Goal: Task Accomplishment & Management: Complete application form

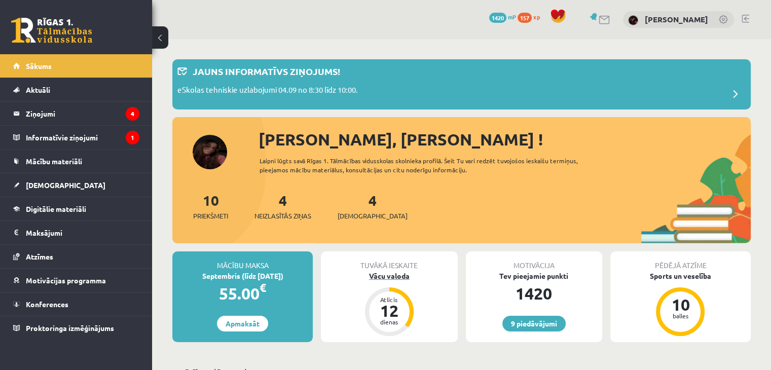
click at [394, 272] on div "Vācu valoda" at bounding box center [389, 276] width 136 height 11
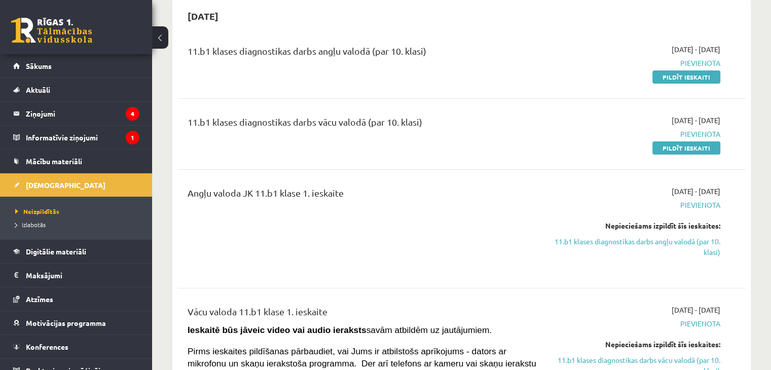
scroll to position [101, 0]
click at [689, 81] on link "Pildīt ieskaiti" at bounding box center [686, 76] width 68 height 13
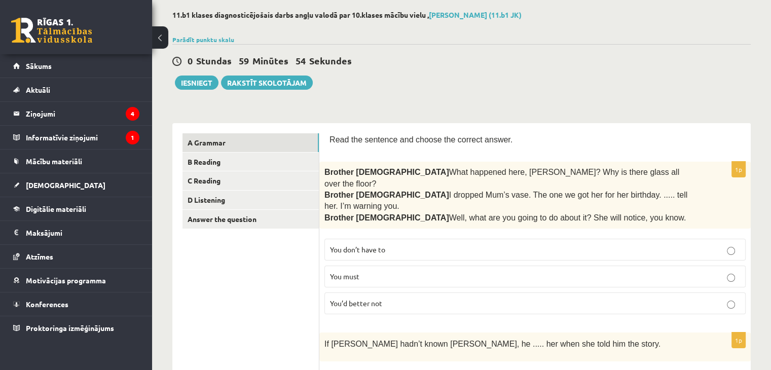
scroll to position [50, 0]
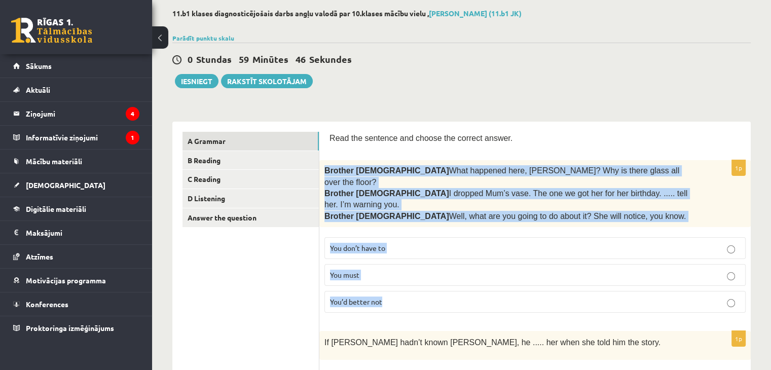
drag, startPoint x: 321, startPoint y: 168, endPoint x: 438, endPoint y: 280, distance: 162.0
click at [438, 280] on div "1p Brother 1  What happened here, Zak? Why is there glass all over the floor? B…" at bounding box center [534, 240] width 431 height 161
copy div "Brother 1  What happened here, Zak? Why is there glass all over the floor? Brot…"
click at [366, 297] on span "You’d better not" at bounding box center [356, 301] width 52 height 9
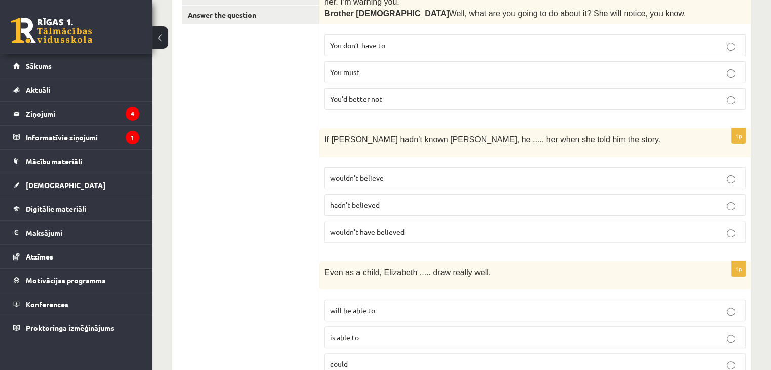
scroll to position [253, 0]
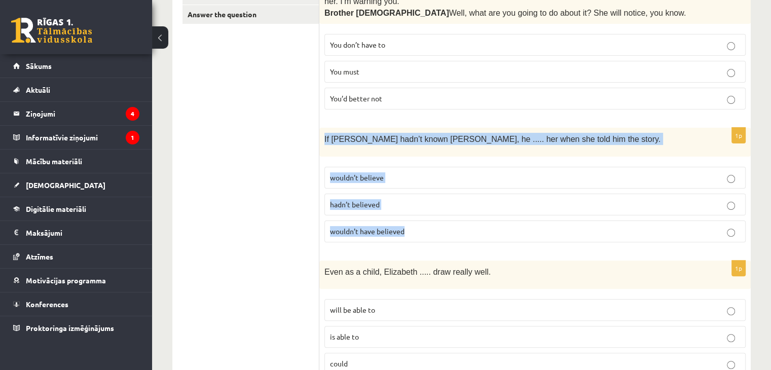
drag, startPoint x: 323, startPoint y: 112, endPoint x: 421, endPoint y: 206, distance: 135.8
click at [421, 206] on div "1p If Tom hadn’t known Mariam, he ..... her when she told him the story. wouldn…" at bounding box center [534, 189] width 431 height 122
copy div "If Tom hadn’t known Mariam, he ..... her when she told him the story. wouldn’t …"
click at [382, 227] on span "wouldn’t have believed" at bounding box center [367, 231] width 74 height 9
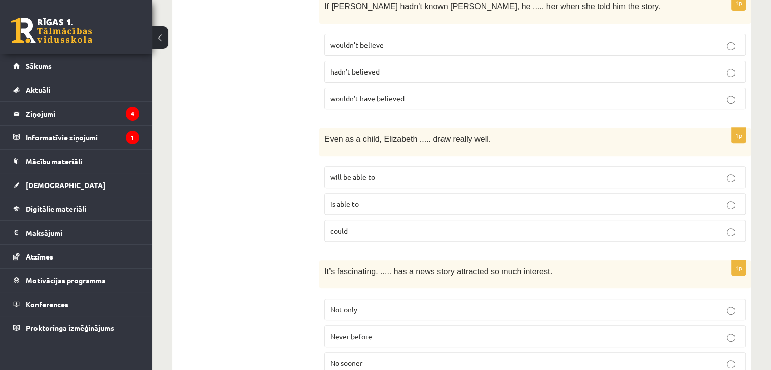
scroll to position [387, 0]
drag, startPoint x: 326, startPoint y: 110, endPoint x: 391, endPoint y: 181, distance: 95.8
click at [391, 181] on div "1p Even as a child, Elizabeth ..... draw really well. will be able to is able t…" at bounding box center [534, 188] width 431 height 122
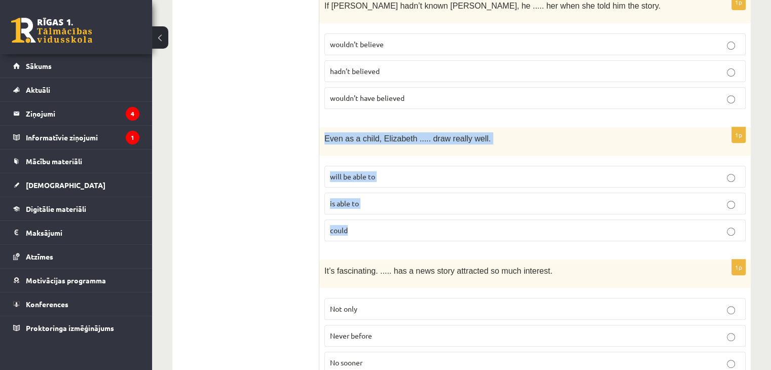
drag, startPoint x: 319, startPoint y: 114, endPoint x: 394, endPoint y: 204, distance: 117.7
click at [394, 204] on div "1p Even as a child, Elizabeth ..... draw really well. will be able to is able t…" at bounding box center [534, 188] width 431 height 122
copy div "Even as a child, Elizabeth ..... draw really well. will be able to is able to c…"
click at [368, 225] on p "could" at bounding box center [535, 230] width 410 height 11
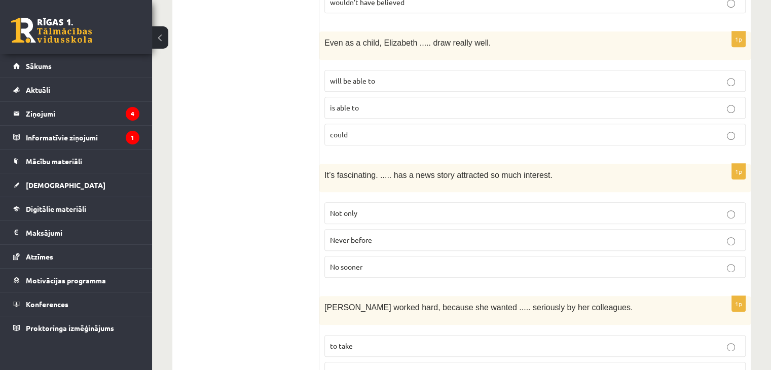
scroll to position [486, 0]
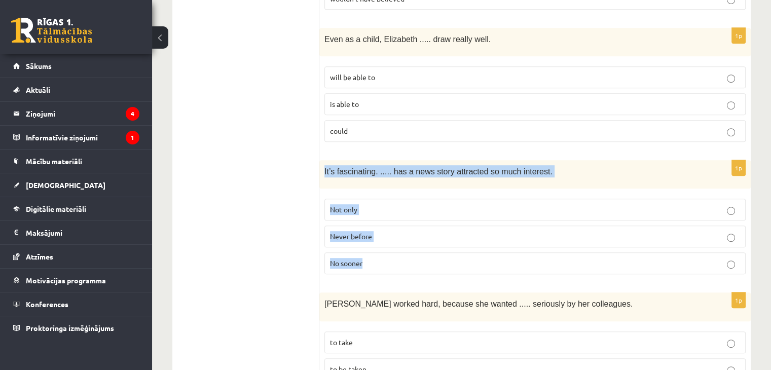
drag, startPoint x: 322, startPoint y: 140, endPoint x: 386, endPoint y: 230, distance: 109.7
click at [386, 230] on div "1p It’s fascinating. ..... has a news story attracted so much interest. Not onl…" at bounding box center [534, 221] width 431 height 122
copy div "It’s fascinating. ..... has a news story attracted so much interest. Not only N…"
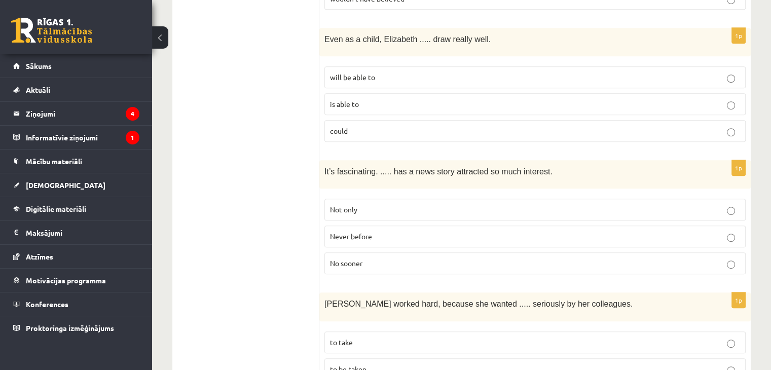
click at [375, 226] on label "Never before" at bounding box center [534, 237] width 421 height 22
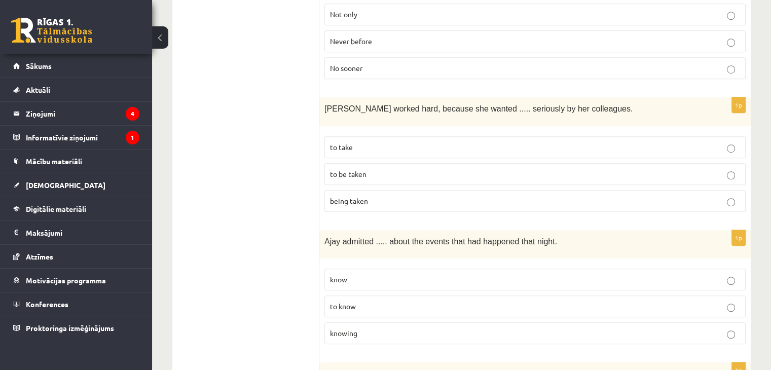
scroll to position [681, 0]
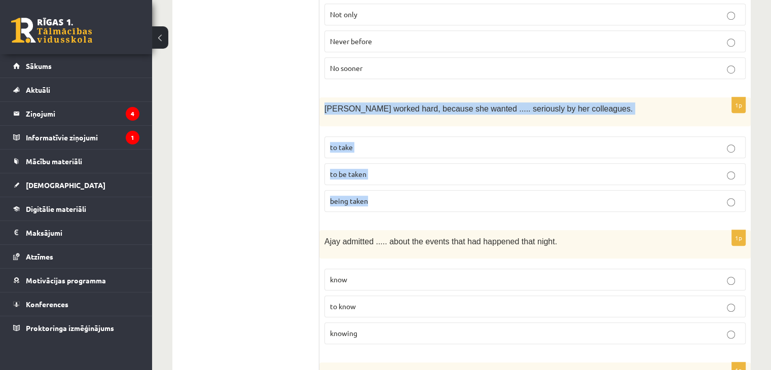
drag, startPoint x: 324, startPoint y: 80, endPoint x: 373, endPoint y: 174, distance: 106.1
click at [373, 174] on div "1p Emma worked hard, because she wanted ..... seriously by her colleagues. to t…" at bounding box center [534, 158] width 431 height 122
copy div "Emma worked hard, because she wanted ..... seriously by her colleagues. to take…"
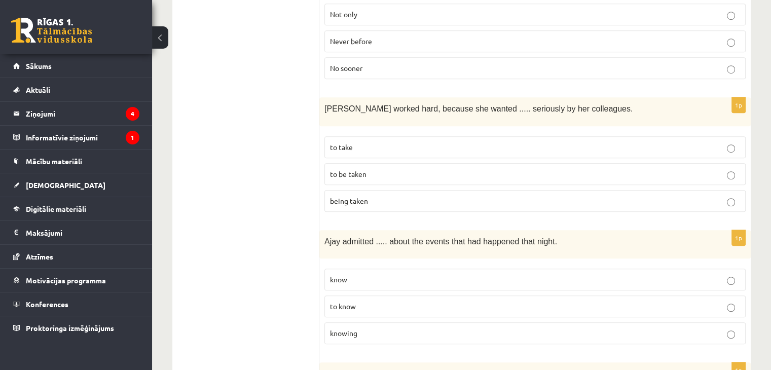
click at [373, 169] on p "to be taken" at bounding box center [535, 174] width 410 height 11
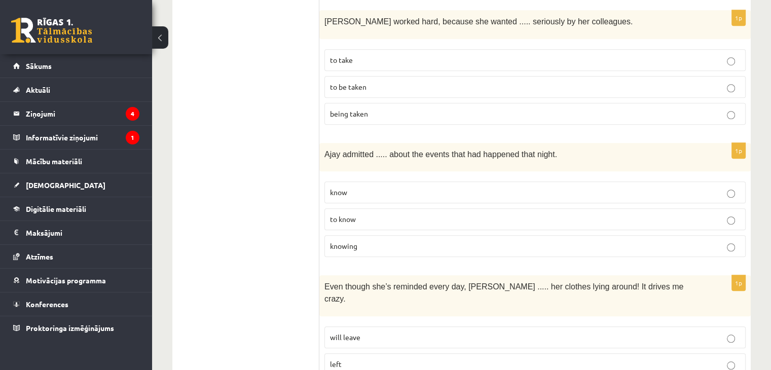
scroll to position [772, 0]
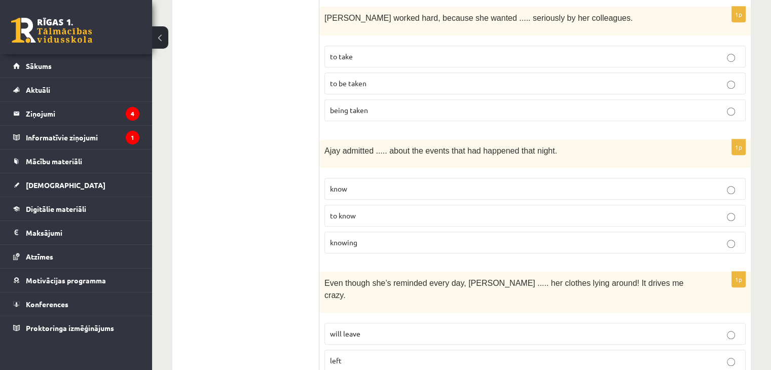
drag, startPoint x: 317, startPoint y: 120, endPoint x: 352, endPoint y: 142, distance: 41.7
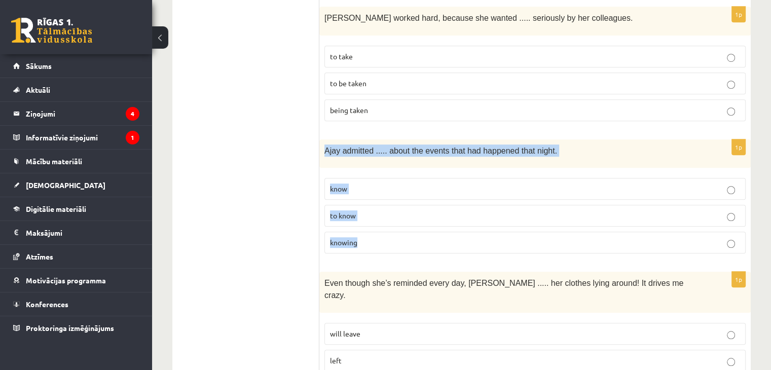
drag, startPoint x: 324, startPoint y: 124, endPoint x: 390, endPoint y: 206, distance: 104.9
click at [390, 206] on div "1p Ajay admitted ..... about the events that had happened that night. know to k…" at bounding box center [534, 200] width 431 height 122
copy div "Ajay admitted ..... about the events that had happened that night. know to know…"
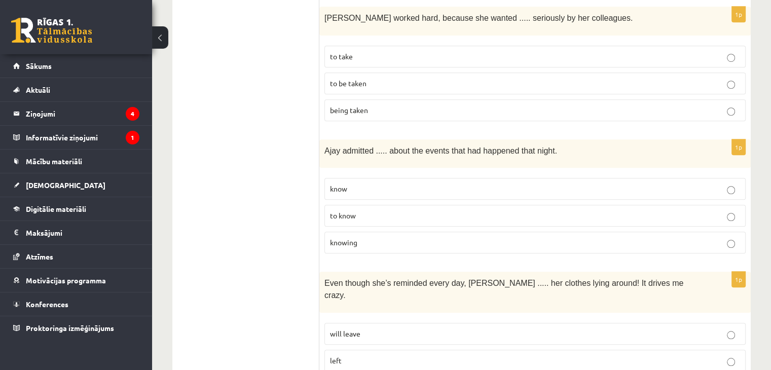
click at [355, 238] on span "knowing" at bounding box center [343, 242] width 27 height 9
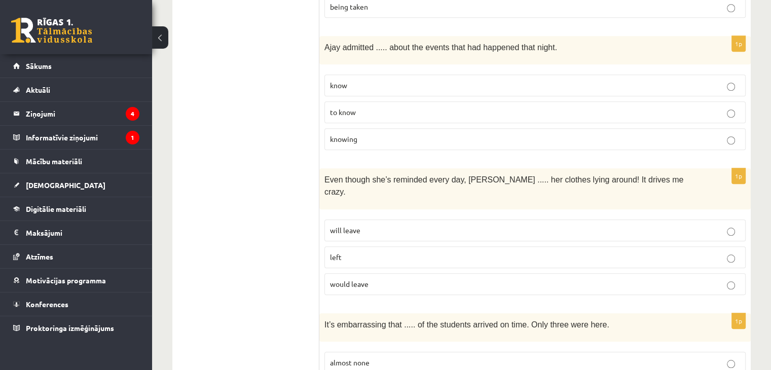
scroll to position [909, 0]
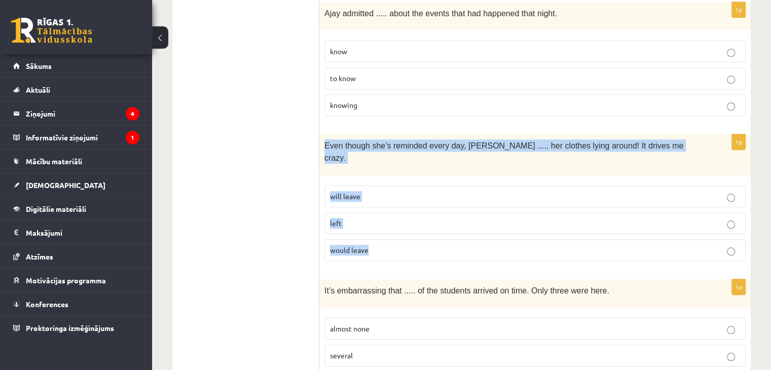
drag, startPoint x: 324, startPoint y: 112, endPoint x: 369, endPoint y: 211, distance: 108.8
click at [369, 211] on div "1p Even though she’s reminded every day, Cathy ..... her clothes lying around! …" at bounding box center [534, 201] width 431 height 135
copy div "Even though she’s reminded every day, Cathy ..... her clothes lying around! It …"
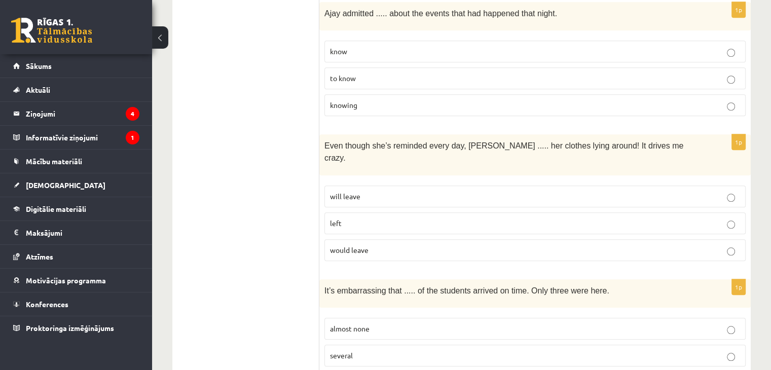
click at [379, 185] on label "will leave" at bounding box center [534, 196] width 421 height 22
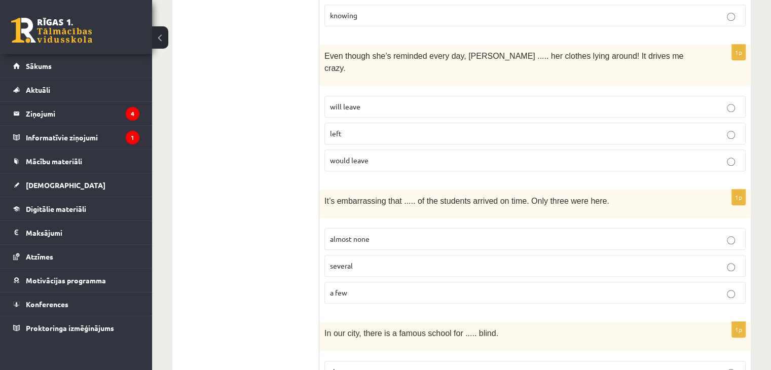
scroll to position [1023, 0]
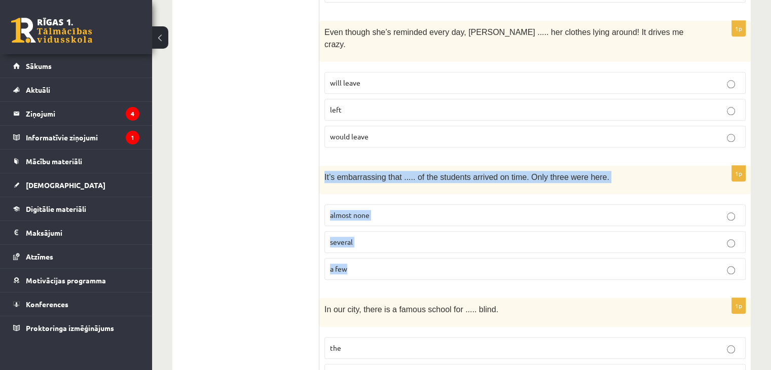
drag, startPoint x: 321, startPoint y: 130, endPoint x: 375, endPoint y: 216, distance: 101.4
click at [375, 216] on div "1p It’s embarrassing that ..... of the students arrived on time. Only three wer…" at bounding box center [534, 227] width 431 height 122
copy div "It’s embarrassing that ..... of the students arrived on time. Only three were h…"
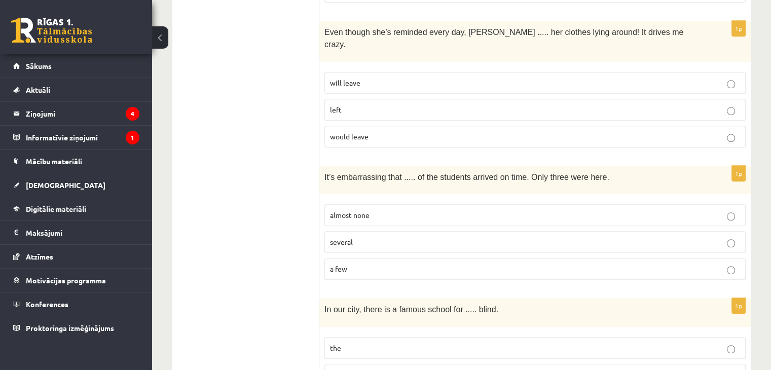
click at [366, 210] on span "almost none" at bounding box center [350, 214] width 40 height 9
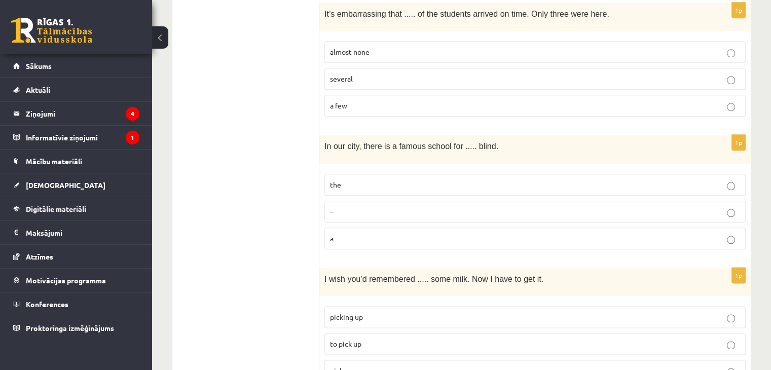
scroll to position [1187, 0]
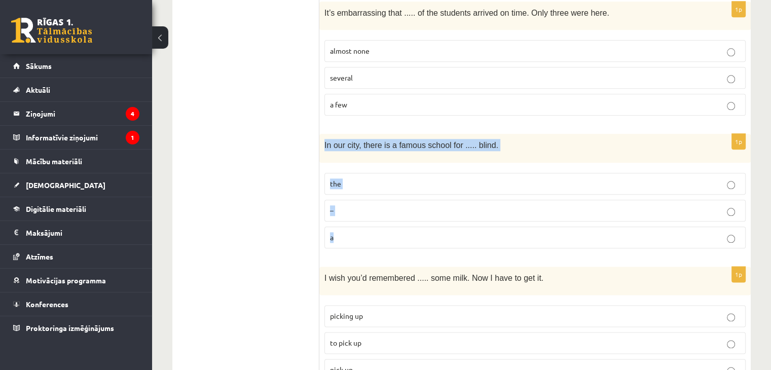
drag, startPoint x: 324, startPoint y: 95, endPoint x: 363, endPoint y: 185, distance: 98.0
click at [363, 185] on div "1p In our city, there is a famous school for ..... blind. the – a" at bounding box center [534, 195] width 431 height 122
copy div "In our city, there is a famous school for ..... blind. the – a"
click at [361, 178] on p "the" at bounding box center [535, 183] width 410 height 11
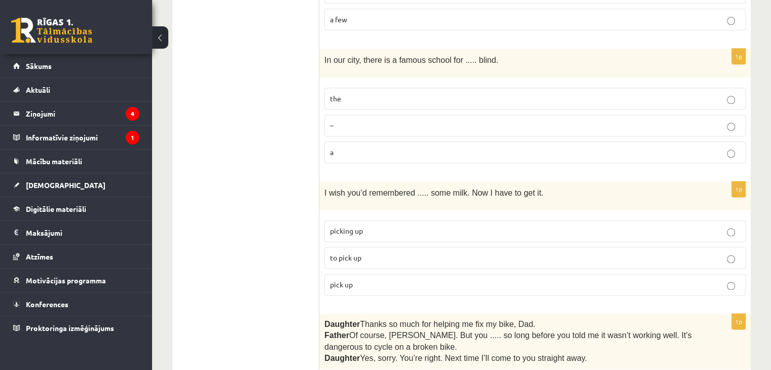
scroll to position [1272, 0]
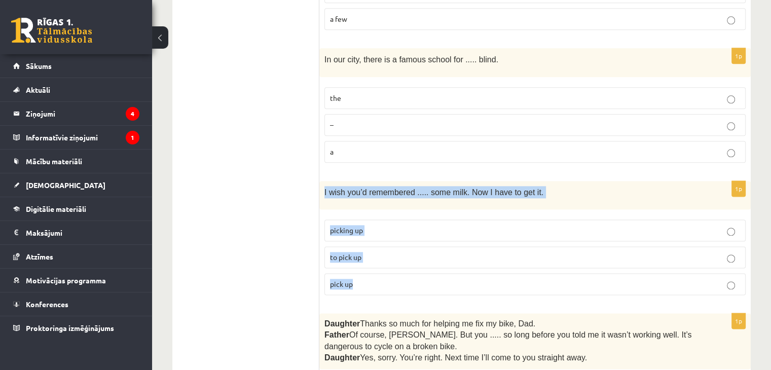
drag, startPoint x: 319, startPoint y: 141, endPoint x: 400, endPoint y: 228, distance: 118.3
click at [400, 228] on div "1p I wish you’d remembered ..... some milk. Now I have to get it. picking up to…" at bounding box center [534, 242] width 431 height 122
copy div "I wish you’d remembered ..... some milk. Now I have to get it. picking up to pi…"
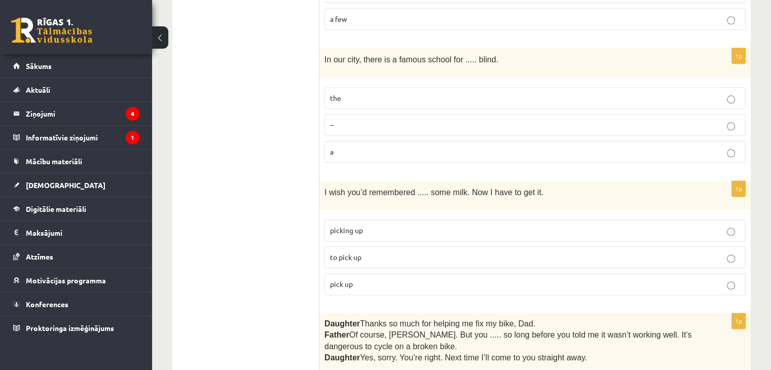
click at [272, 204] on ul "A Grammar B Reading C Reading D Listening Answer the question" at bounding box center [250, 295] width 137 height 2772
click at [385, 252] on p "to pick up" at bounding box center [535, 257] width 410 height 11
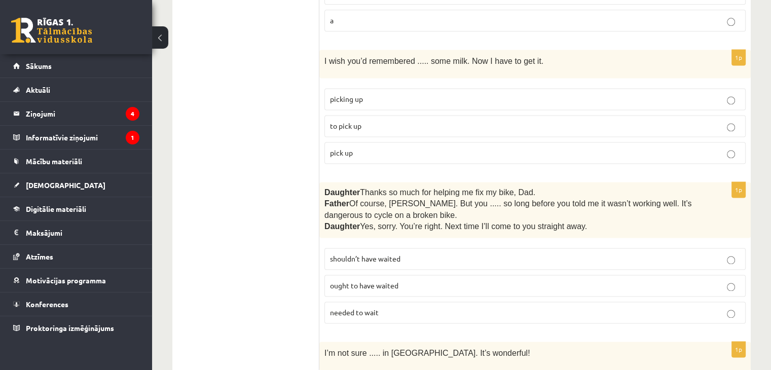
scroll to position [1404, 0]
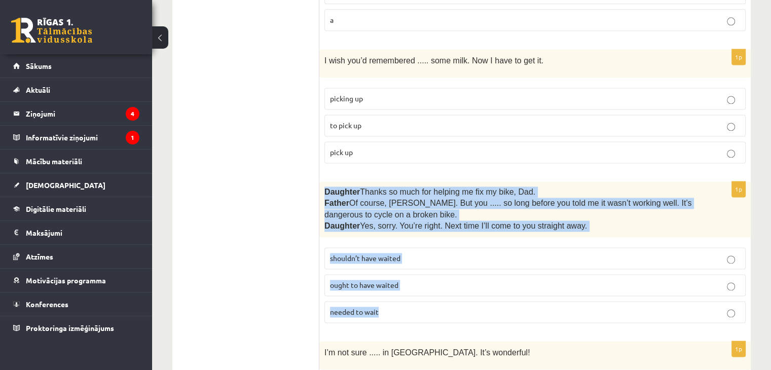
drag, startPoint x: 323, startPoint y: 142, endPoint x: 433, endPoint y: 258, distance: 159.5
click at [433, 258] on div "1p Daughter  Thanks so much for helping me fix my bike, Dad. Father  Of course,…" at bounding box center [534, 255] width 431 height 149
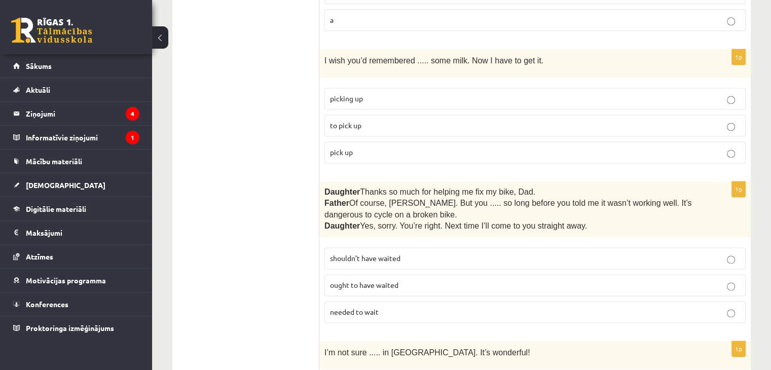
click at [261, 230] on ul "A Grammar B Reading C Reading D Listening Answer the question" at bounding box center [250, 164] width 137 height 2772
click at [387, 253] on span "shouldn’t have waited" at bounding box center [365, 257] width 70 height 9
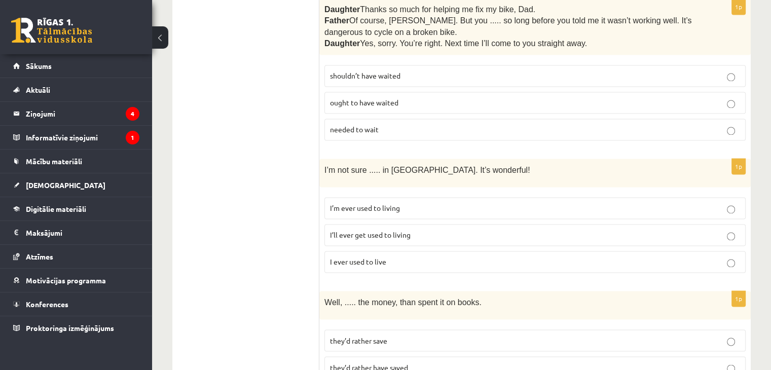
scroll to position [1587, 0]
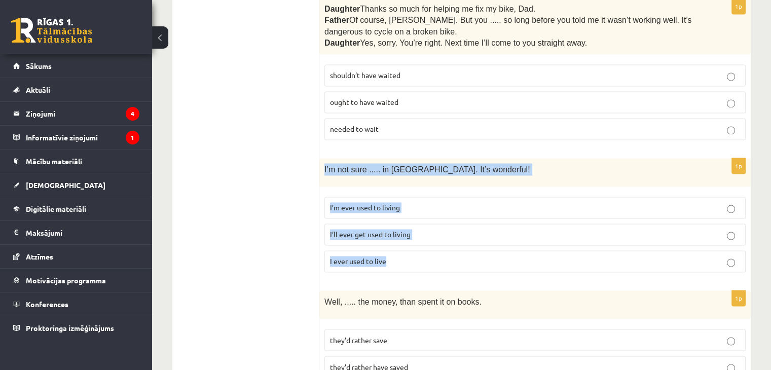
drag, startPoint x: 322, startPoint y: 116, endPoint x: 399, endPoint y: 223, distance: 131.5
click at [399, 223] on div "1p I’m not sure ..... in Paris. It’s wonderful! I’m ever used to living I’ll ev…" at bounding box center [534, 219] width 431 height 122
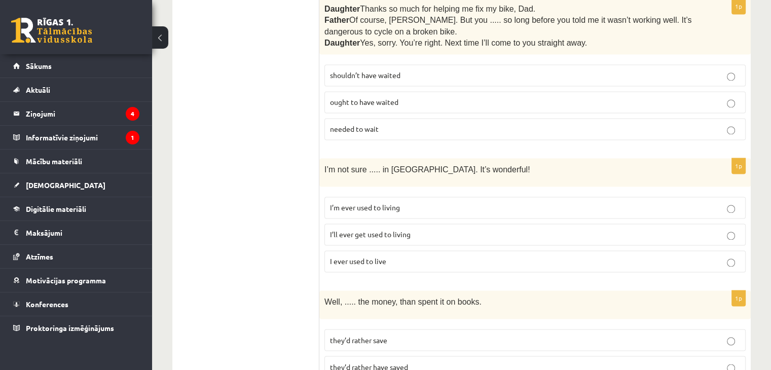
click at [353, 230] on span "I’ll ever get used to living" at bounding box center [370, 234] width 81 height 9
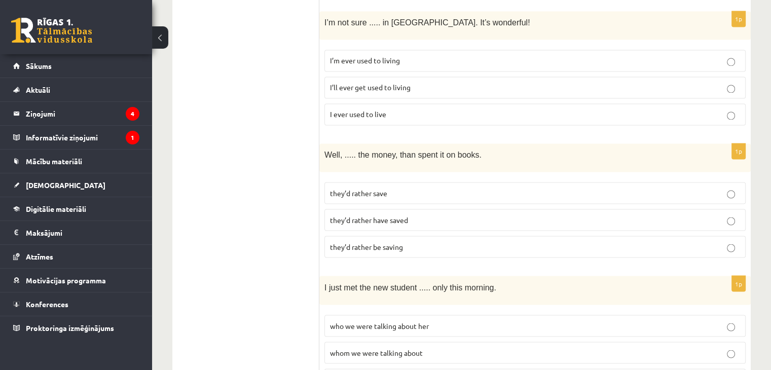
scroll to position [1735, 0]
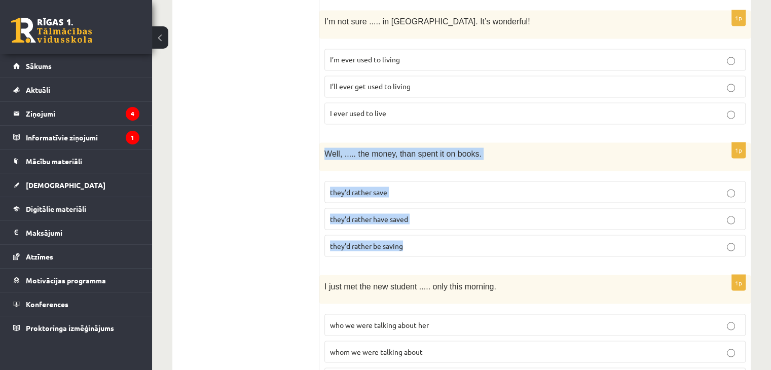
drag, startPoint x: 324, startPoint y: 98, endPoint x: 420, endPoint y: 197, distance: 138.0
click at [420, 197] on div "1p Well, ..... the money, than spent it on books. they’d rather save they’d rat…" at bounding box center [534, 203] width 431 height 122
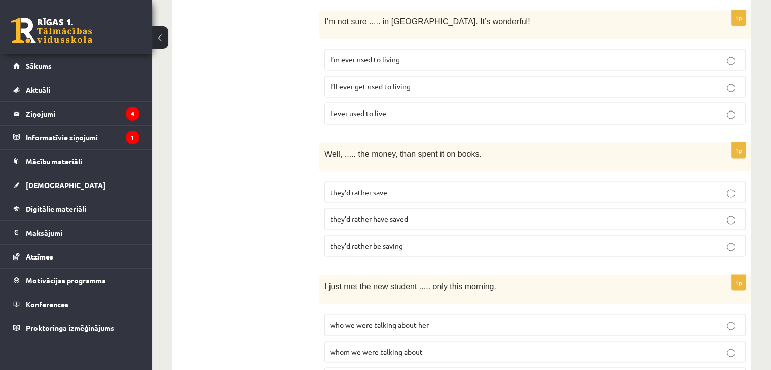
click at [403, 214] on span "they’d rather have saved" at bounding box center [369, 218] width 78 height 9
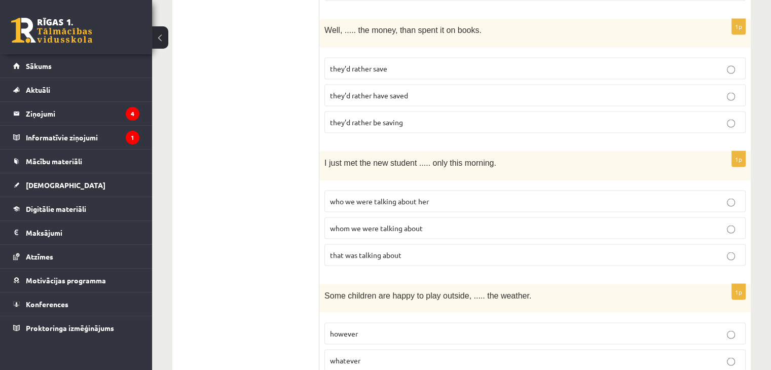
scroll to position [1859, 0]
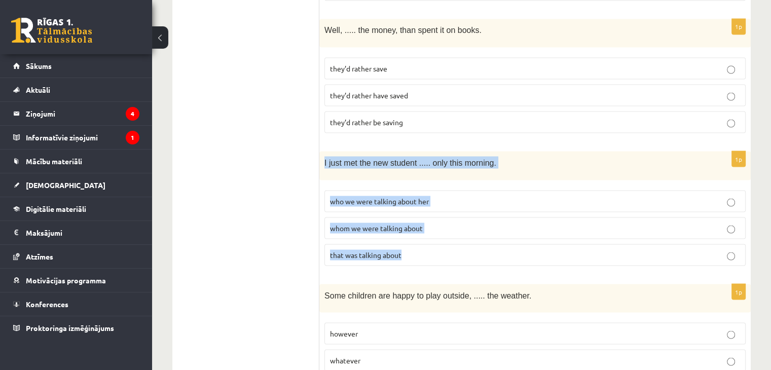
drag, startPoint x: 325, startPoint y: 108, endPoint x: 425, endPoint y: 211, distance: 143.7
click at [425, 211] on div "1p I just met the new student ..... only this morning. who we were talking abou…" at bounding box center [534, 212] width 431 height 122
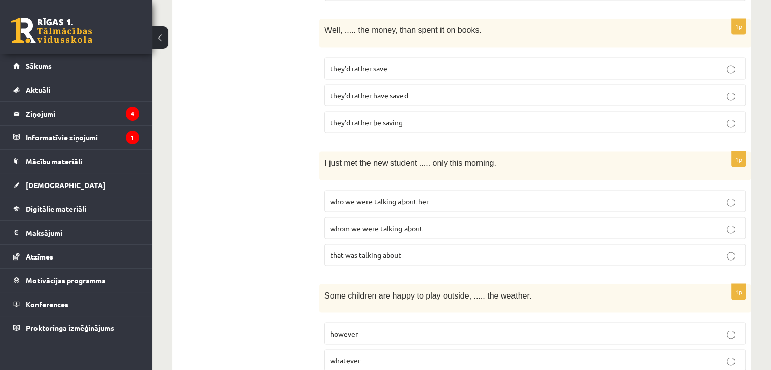
drag, startPoint x: 251, startPoint y: 250, endPoint x: 253, endPoint y: 245, distance: 5.8
click at [374, 223] on span "whom we were talking about" at bounding box center [376, 227] width 93 height 9
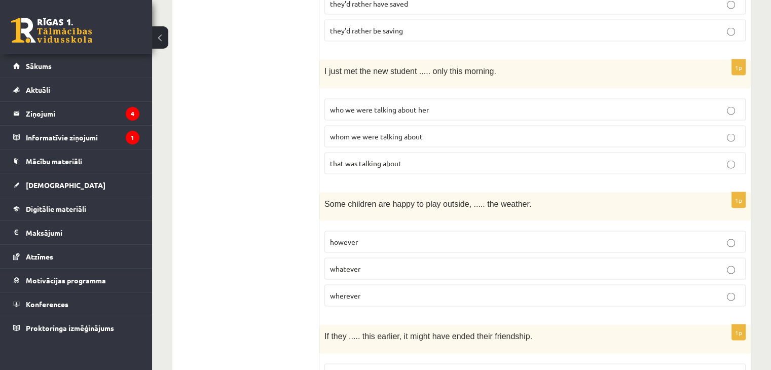
scroll to position [1952, 0]
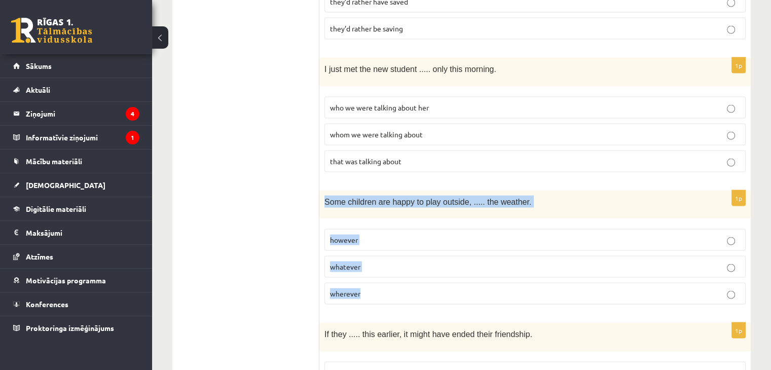
drag, startPoint x: 323, startPoint y: 142, endPoint x: 416, endPoint y: 252, distance: 143.5
click at [416, 252] on div "1p Some children are happy to play outside, ..... the weather. however whatever…" at bounding box center [534, 252] width 431 height 122
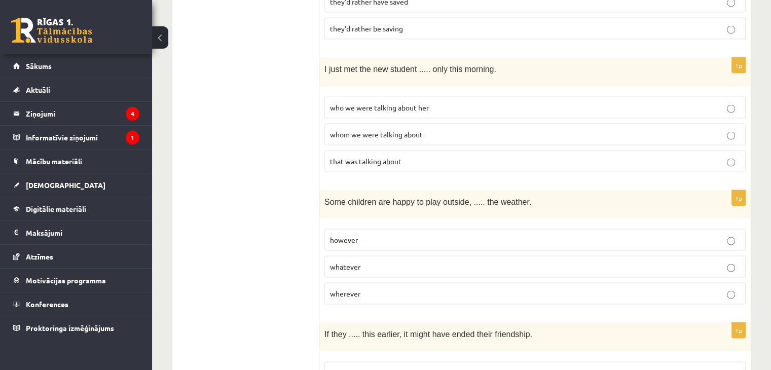
click at [359, 256] on label "whatever" at bounding box center [534, 267] width 421 height 22
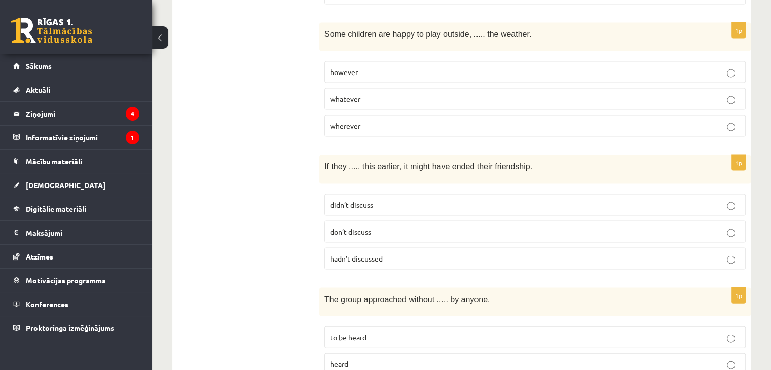
scroll to position [2114, 0]
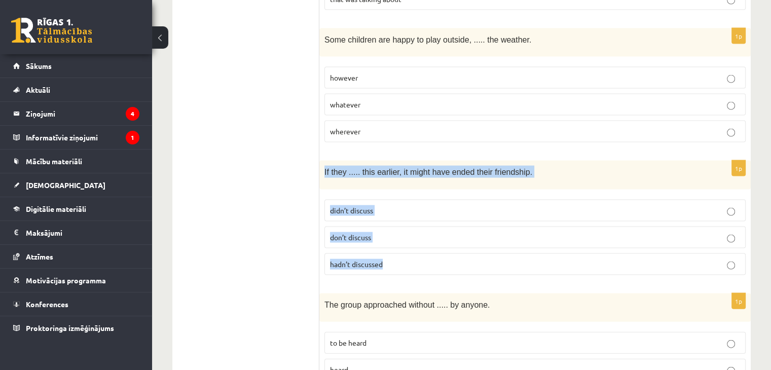
drag, startPoint x: 322, startPoint y: 110, endPoint x: 408, endPoint y: 203, distance: 125.9
click at [408, 203] on div "1p If they ..... this earlier, it might have ended their friendship. didn’t dis…" at bounding box center [534, 222] width 431 height 122
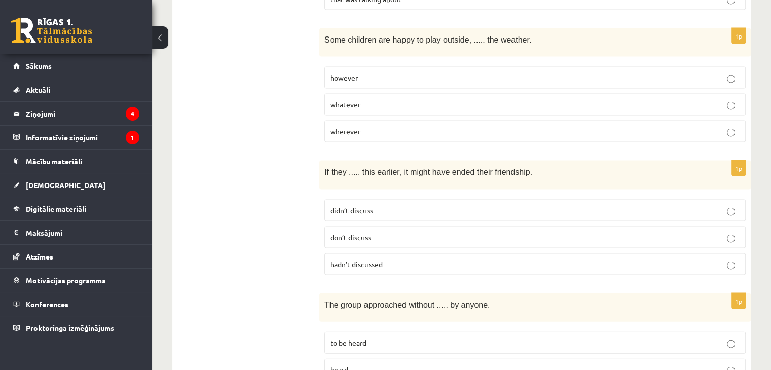
click at [374, 259] on span "hadn’t discussed" at bounding box center [356, 263] width 53 height 9
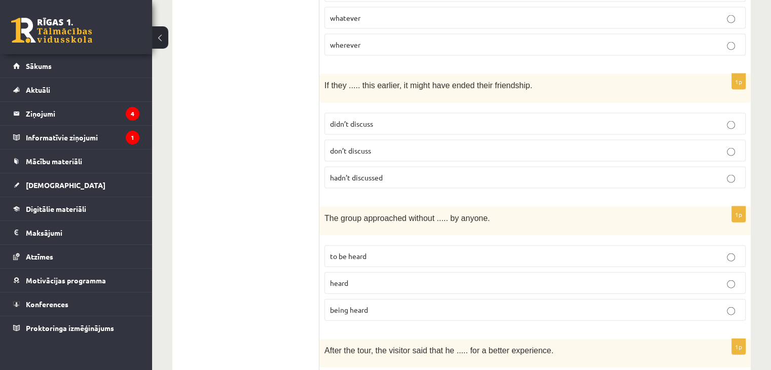
scroll to position [2210, 0]
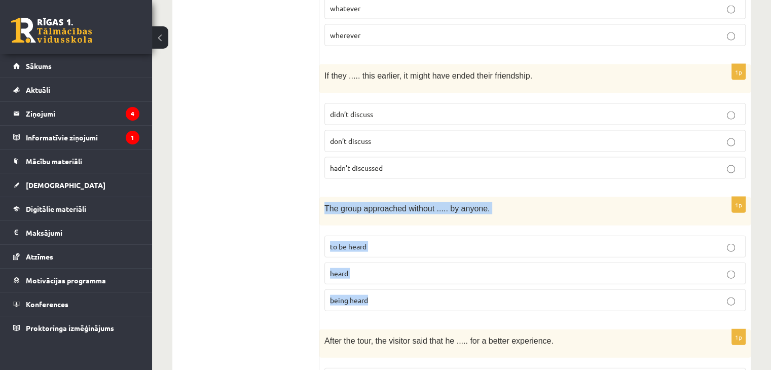
drag, startPoint x: 322, startPoint y: 149, endPoint x: 389, endPoint y: 233, distance: 107.2
click at [389, 233] on div "1p The group approached without ..... by anyone. to be heard heard being heard" at bounding box center [534, 258] width 431 height 122
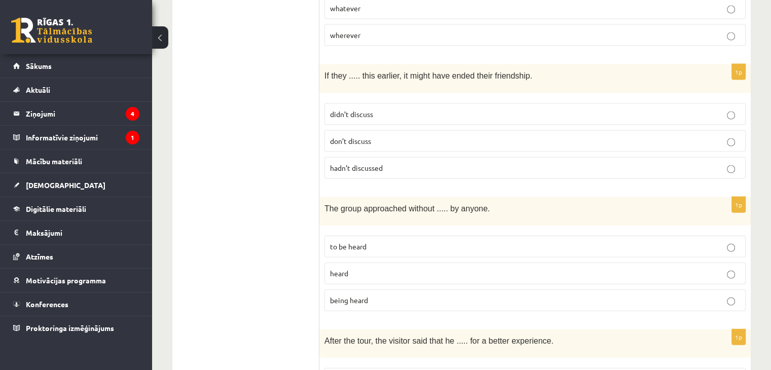
drag, startPoint x: 232, startPoint y: 217, endPoint x: 213, endPoint y: 126, distance: 93.6
click at [336, 231] on fieldset "to be heard heard being heard" at bounding box center [534, 273] width 421 height 84
click at [360, 295] on span "being heard" at bounding box center [349, 299] width 38 height 9
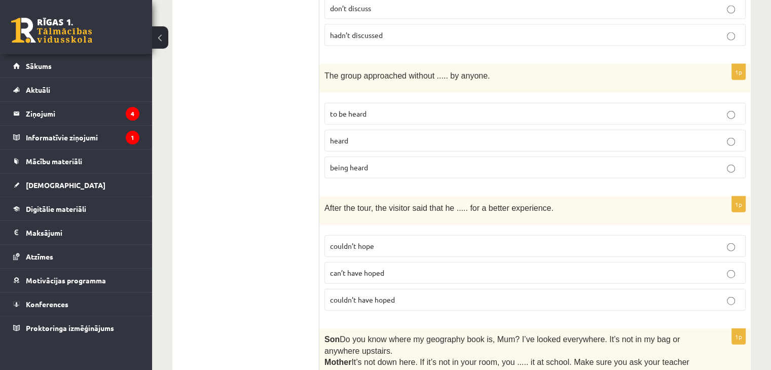
scroll to position [2344, 0]
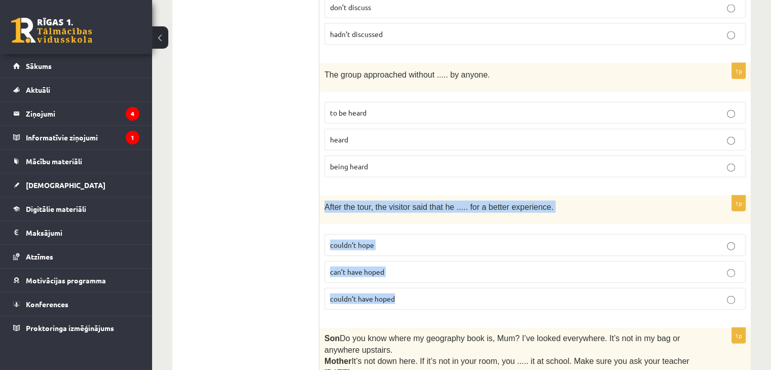
drag, startPoint x: 320, startPoint y: 147, endPoint x: 406, endPoint y: 233, distance: 120.8
click at [406, 233] on div "1p After the tour, the visitor said that he ..... for a better experience. coul…" at bounding box center [534, 257] width 431 height 122
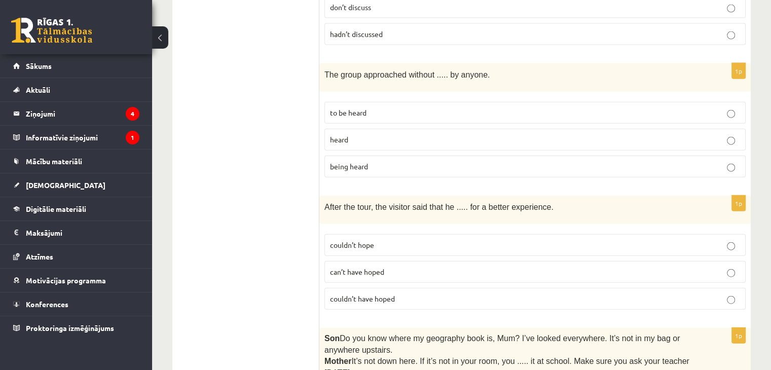
click at [372, 294] on span "couldn’t have hoped" at bounding box center [362, 298] width 65 height 9
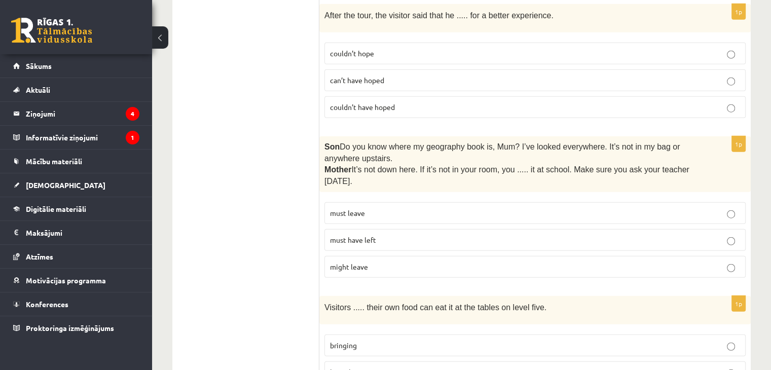
scroll to position [2552, 0]
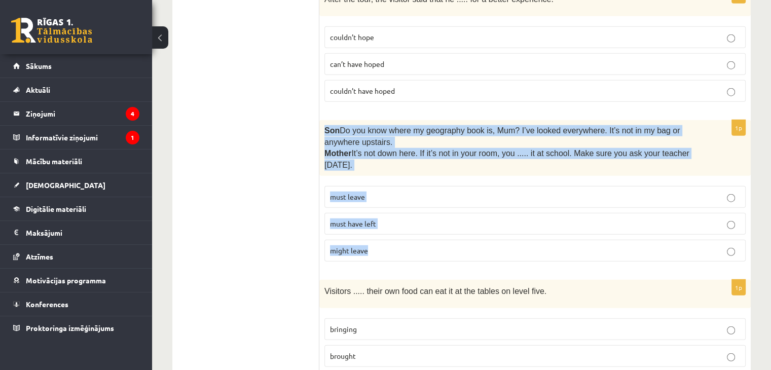
drag, startPoint x: 322, startPoint y: 63, endPoint x: 419, endPoint y: 189, distance: 158.9
click at [419, 189] on div "1p Son  Do you know where my geography book is, Mum? I’ve looked everywhere. It…" at bounding box center [534, 194] width 431 height 149
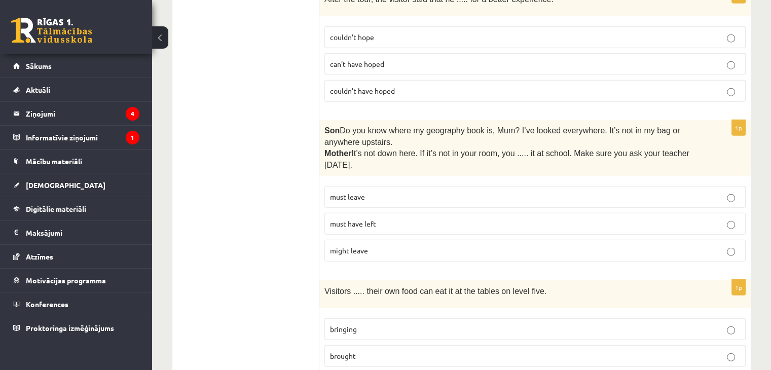
click at [396, 218] on p "must have left" at bounding box center [535, 223] width 410 height 11
drag, startPoint x: 318, startPoint y: 233, endPoint x: 398, endPoint y: 240, distance: 80.3
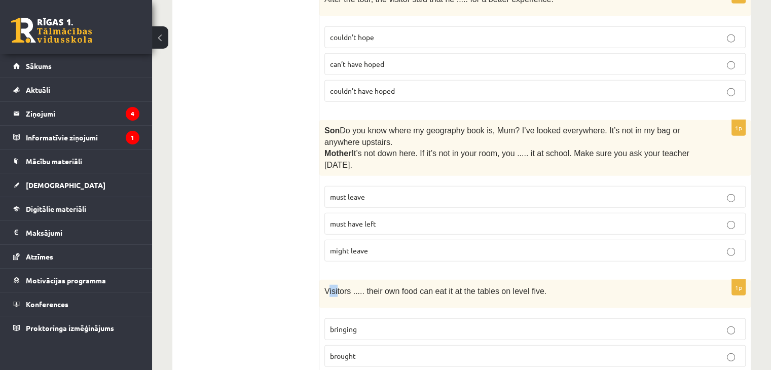
drag, startPoint x: 326, startPoint y: 229, endPoint x: 336, endPoint y: 234, distance: 11.6
click at [336, 285] on p "Visitors ..... their own food can eat it at the tables on level five." at bounding box center [509, 291] width 370 height 12
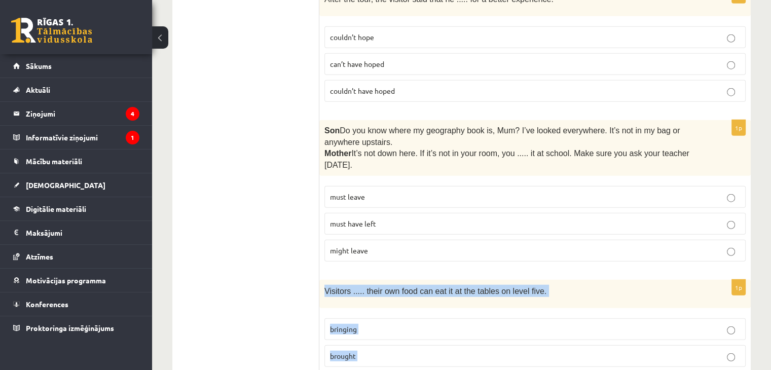
drag, startPoint x: 323, startPoint y: 230, endPoint x: 385, endPoint y: 309, distance: 101.1
click at [385, 309] on div "1p Visitors ..... their own food can eat it at the tables on level five. bringi…" at bounding box center [534, 341] width 431 height 122
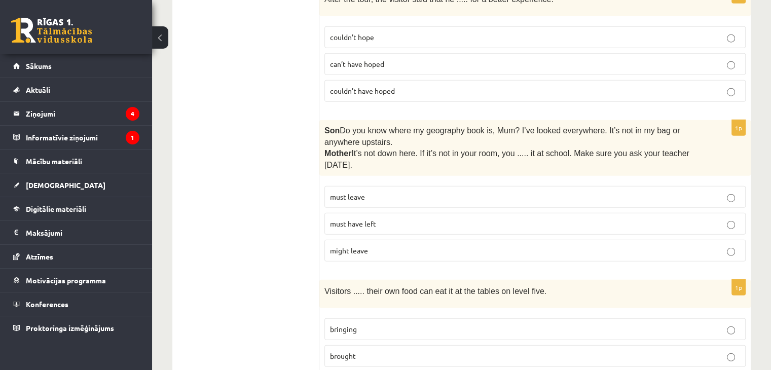
click at [356, 324] on span "bringing" at bounding box center [343, 328] width 27 height 9
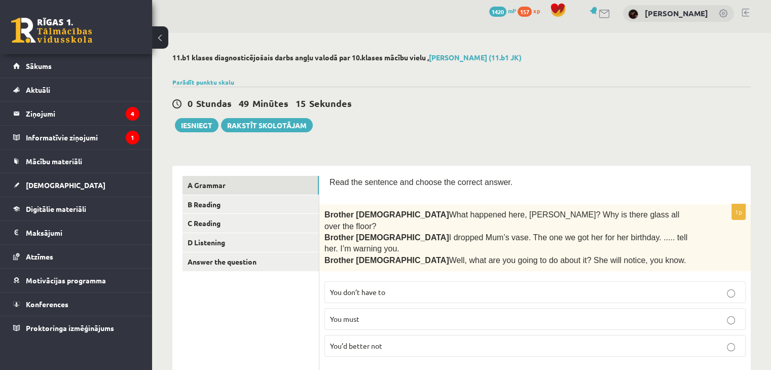
scroll to position [0, 0]
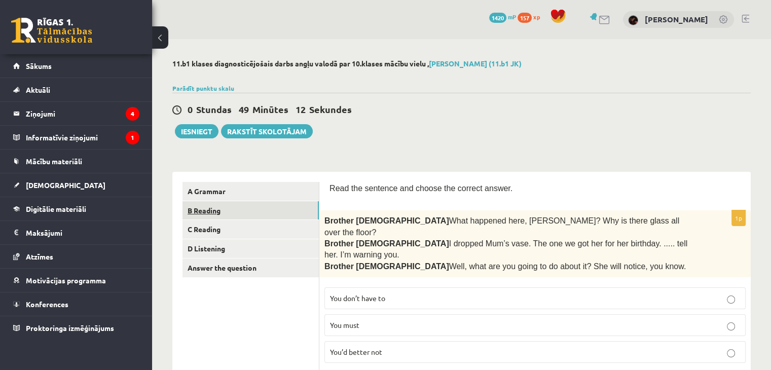
click at [262, 218] on link "B Reading" at bounding box center [250, 210] width 136 height 19
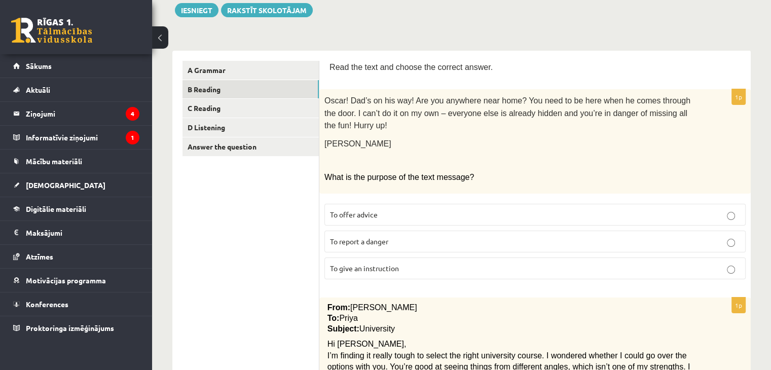
scroll to position [122, 0]
click at [330, 105] on span "Oscar! Dad’s on his way! Are you anywhere near home? You need to be here when h…" at bounding box center [507, 112] width 366 height 33
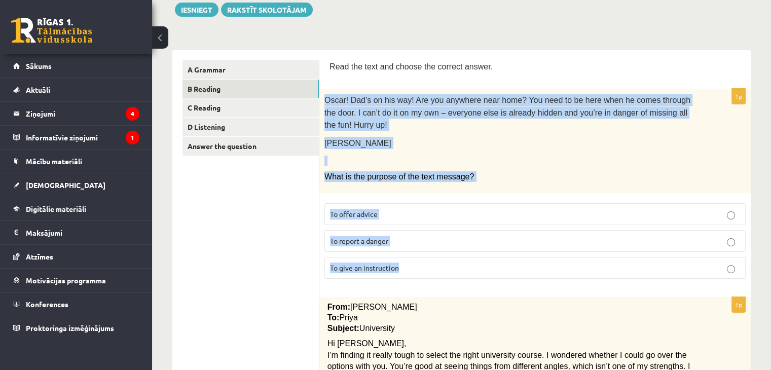
drag, startPoint x: 324, startPoint y: 100, endPoint x: 426, endPoint y: 249, distance: 179.8
click at [426, 249] on div "1p Oscar! Dad’s on his way! Are you anywhere near home? You need to be here whe…" at bounding box center [534, 188] width 431 height 198
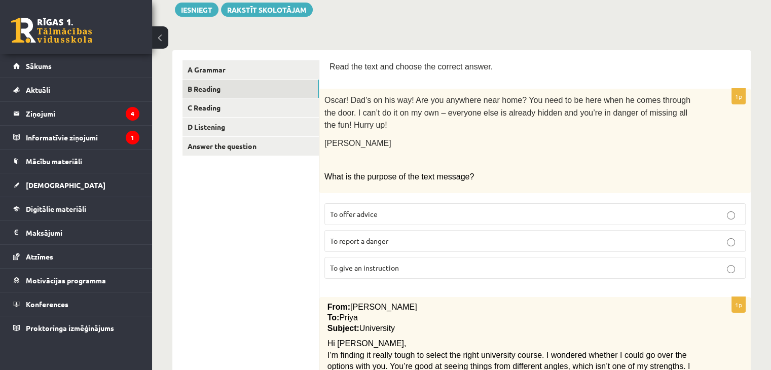
click at [370, 263] on span "To give an instruction" at bounding box center [364, 267] width 69 height 9
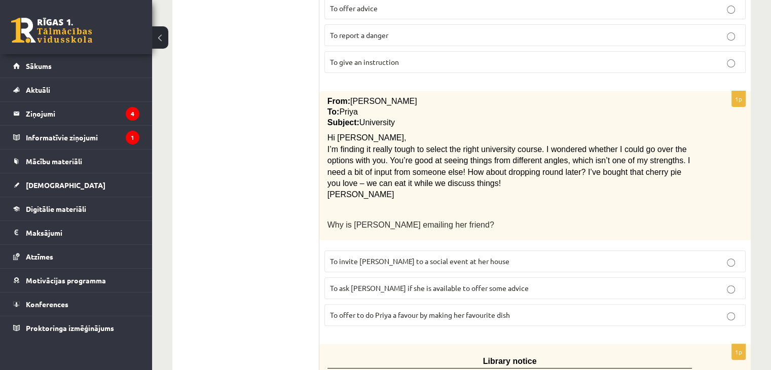
scroll to position [331, 0]
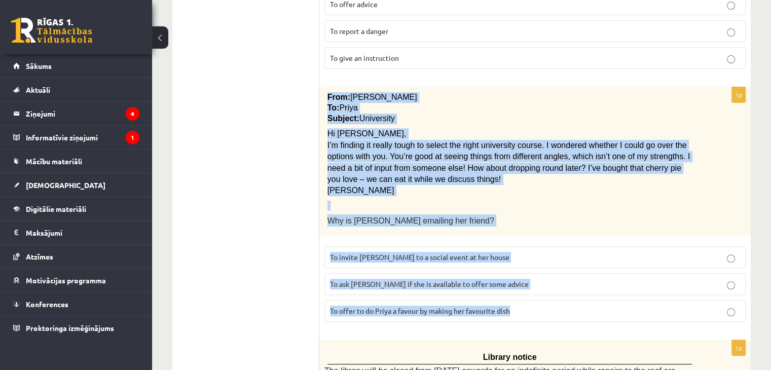
drag, startPoint x: 326, startPoint y: 77, endPoint x: 541, endPoint y: 281, distance: 296.1
click at [541, 281] on div "1p From: Emily To: Priya Subject: University Hi Priya, I’m finding it really to…" at bounding box center [534, 208] width 431 height 242
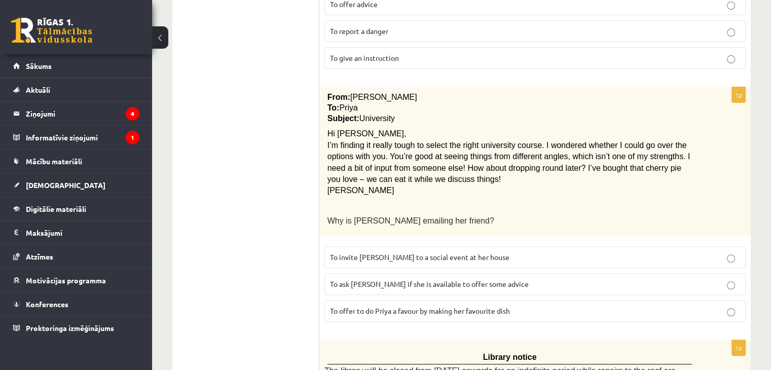
click at [396, 279] on span "To ask Priya if she is available to offer some advice" at bounding box center [429, 283] width 199 height 9
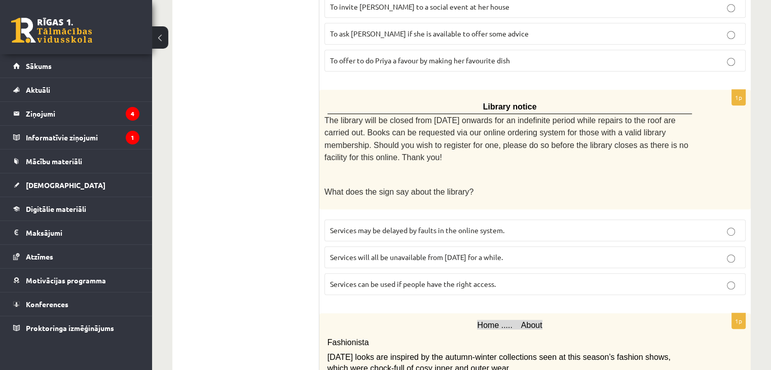
scroll to position [608, 0]
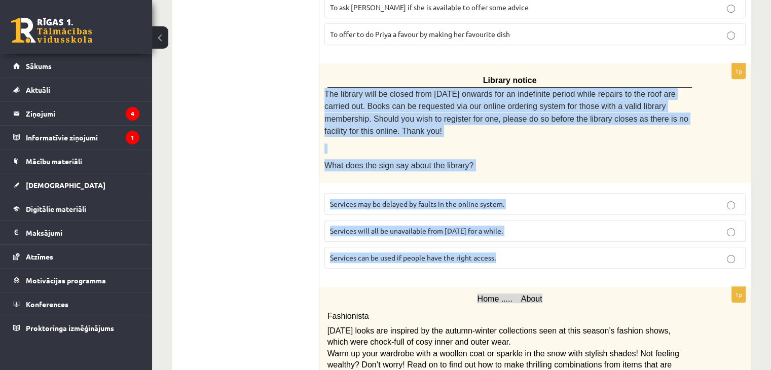
drag, startPoint x: 325, startPoint y: 71, endPoint x: 545, endPoint y: 215, distance: 263.3
click at [545, 215] on div "1p Library notice The library will be closed from Monday onwards for an indefin…" at bounding box center [534, 169] width 431 height 213
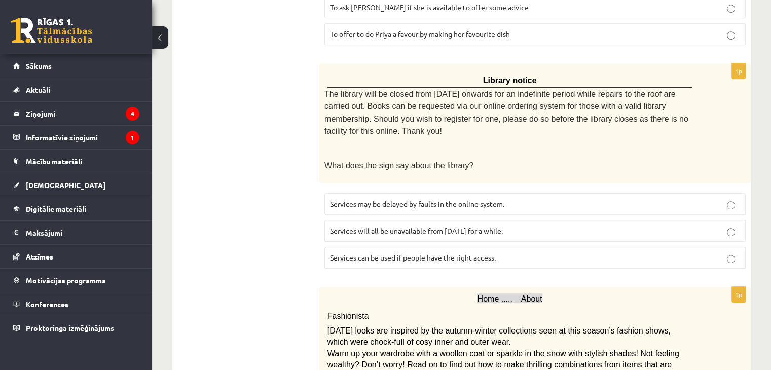
click at [286, 201] on ul "A Grammar B Reading C Reading D Listening Answer the question" at bounding box center [250, 272] width 137 height 1397
click at [386, 253] on span "Services can be used if people have the right access." at bounding box center [413, 257] width 166 height 9
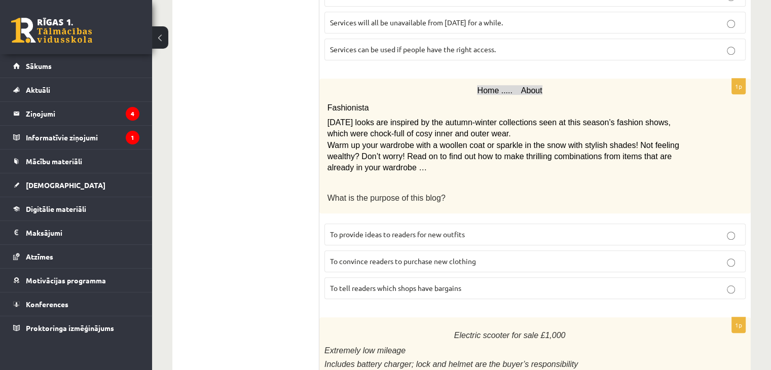
scroll to position [817, 0]
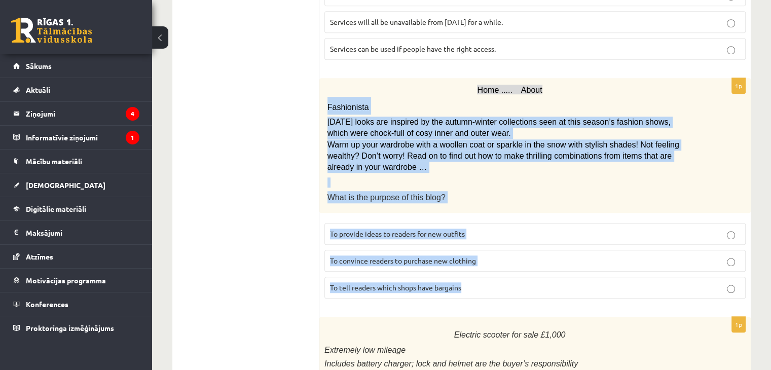
drag, startPoint x: 327, startPoint y: 68, endPoint x: 489, endPoint y: 239, distance: 235.1
click at [489, 239] on div "1p Home ..... About Fashionista Today’s looks are inspired by the autumn-winter…" at bounding box center [534, 192] width 431 height 229
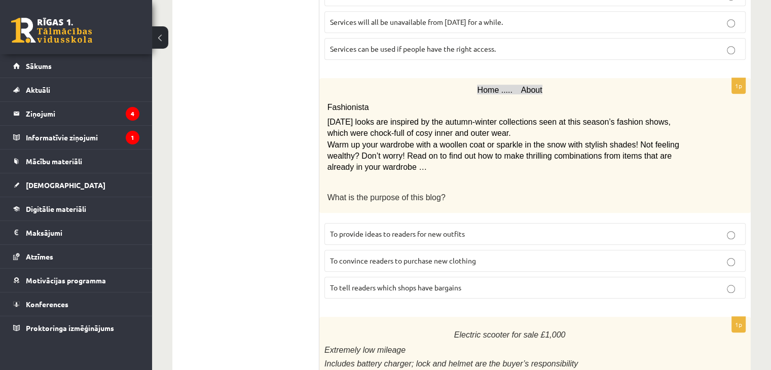
click at [288, 215] on ul "A Grammar B Reading C Reading D Listening Answer the question" at bounding box center [250, 63] width 137 height 1397
click at [357, 229] on span "To provide ideas to readers for new outfits" at bounding box center [397, 233] width 135 height 9
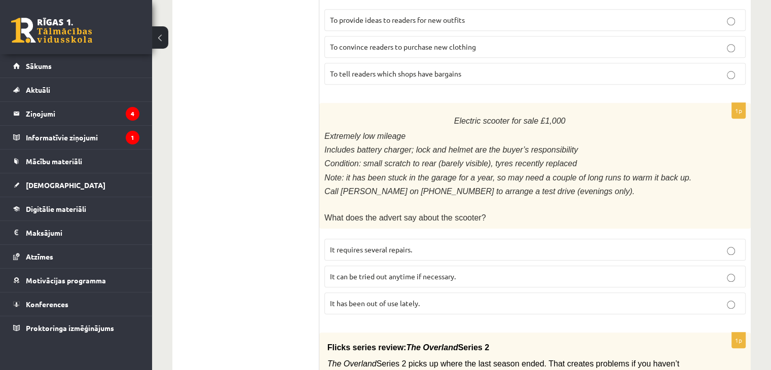
scroll to position [1032, 0]
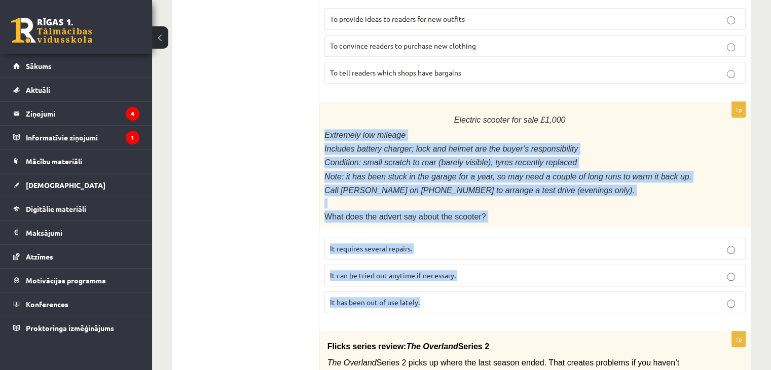
drag, startPoint x: 323, startPoint y: 97, endPoint x: 459, endPoint y: 254, distance: 207.3
click at [459, 254] on div "1p Electric scooter for sale £1,000 Extremely low mileage Includes battery char…" at bounding box center [534, 211] width 431 height 219
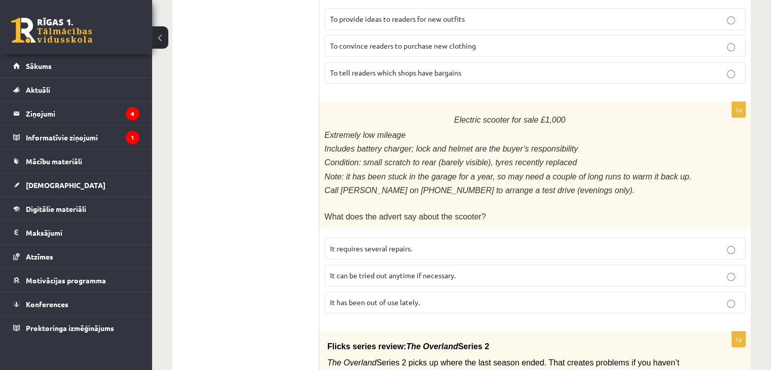
click at [359, 297] on span "It has been out of use lately." at bounding box center [375, 301] width 90 height 9
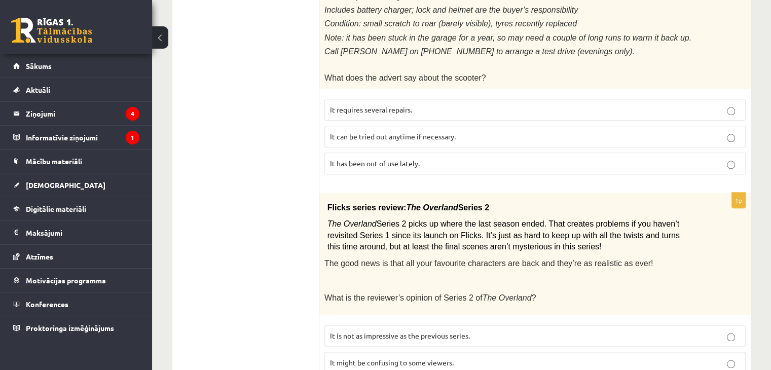
scroll to position [1192, 0]
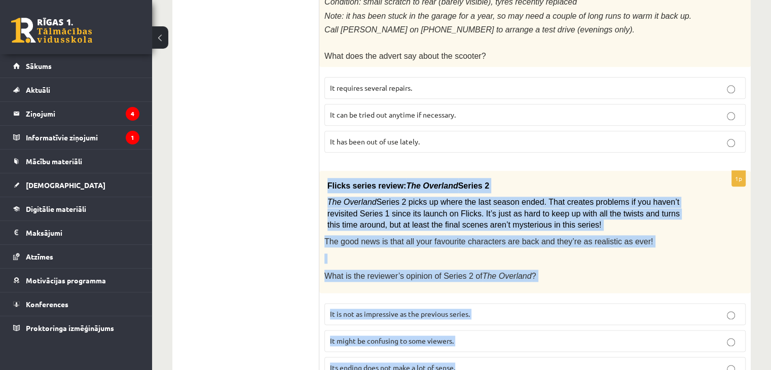
drag, startPoint x: 322, startPoint y: 138, endPoint x: 494, endPoint y: 308, distance: 241.5
click at [494, 308] on div "1p Flicks series review: The Overland Series 2 The Overland Series 2 picks up w…" at bounding box center [534, 279] width 431 height 216
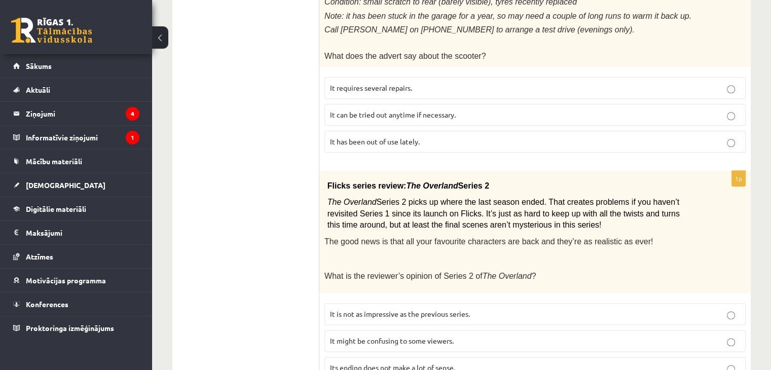
click at [371, 330] on label "It might be confusing to some viewers." at bounding box center [534, 341] width 421 height 22
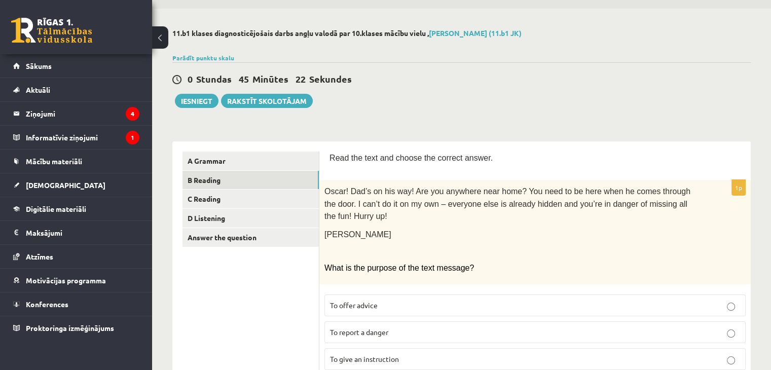
scroll to position [0, 0]
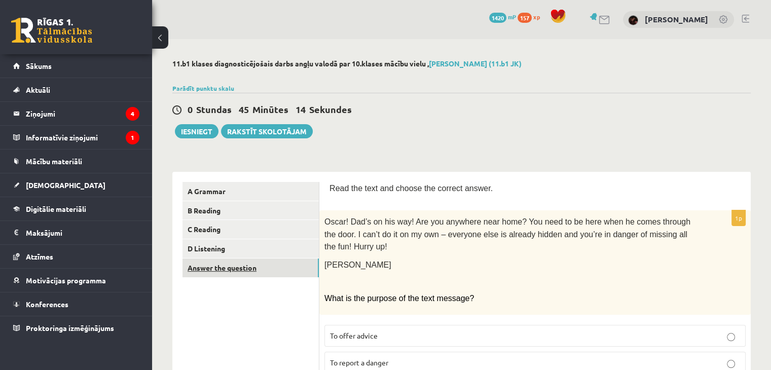
click at [227, 266] on link "Answer the question" at bounding box center [250, 267] width 136 height 19
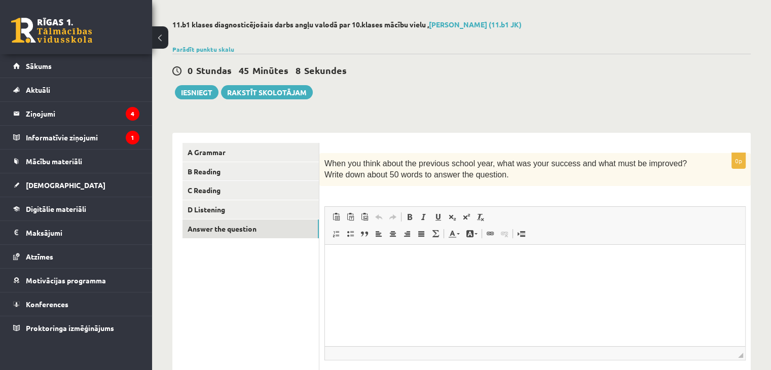
scroll to position [42, 0]
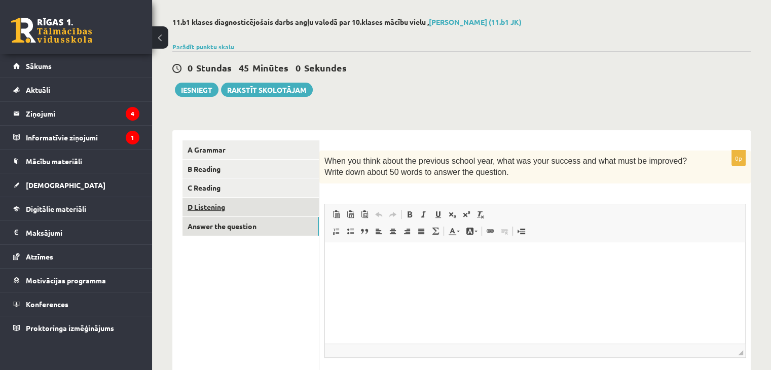
click at [249, 209] on link "D Listening" at bounding box center [250, 207] width 136 height 19
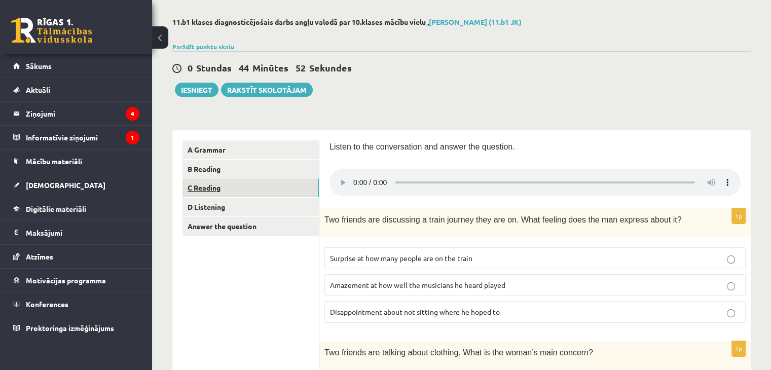
click at [295, 191] on link "C Reading" at bounding box center [250, 187] width 136 height 19
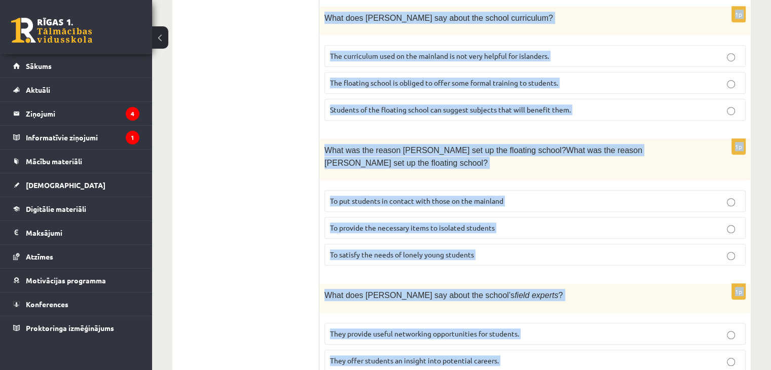
scroll to position [1009, 0]
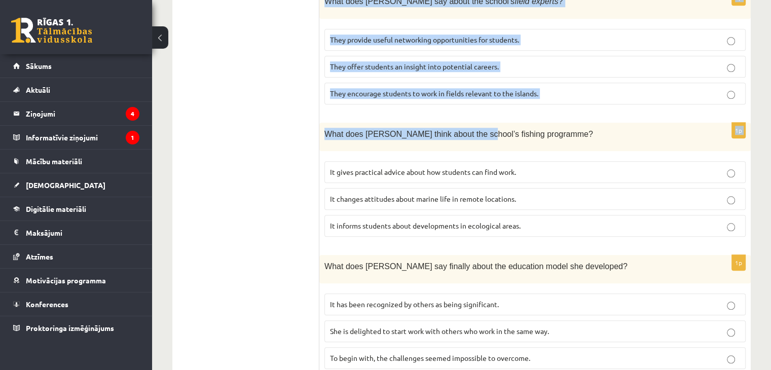
drag, startPoint x: 331, startPoint y: 13, endPoint x: 467, endPoint y: 74, distance: 149.5
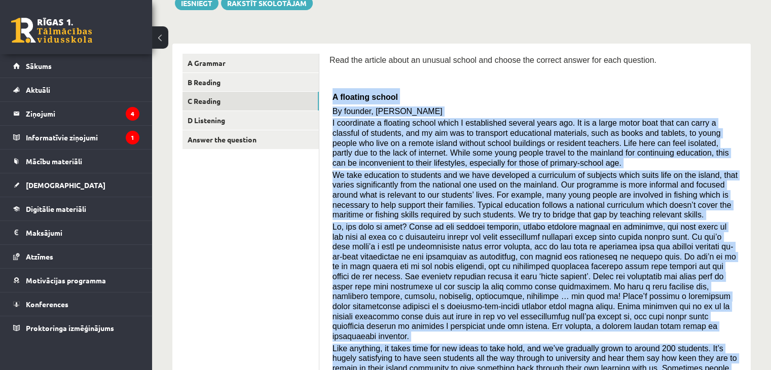
scroll to position [125, 0]
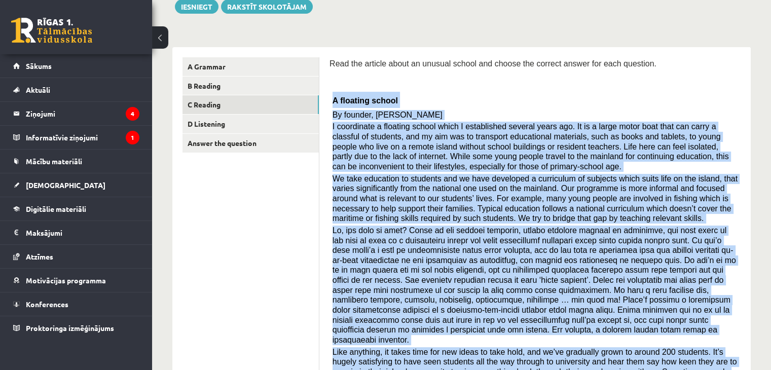
click at [339, 85] on div "Read the article about an unusual school and choose the correct answer for each…" at bounding box center [534, 255] width 411 height 397
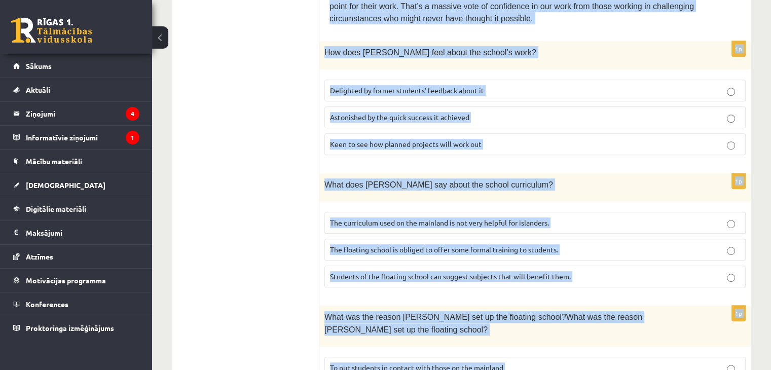
scroll to position [552, 0]
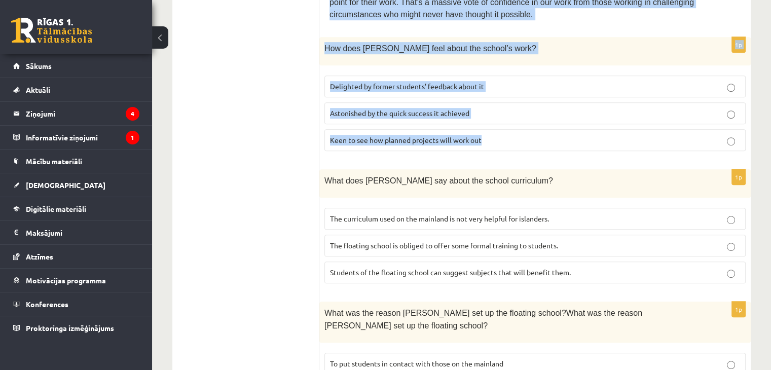
drag, startPoint x: 330, startPoint y: 97, endPoint x: 486, endPoint y: 125, distance: 159.0
click at [486, 125] on form "Read the article about an unusual school and choose the correct answer for each…" at bounding box center [534, 232] width 411 height 1205
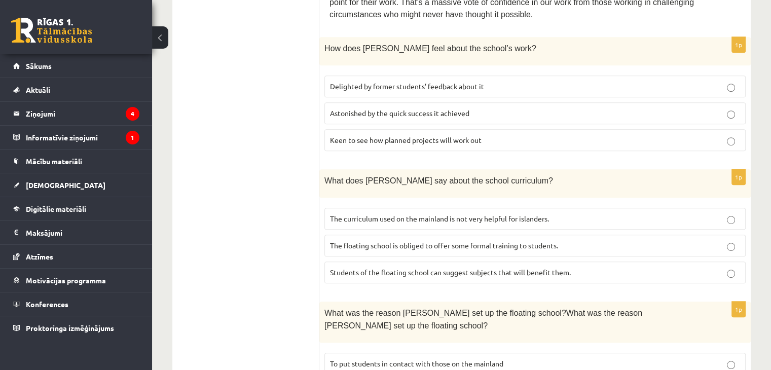
click at [258, 152] on ul "A Grammar B Reading C Reading D Listening Answer the question" at bounding box center [250, 232] width 137 height 1205
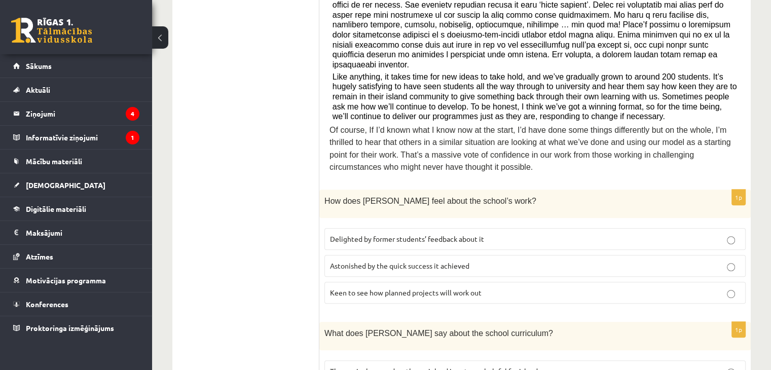
scroll to position [402, 0]
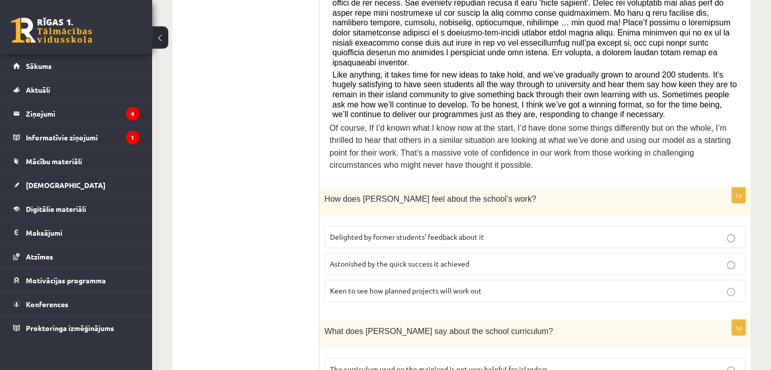
click at [362, 232] on span "Delighted by former students’ feedback about it" at bounding box center [407, 236] width 154 height 9
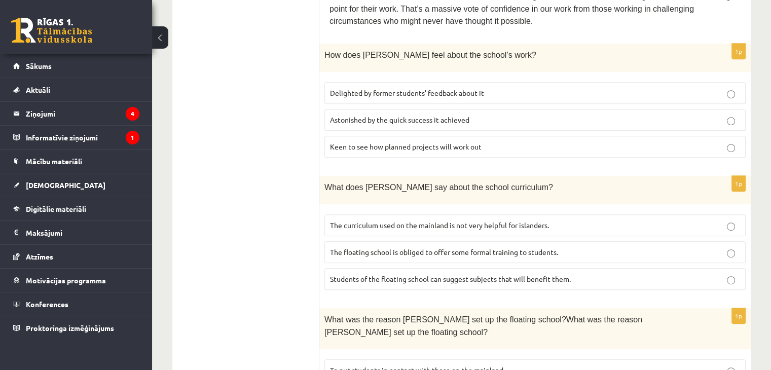
scroll to position [547, 0]
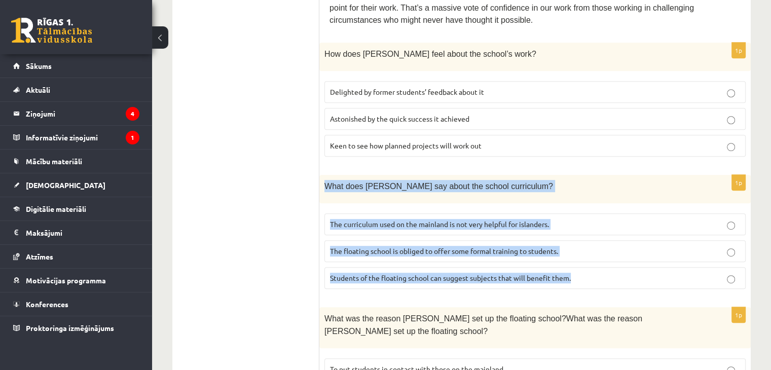
drag, startPoint x: 326, startPoint y: 167, endPoint x: 606, endPoint y: 259, distance: 294.7
click at [606, 259] on div "1p What does Anna say about the school curriculum? The curriculum used on the m…" at bounding box center [534, 236] width 431 height 122
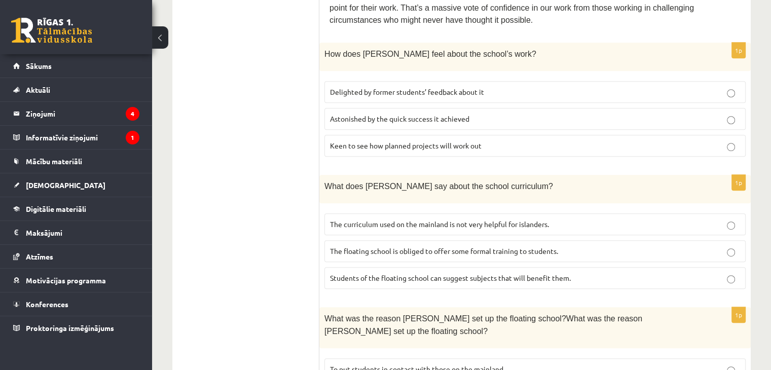
click at [266, 285] on ul "A Grammar B Reading C Reading D Listening Answer the question" at bounding box center [250, 237] width 137 height 1205
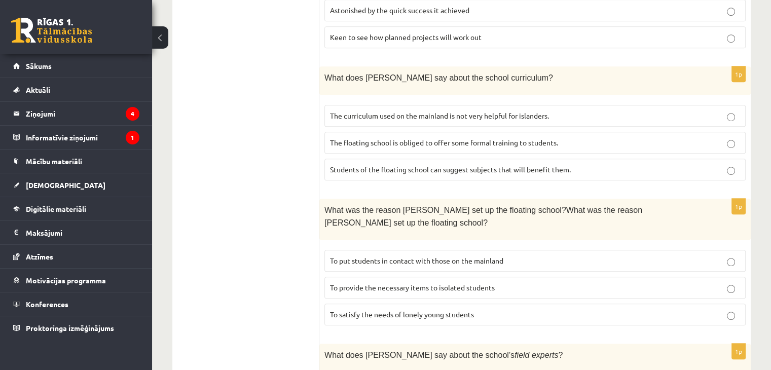
scroll to position [660, 0]
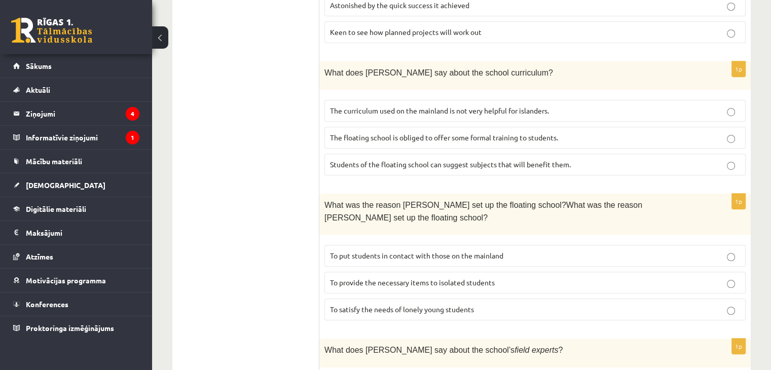
click at [430, 106] on span "The curriculum used on the mainland is not very helpful for islanders." at bounding box center [439, 110] width 219 height 9
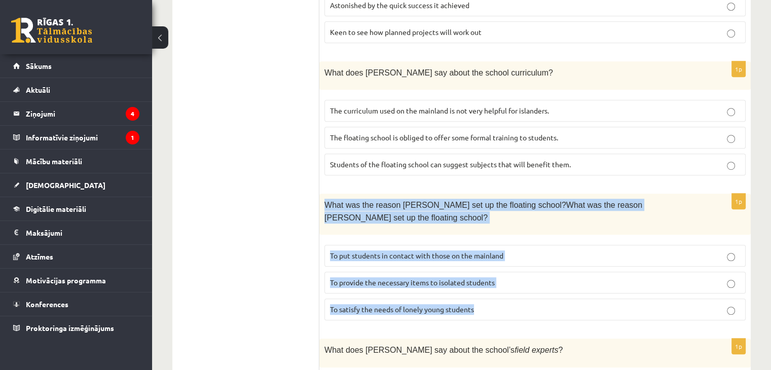
drag, startPoint x: 324, startPoint y: 184, endPoint x: 499, endPoint y: 288, distance: 203.2
click at [499, 288] on div "1p What was the reason Anna set up the floating school?What was the reason Anna…" at bounding box center [534, 261] width 431 height 135
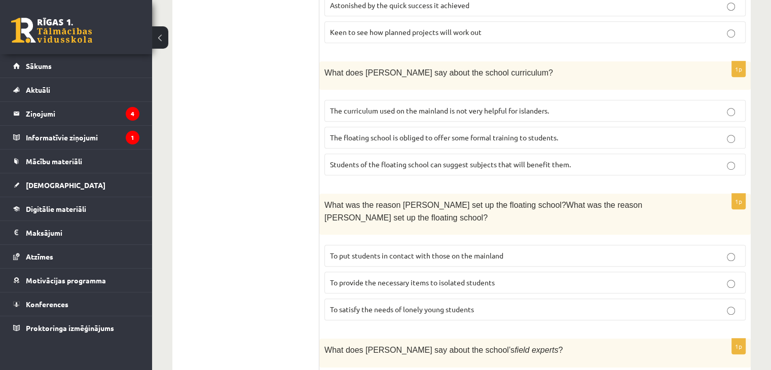
click at [240, 264] on ul "A Grammar B Reading C Reading D Listening Answer the question" at bounding box center [250, 124] width 137 height 1205
click at [380, 278] on span "To provide the necessary items to isolated students" at bounding box center [412, 282] width 165 height 9
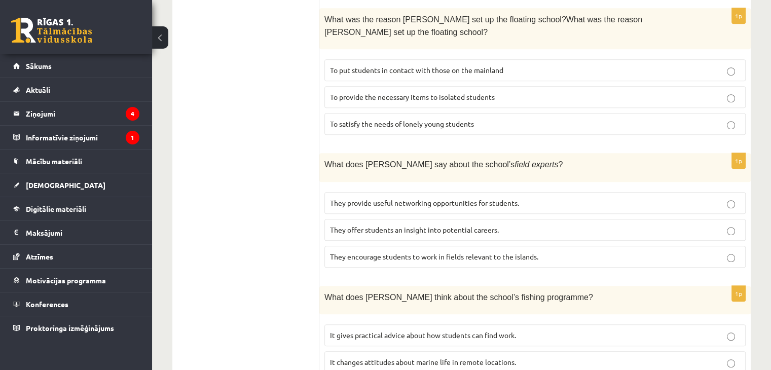
scroll to position [847, 0]
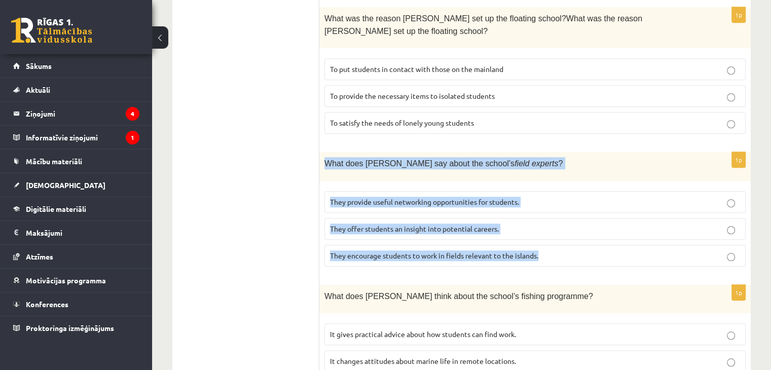
drag, startPoint x: 324, startPoint y: 128, endPoint x: 586, endPoint y: 232, distance: 281.6
click at [586, 232] on div "1p What does Anna say about the school’s field experts ? They provide useful ne…" at bounding box center [534, 213] width 431 height 122
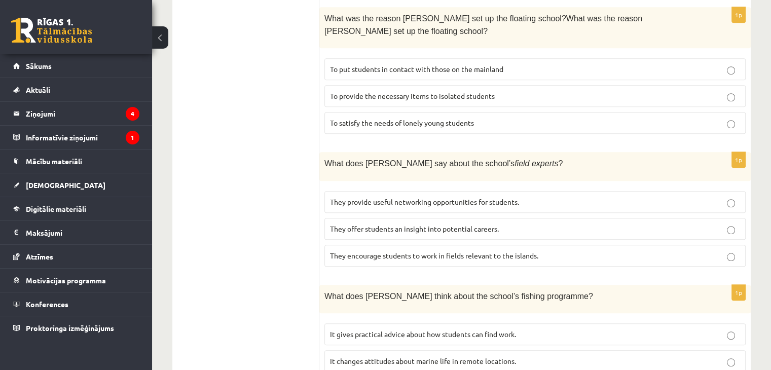
click at [353, 224] on span "They offer students an insight into potential careers." at bounding box center [414, 228] width 169 height 9
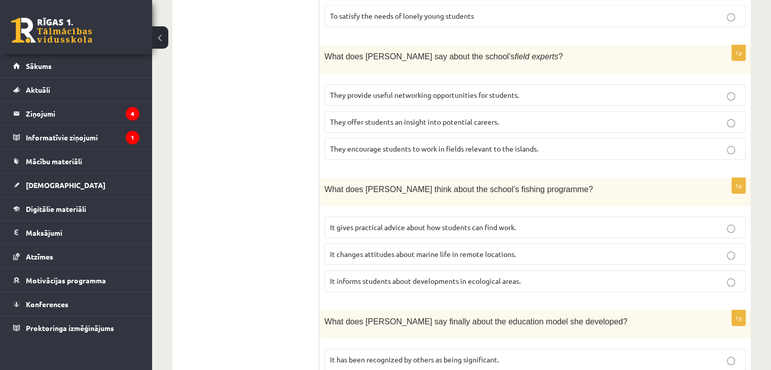
scroll to position [968, 0]
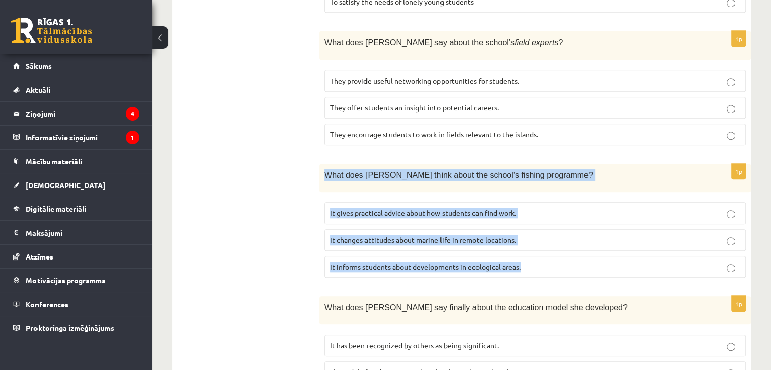
drag, startPoint x: 320, startPoint y: 140, endPoint x: 542, endPoint y: 238, distance: 242.5
click at [542, 238] on div "1p What does Anna think about the school’s fishing programme? It gives practica…" at bounding box center [534, 225] width 431 height 122
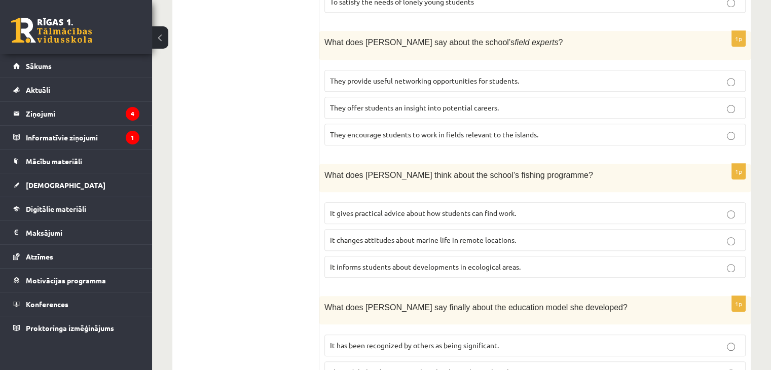
click at [378, 261] on p "It informs students about developments in ecological areas." at bounding box center [535, 266] width 410 height 11
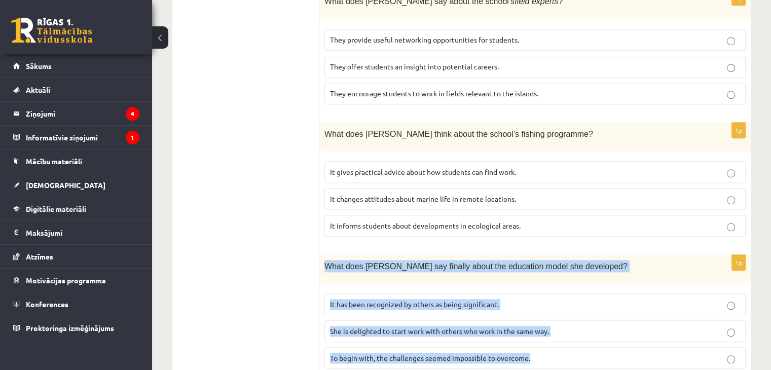
drag, startPoint x: 324, startPoint y: 227, endPoint x: 545, endPoint y: 339, distance: 248.2
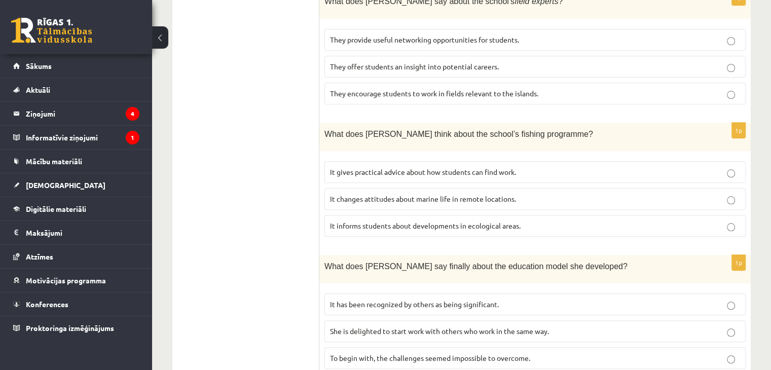
click at [398, 299] on span "It has been recognized by others as being significant." at bounding box center [414, 303] width 169 height 9
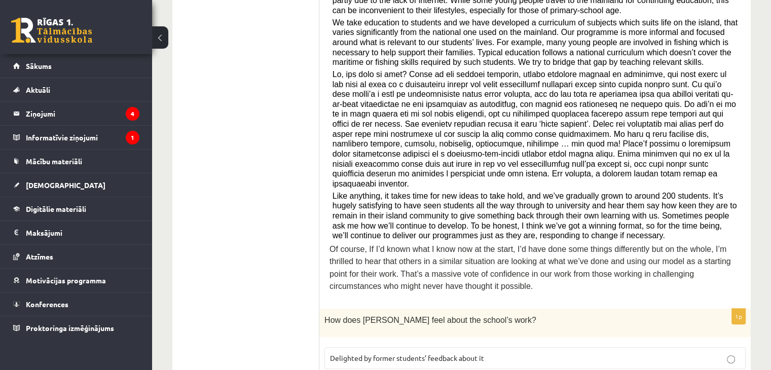
scroll to position [0, 0]
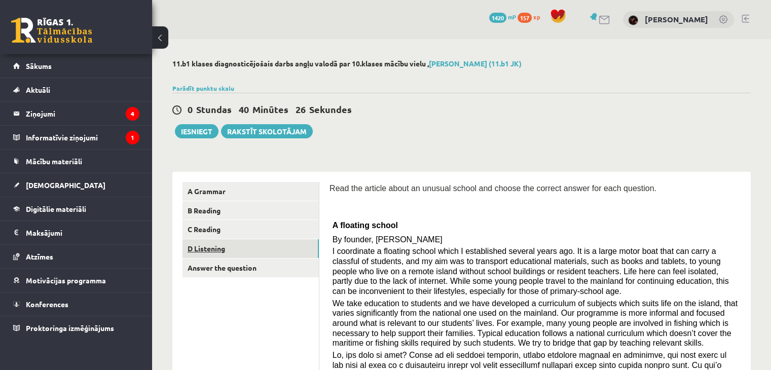
click at [207, 243] on link "D Listening" at bounding box center [250, 248] width 136 height 19
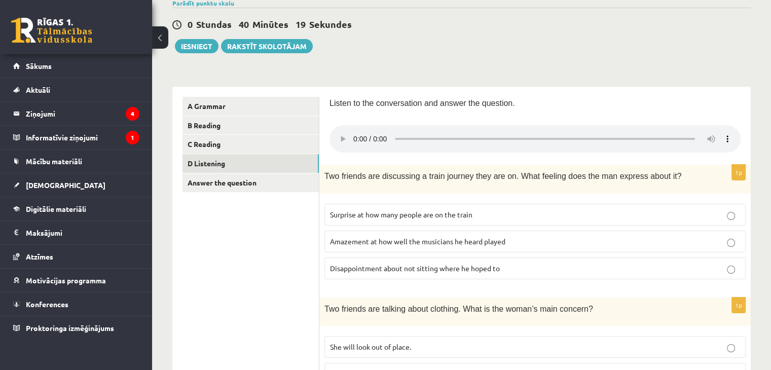
scroll to position [85, 0]
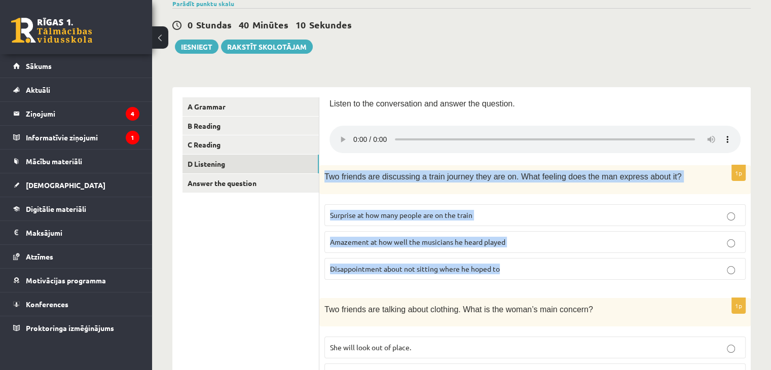
drag, startPoint x: 323, startPoint y: 171, endPoint x: 537, endPoint y: 268, distance: 234.5
click at [537, 268] on div "1p Two friends are discussing a train journey they are on. What feeling does th…" at bounding box center [534, 226] width 431 height 122
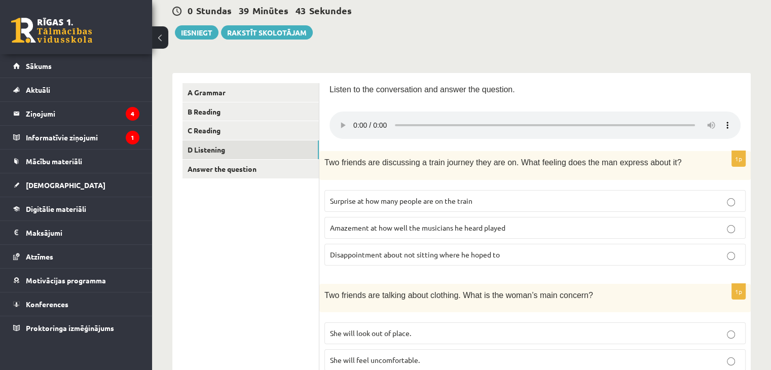
scroll to position [0, 0]
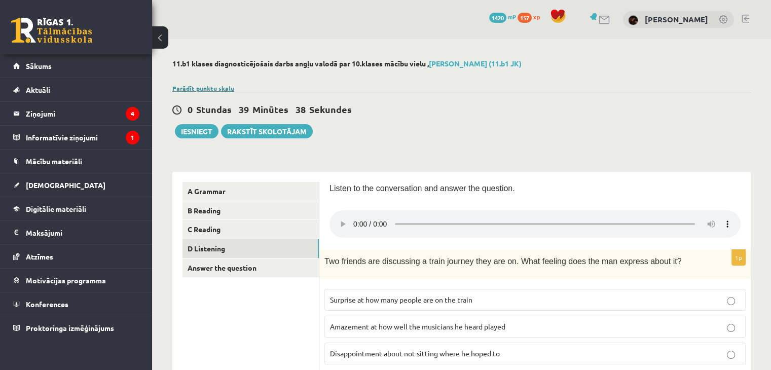
click at [204, 89] on link "Parādīt punktu skalu" at bounding box center [203, 88] width 62 height 8
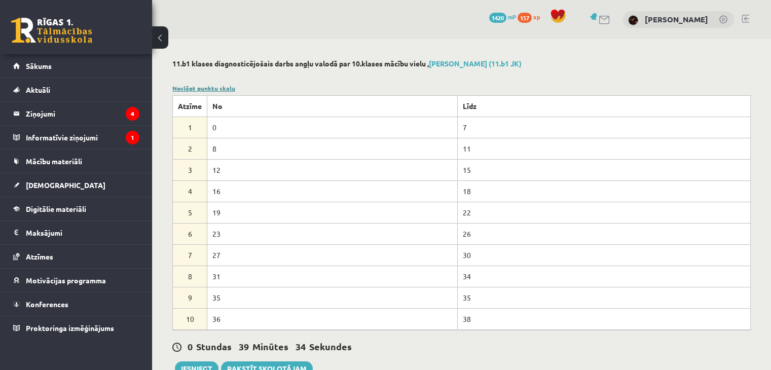
click at [200, 89] on link "Noslēpt punktu skalu" at bounding box center [203, 88] width 63 height 8
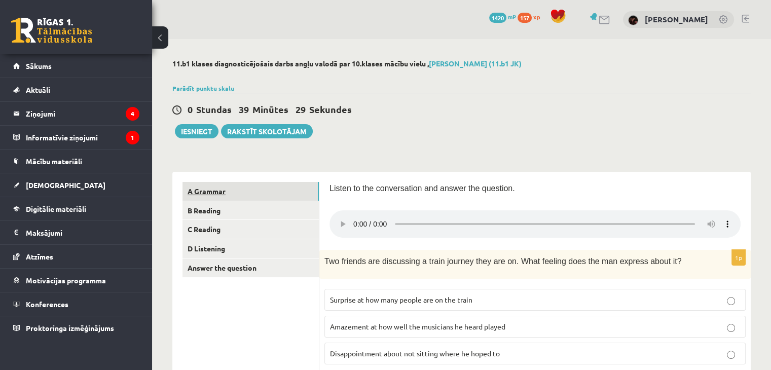
click at [219, 198] on link "A Grammar" at bounding box center [250, 191] width 136 height 19
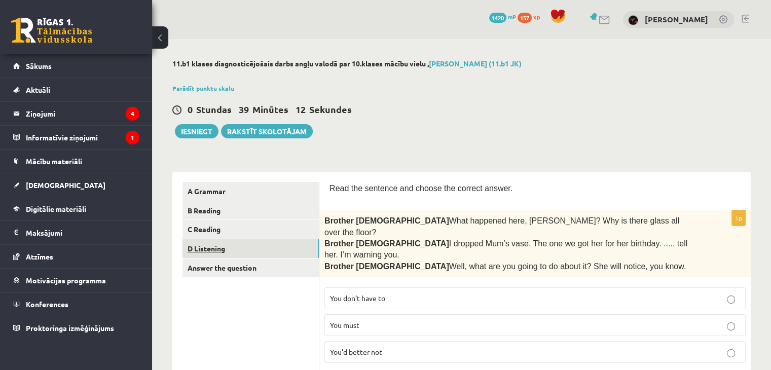
click at [232, 244] on link "D Listening" at bounding box center [250, 248] width 136 height 19
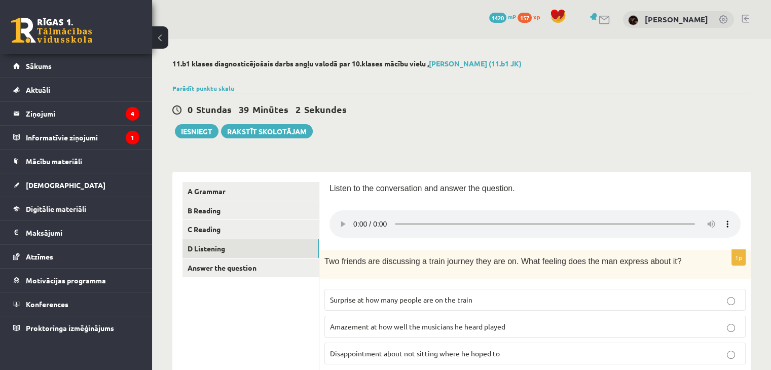
scroll to position [2, 0]
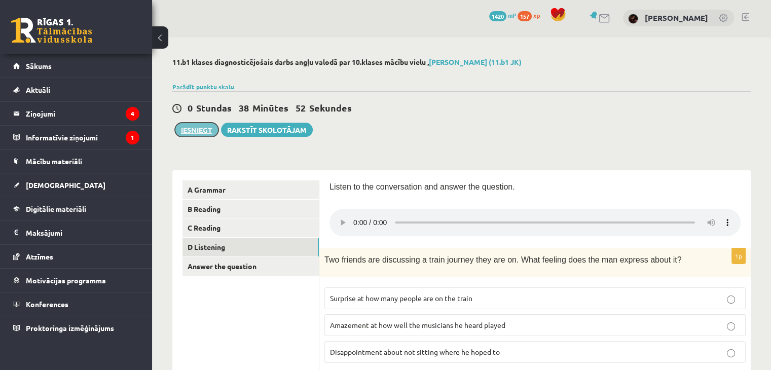
click at [198, 128] on button "Iesniegt" at bounding box center [197, 130] width 44 height 14
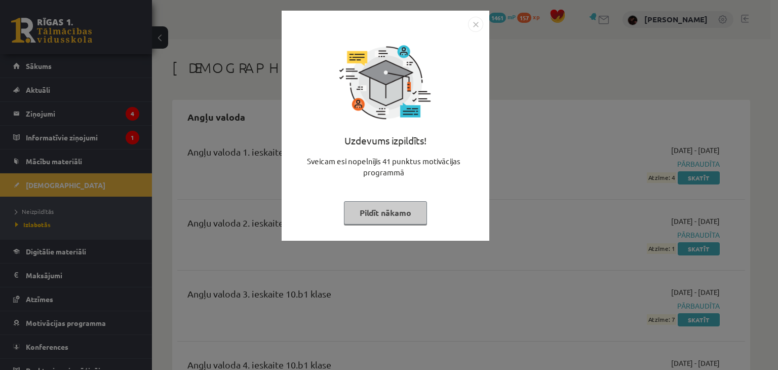
click at [474, 19] on img "Close" at bounding box center [475, 24] width 15 height 15
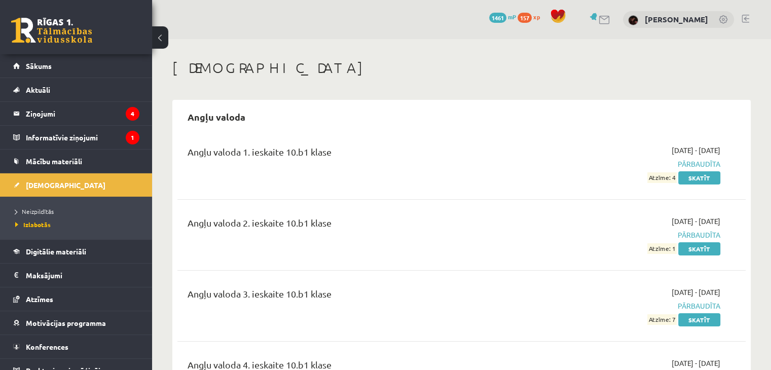
click at [72, 65] on link "Sākums" at bounding box center [76, 65] width 126 height 23
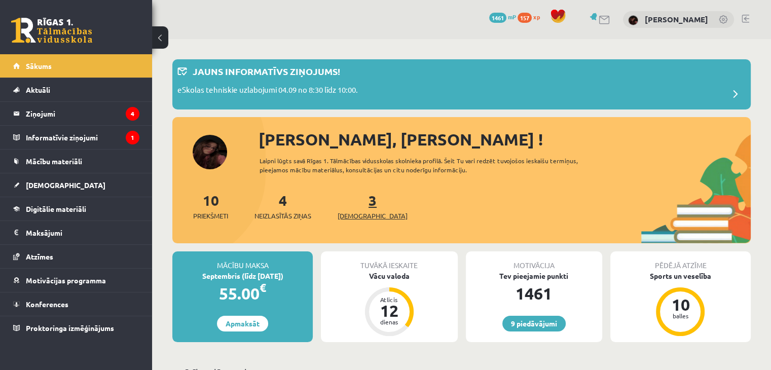
click at [356, 203] on link "3 Ieskaites" at bounding box center [372, 206] width 70 height 30
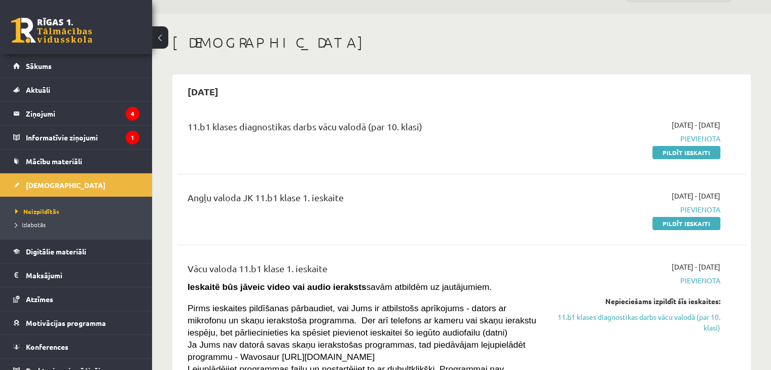
scroll to position [24, 0]
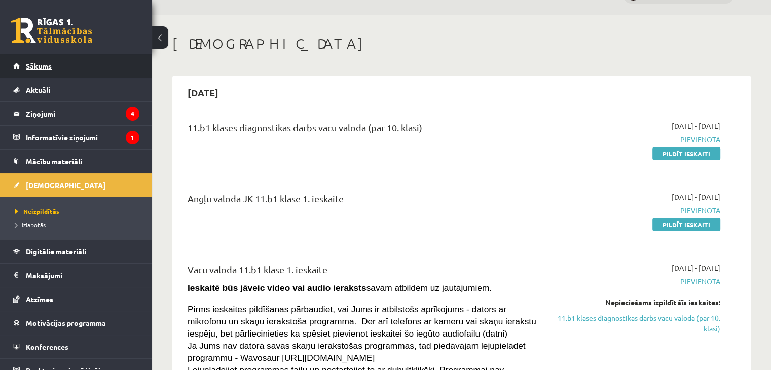
click at [41, 72] on link "Sākums" at bounding box center [76, 65] width 126 height 23
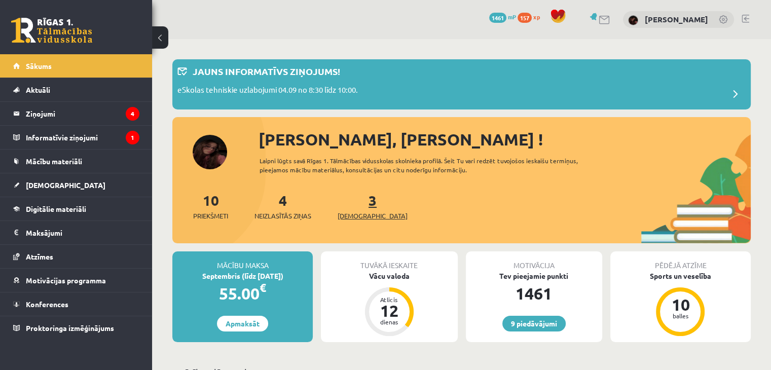
click at [360, 200] on link "3 Ieskaites" at bounding box center [372, 206] width 70 height 30
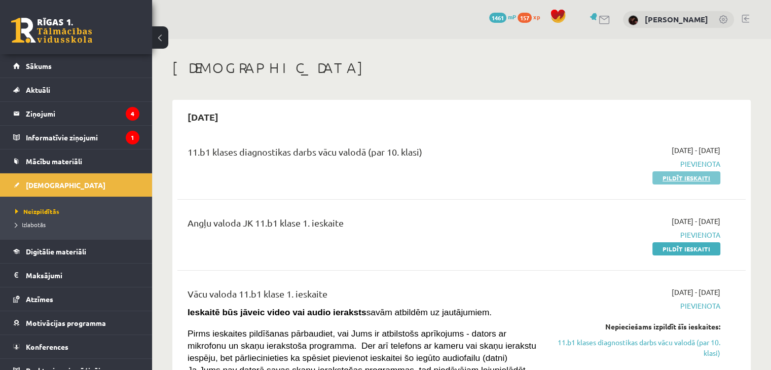
click at [692, 177] on link "Pildīt ieskaiti" at bounding box center [686, 177] width 68 height 13
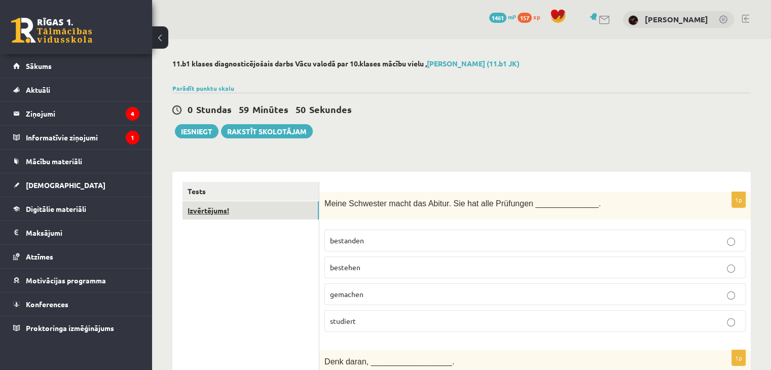
click at [202, 211] on link "Izvērtējums!" at bounding box center [250, 210] width 136 height 19
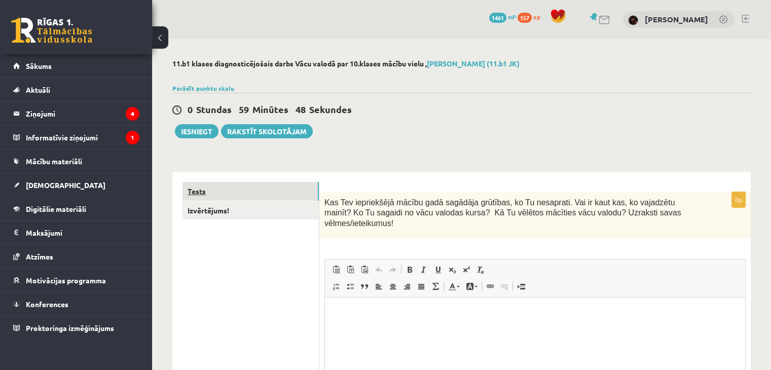
click at [199, 189] on link "Tests" at bounding box center [250, 191] width 136 height 19
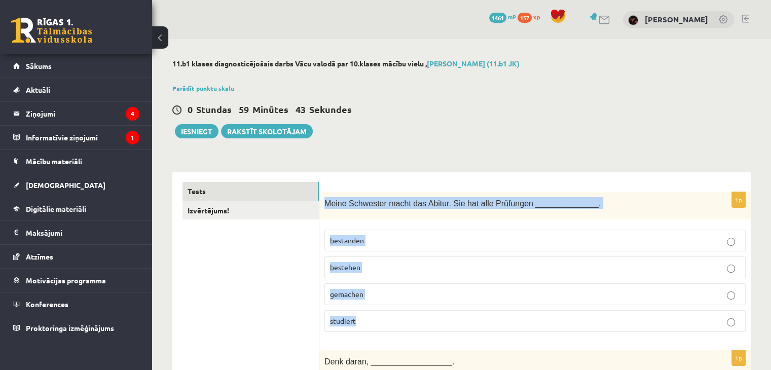
drag, startPoint x: 325, startPoint y: 202, endPoint x: 403, endPoint y: 314, distance: 136.5
click at [403, 314] on div "1p Meine Schwester macht das Abitur. Sie hat alle Prüfungen ______________. bes…" at bounding box center [534, 266] width 431 height 148
copy div "Meine Schwester macht das Abitur. Sie hat alle Prüfungen ______________. bestan…"
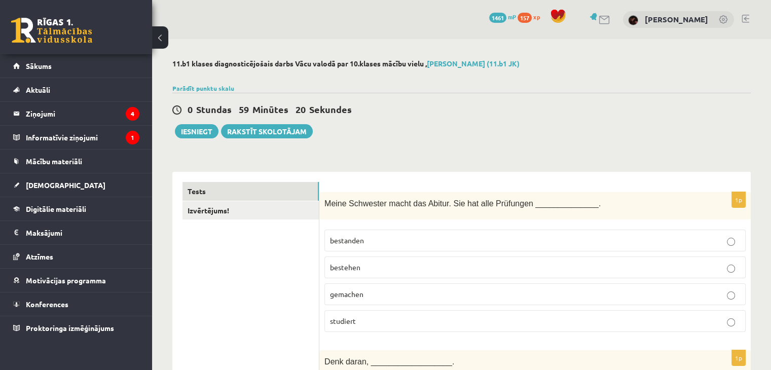
click at [383, 130] on div "0 Stundas 59 Minūtes 20 Sekundes Ieskaite saglabāta! Iesniegt Rakstīt skolotājam" at bounding box center [461, 116] width 578 height 46
click at [349, 269] on span "bestehen" at bounding box center [345, 266] width 30 height 9
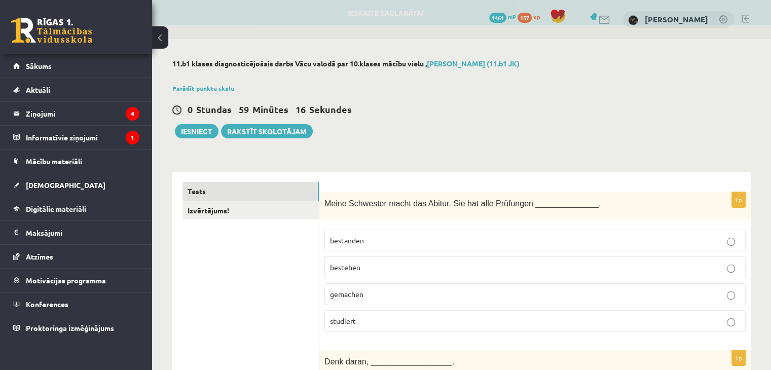
click at [358, 245] on p "bestanden" at bounding box center [535, 240] width 410 height 11
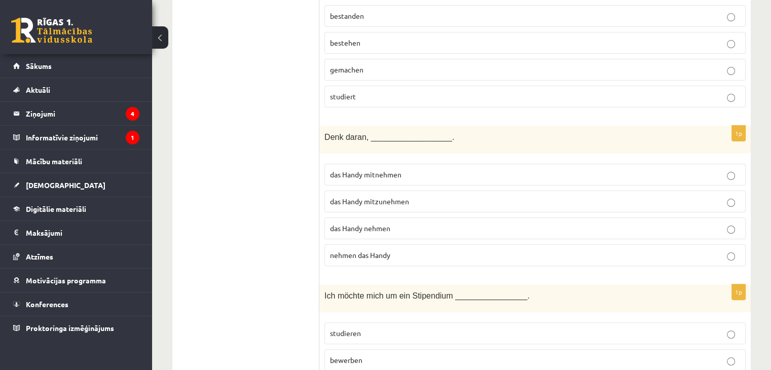
scroll to position [225, 0]
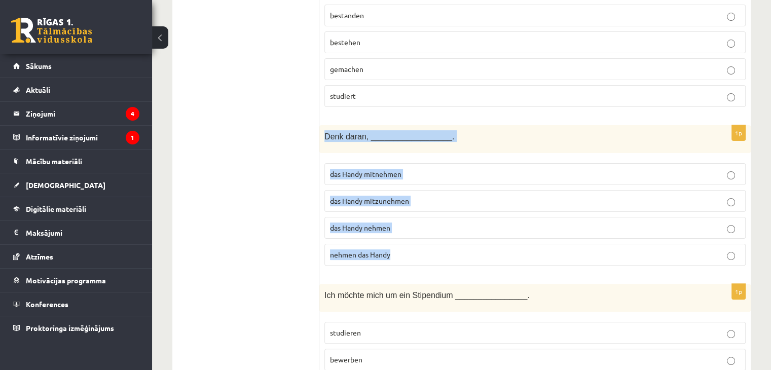
drag, startPoint x: 326, startPoint y: 134, endPoint x: 414, endPoint y: 252, distance: 147.2
click at [414, 252] on div "1p Denk daran, __________________. das Handy mitnehmen das Handy mitzunehmen da…" at bounding box center [534, 199] width 431 height 148
copy div "Denk daran, __________________. das Handy mitnehmen das Handy mitzunehmen das H…"
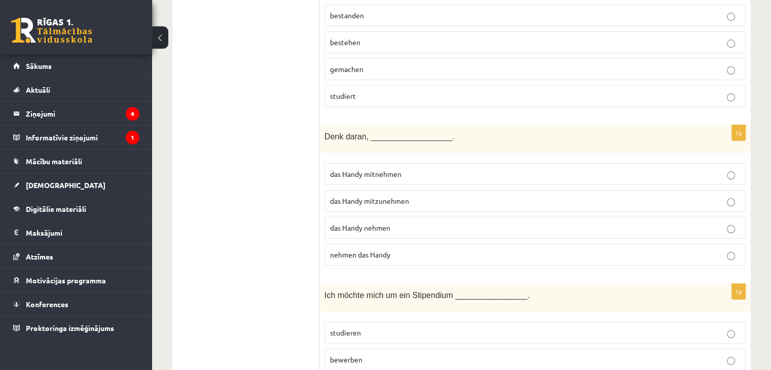
click at [392, 196] on span "das Handy mitzunehmen" at bounding box center [369, 200] width 79 height 9
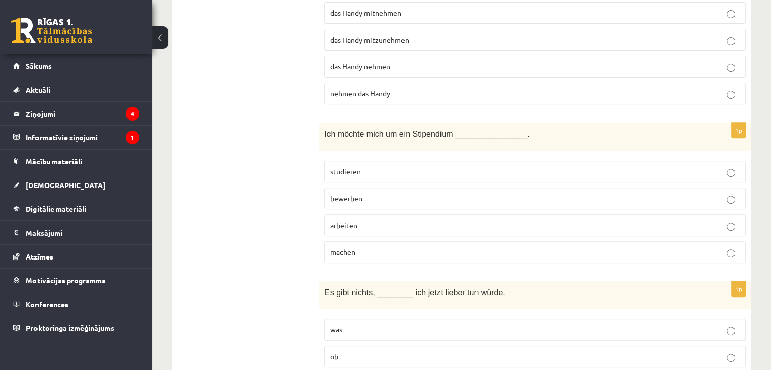
scroll to position [387, 0]
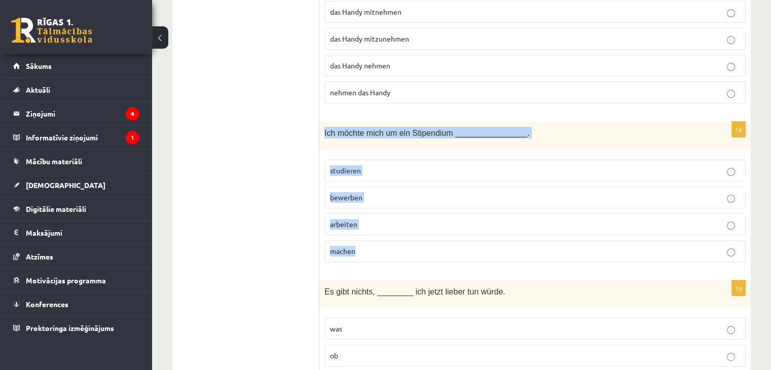
drag, startPoint x: 322, startPoint y: 126, endPoint x: 410, endPoint y: 251, distance: 152.4
click at [410, 251] on div "1p Ich möchte mich um ein Stipendium ________________. studieren bewerben arbei…" at bounding box center [534, 196] width 431 height 148
copy div "Ich möchte mich um ein Stipendium ________________. studieren bewerben arbeiten…"
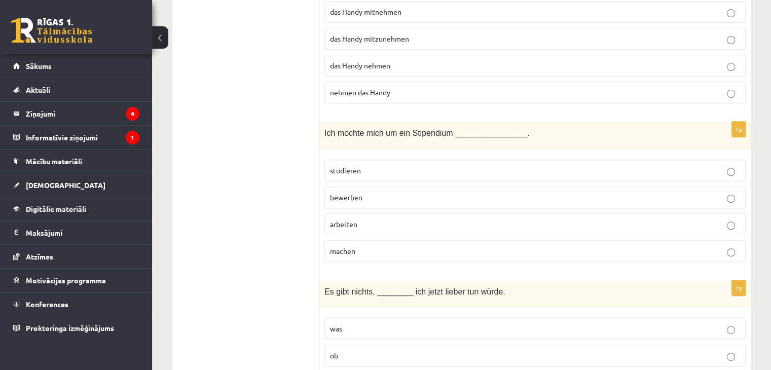
click at [379, 192] on p "bewerben" at bounding box center [535, 197] width 410 height 11
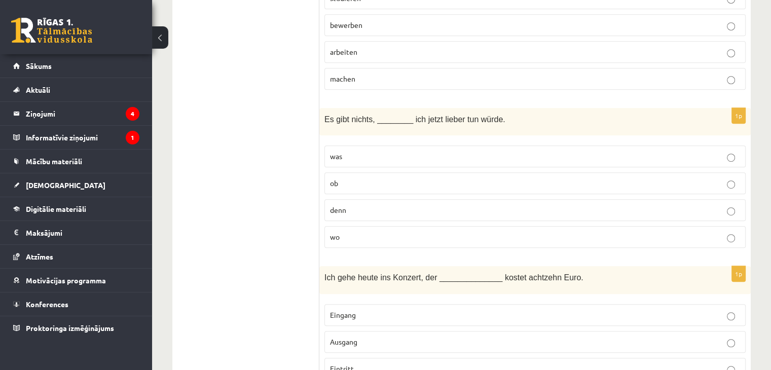
scroll to position [559, 0]
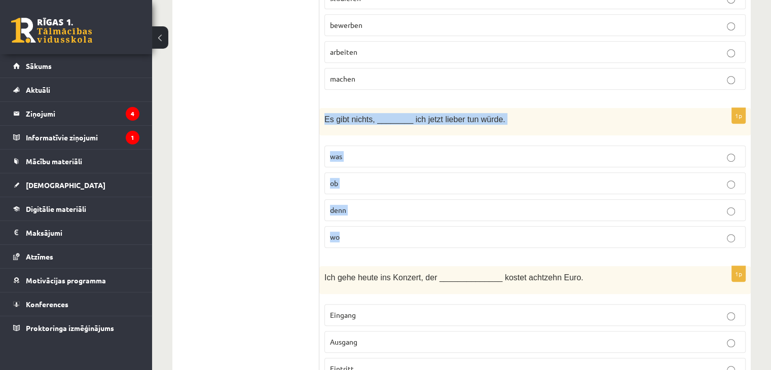
drag, startPoint x: 323, startPoint y: 114, endPoint x: 380, endPoint y: 235, distance: 133.5
click at [380, 235] on div "1p Es gibt nichts, ________ ich jetzt lieber tun würde. was ob denn wo" at bounding box center [534, 182] width 431 height 148
copy div "Es gibt nichts, ________ ich jetzt lieber tun würde. was ob denn wo"
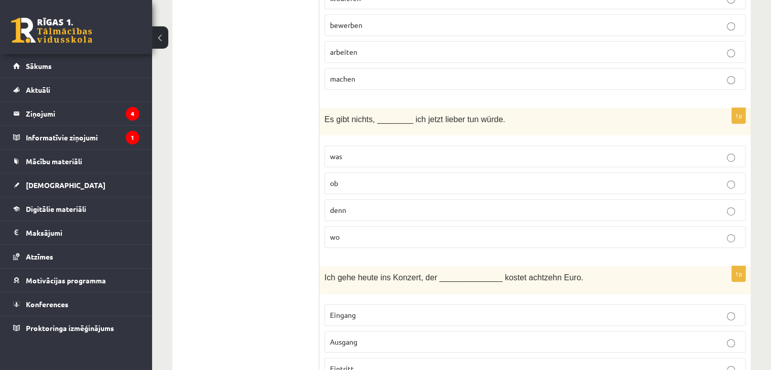
click at [371, 145] on label "was" at bounding box center [534, 156] width 421 height 22
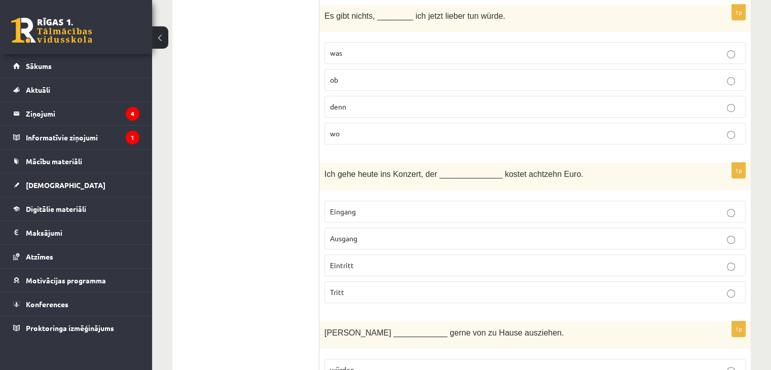
scroll to position [664, 0]
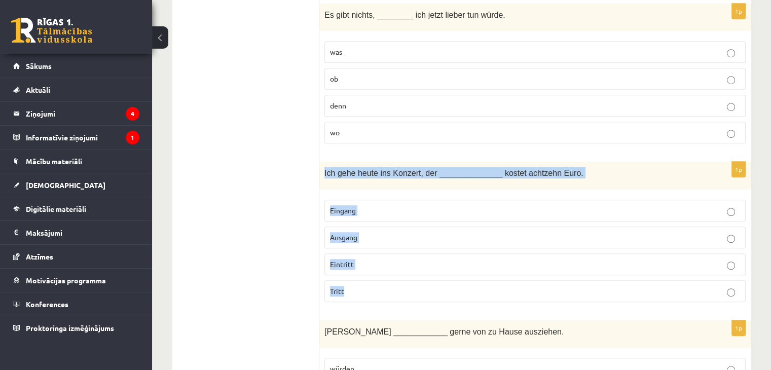
drag, startPoint x: 322, startPoint y: 163, endPoint x: 397, endPoint y: 293, distance: 150.3
click at [397, 293] on div "1p Ich gehe heute ins Konzert, der ______________ kostet achtzehn Euro. Eingang…" at bounding box center [534, 236] width 431 height 148
copy div "Ich gehe heute ins Konzert, der ______________ kostet achtzehn Euro. Eingang Au…"
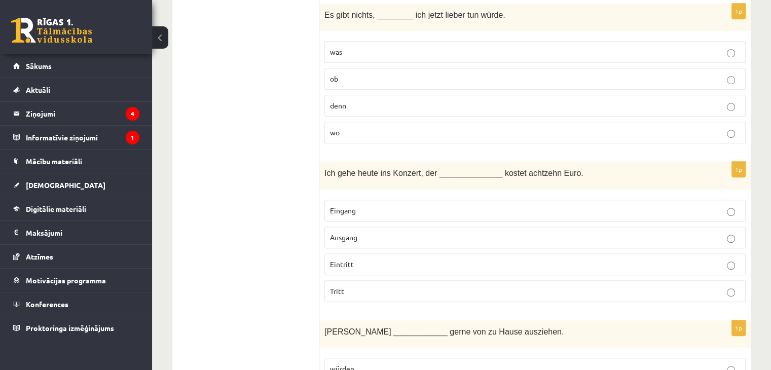
click at [361, 259] on p "Eintritt" at bounding box center [535, 264] width 410 height 11
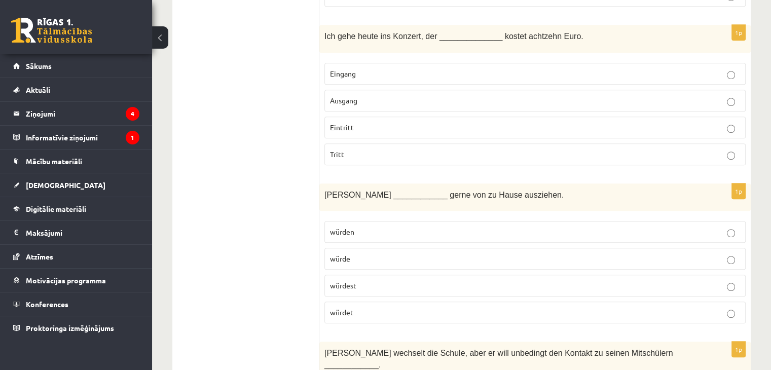
scroll to position [803, 0]
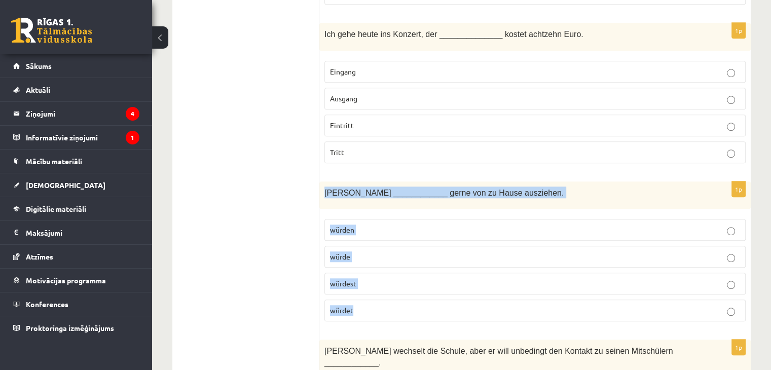
drag, startPoint x: 322, startPoint y: 185, endPoint x: 390, endPoint y: 313, distance: 145.1
click at [390, 313] on div "1p Lisa ____________ gerne von zu Hause ausziehen. würden würde würdest würdet" at bounding box center [534, 255] width 431 height 148
copy div "Lisa ____________ gerne von zu Hause ausziehen. würden würde würdest würdet"
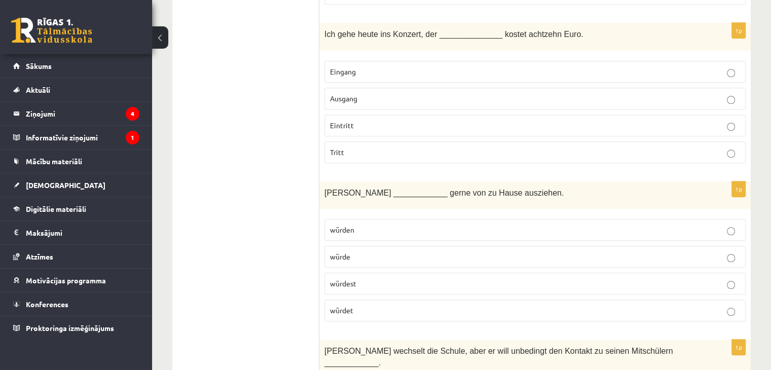
click at [417, 256] on p "würde" at bounding box center [535, 256] width 410 height 11
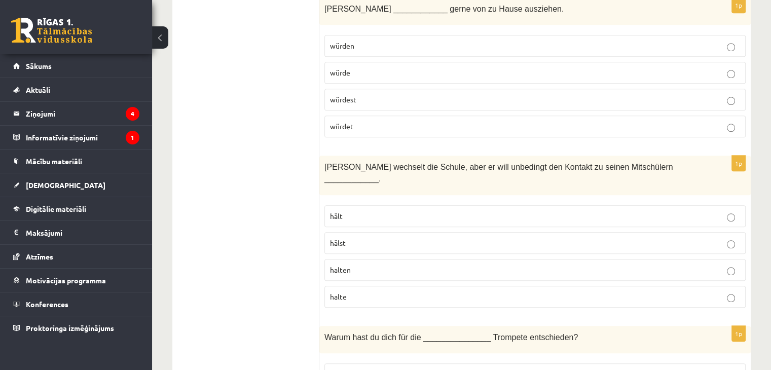
scroll to position [1000, 0]
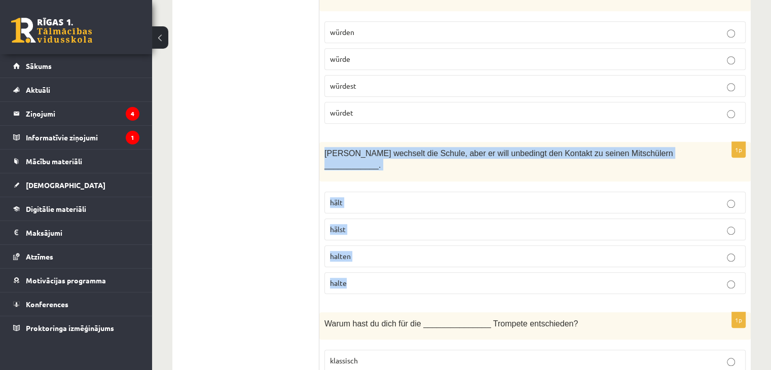
drag, startPoint x: 323, startPoint y: 148, endPoint x: 386, endPoint y: 257, distance: 126.2
click at [386, 257] on div "1p Mathias wechselt die Schule, aber er will unbedingt den Kontakt zu seinen Mi…" at bounding box center [534, 222] width 431 height 160
copy div "Mathias wechselt die Schule, aber er will unbedingt den Kontakt zu seinen Mitsc…"
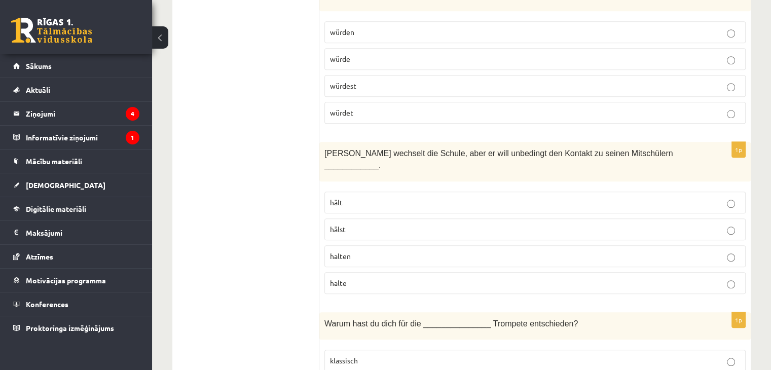
drag, startPoint x: 355, startPoint y: 241, endPoint x: 342, endPoint y: 236, distance: 13.5
click at [342, 251] on span "halten" at bounding box center [340, 255] width 21 height 9
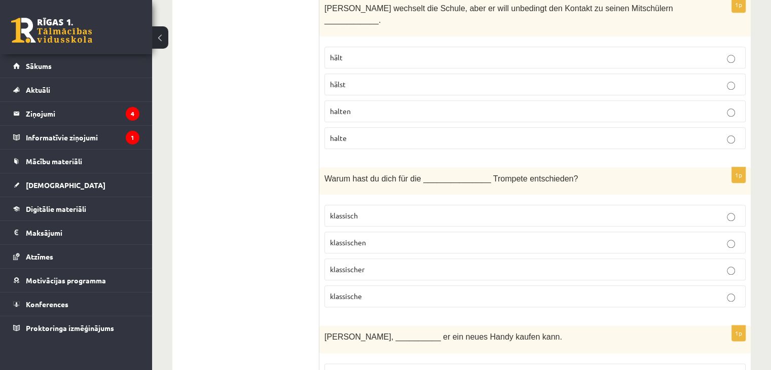
scroll to position [1147, 0]
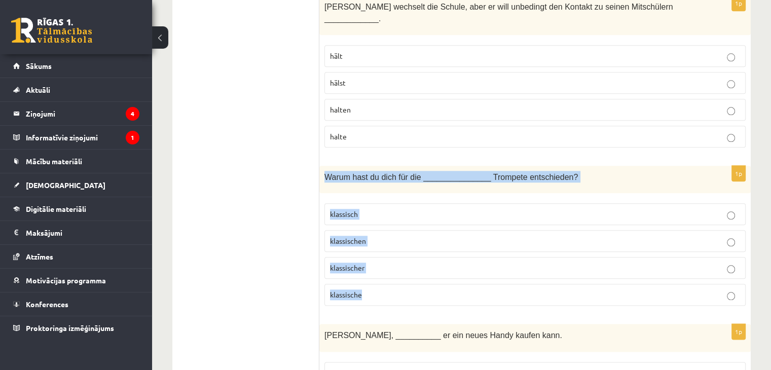
drag, startPoint x: 325, startPoint y: 157, endPoint x: 382, endPoint y: 279, distance: 134.2
click at [382, 279] on div "1p Warum hast du dich für die _______________ Trompete entschieden? klassisch k…" at bounding box center [534, 240] width 431 height 148
copy div "Warum hast du dich für die _______________ Trompete entschieden? klassisch klas…"
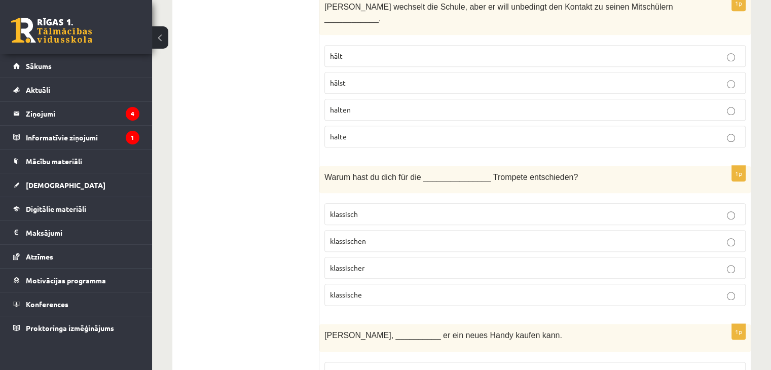
click at [369, 289] on p "klassische" at bounding box center [535, 294] width 410 height 11
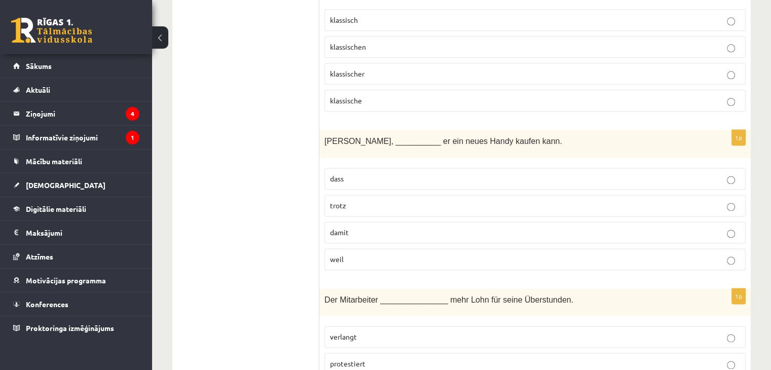
scroll to position [1342, 0]
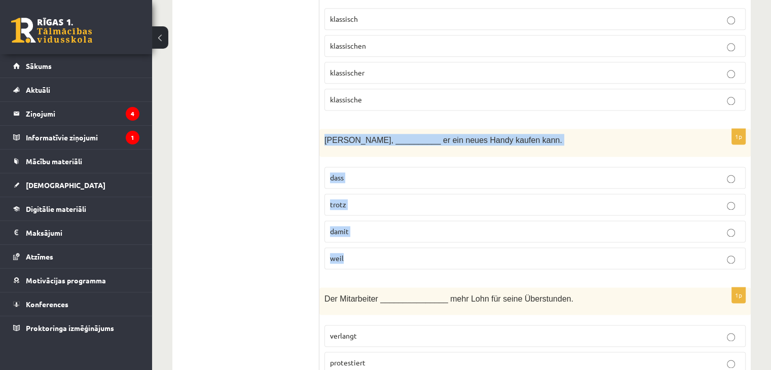
drag, startPoint x: 325, startPoint y: 119, endPoint x: 406, endPoint y: 230, distance: 137.0
click at [406, 230] on div "1p Paul jobbt, __________ er ein neues Handy kaufen kann. dass trotz damit weil" at bounding box center [534, 203] width 431 height 148
copy div "Paul jobbt, __________ er ein neues Handy kaufen kann. dass trotz damit weil"
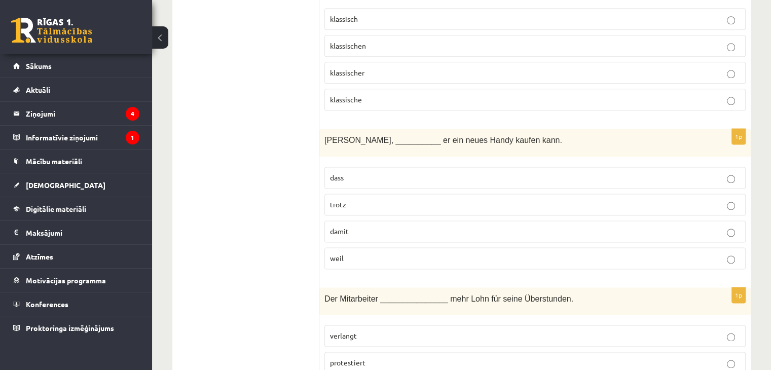
click at [380, 220] on label "damit" at bounding box center [534, 231] width 421 height 22
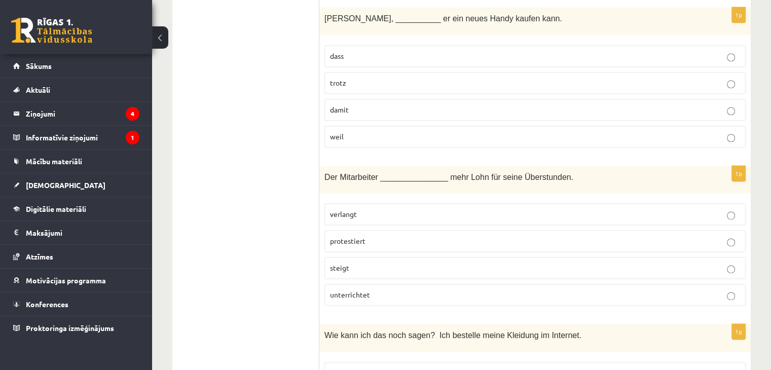
scroll to position [1466, 0]
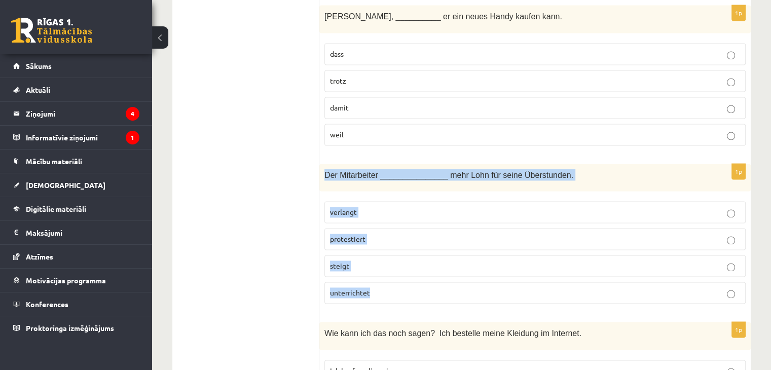
drag, startPoint x: 324, startPoint y: 153, endPoint x: 389, endPoint y: 265, distance: 129.9
click at [389, 265] on div "1p Der Mitarbeiter _______________ mehr Lohn für seine Überstunden. verlangt pr…" at bounding box center [534, 238] width 431 height 148
copy div "Der Mitarbeiter _______________ mehr Lohn für seine Überstunden. verlangt prote…"
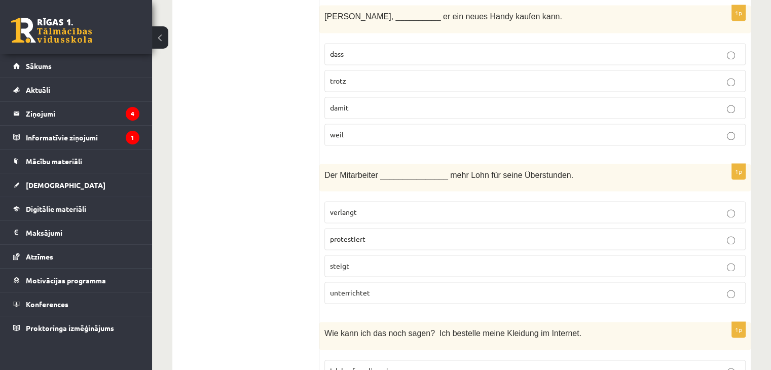
click at [380, 207] on p "verlangt" at bounding box center [535, 212] width 410 height 11
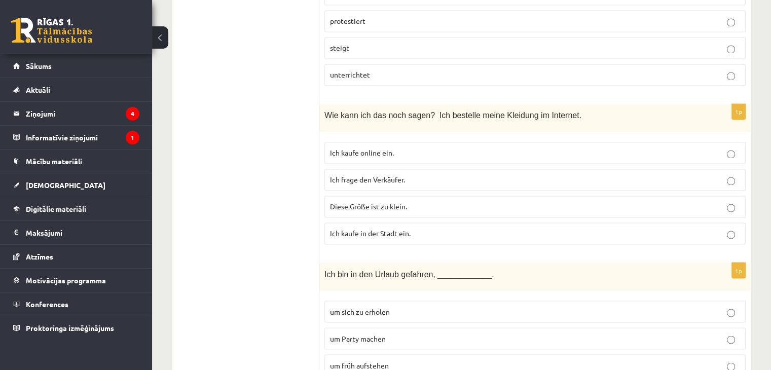
scroll to position [1684, 0]
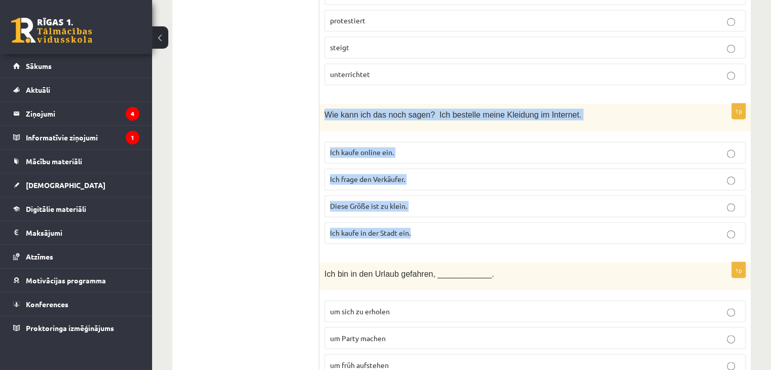
drag, startPoint x: 324, startPoint y: 94, endPoint x: 432, endPoint y: 213, distance: 160.7
click at [432, 213] on div "1p Wie kann ich das noch sagen? Ich bestelle meine Kleidung im Internet. Ich ka…" at bounding box center [534, 177] width 431 height 148
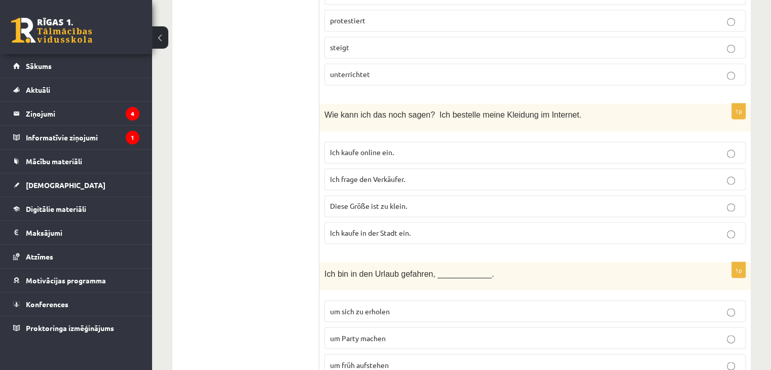
click at [363, 147] on span "Ich kaufe online ein." at bounding box center [362, 151] width 64 height 9
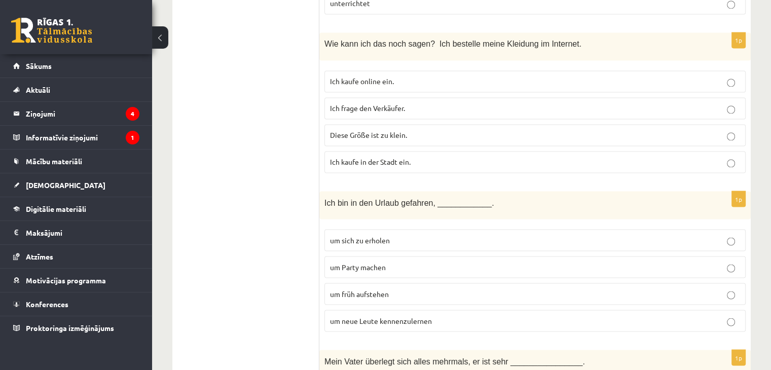
scroll to position [1758, 0]
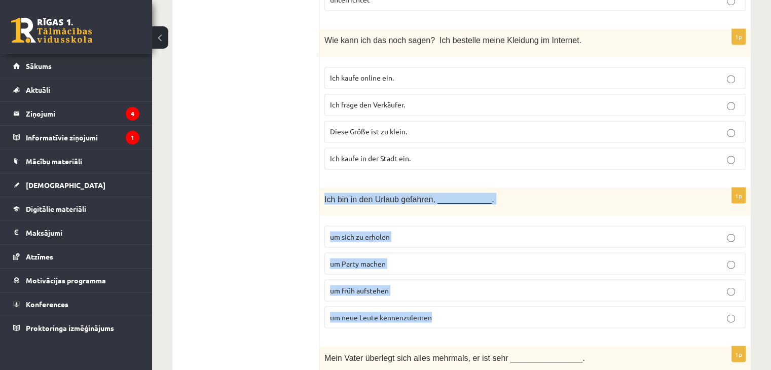
drag, startPoint x: 324, startPoint y: 177, endPoint x: 446, endPoint y: 289, distance: 165.3
click at [446, 289] on div "1p Ich bin in den Urlaub gefahren, ____________. um sich zu erholen um Party ma…" at bounding box center [534, 261] width 431 height 148
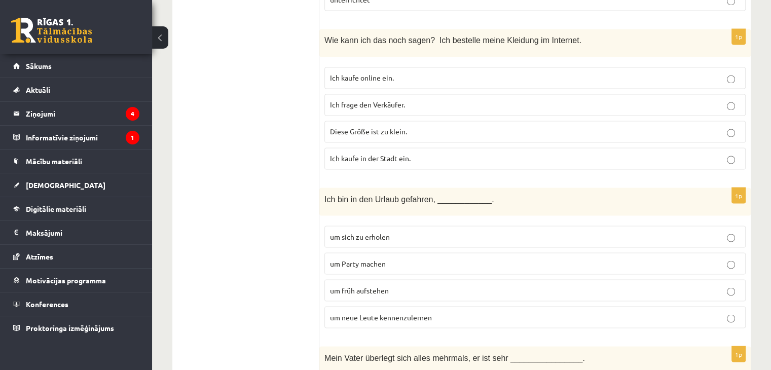
click at [371, 312] on p "um neue Leute kennenzulernen" at bounding box center [535, 317] width 410 height 11
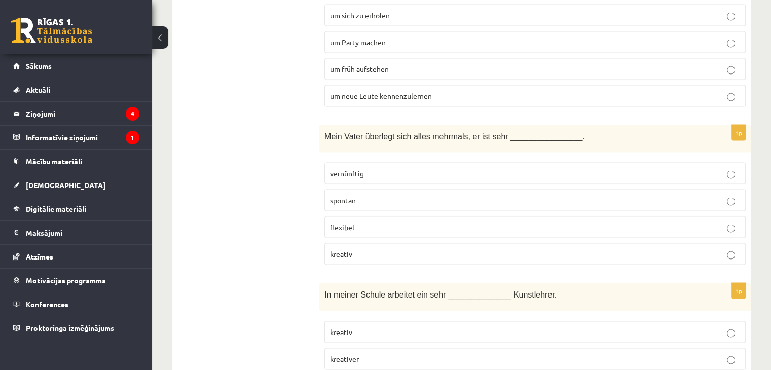
scroll to position [1984, 0]
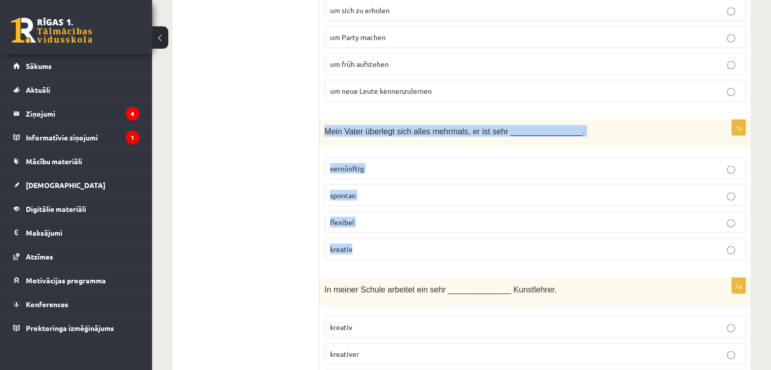
drag, startPoint x: 325, startPoint y: 108, endPoint x: 418, endPoint y: 219, distance: 144.6
click at [418, 219] on div "1p Mein Vater überlegt sich alles mehrmals, er ist sehr ________________. vernü…" at bounding box center [534, 194] width 431 height 148
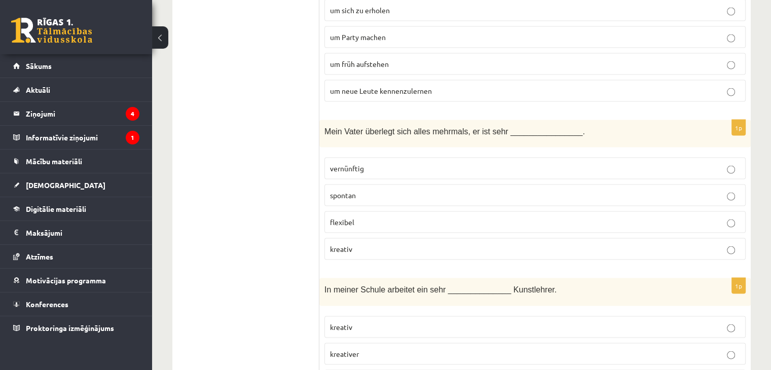
click at [378, 163] on p "vernünftig" at bounding box center [535, 168] width 410 height 11
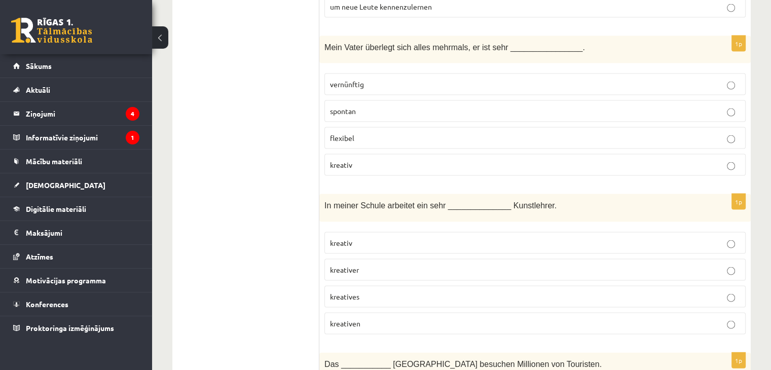
scroll to position [2069, 0]
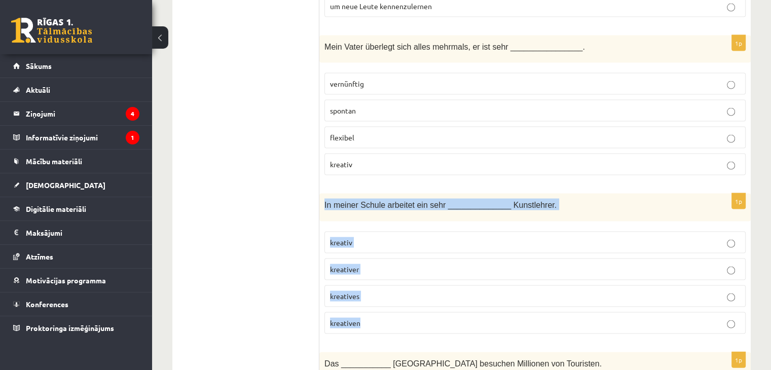
drag, startPoint x: 320, startPoint y: 179, endPoint x: 452, endPoint y: 288, distance: 171.0
click at [452, 288] on div "1p In meiner Schule arbeitet ein sehr ______________ Kunstlehrer. kreativ kreat…" at bounding box center [534, 268] width 431 height 148
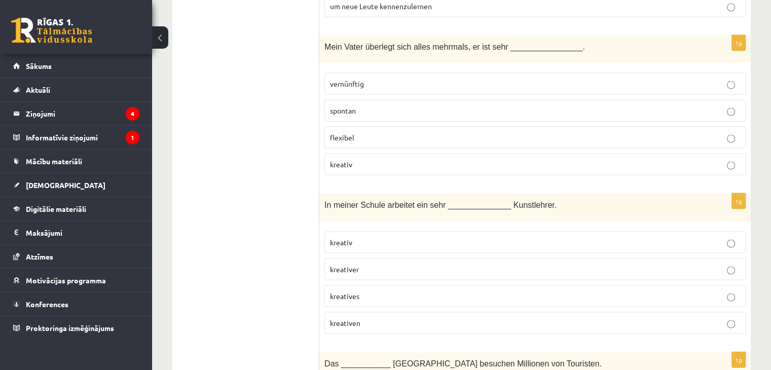
click at [369, 258] on label "kreativer" at bounding box center [534, 269] width 421 height 22
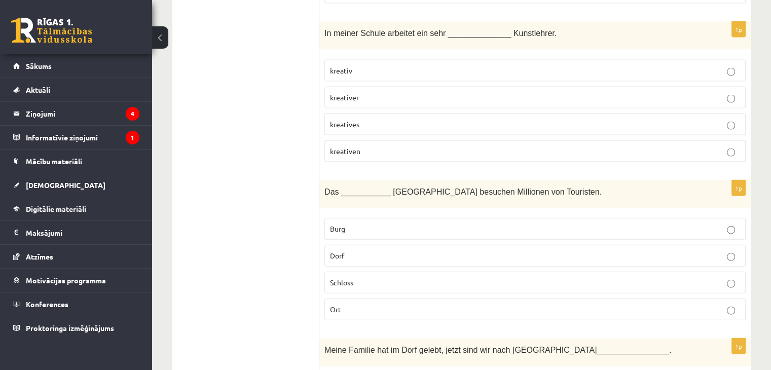
scroll to position [2241, 0]
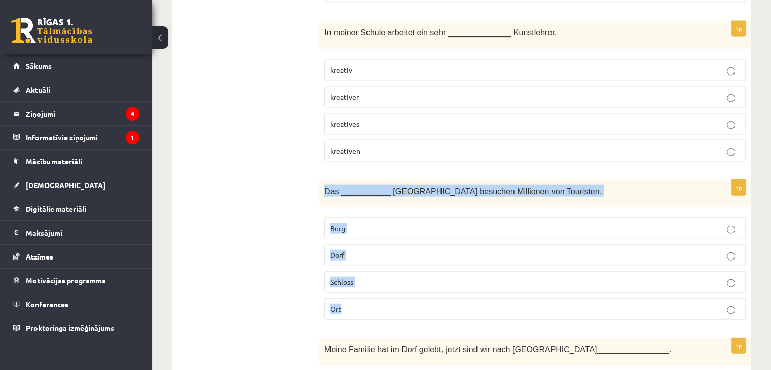
drag, startPoint x: 322, startPoint y: 163, endPoint x: 394, endPoint y: 276, distance: 133.7
click at [394, 276] on div "1p Das ___________ Neuschwannstein besuchen Millionen von Touristen. Burg Dorf …" at bounding box center [534, 254] width 431 height 148
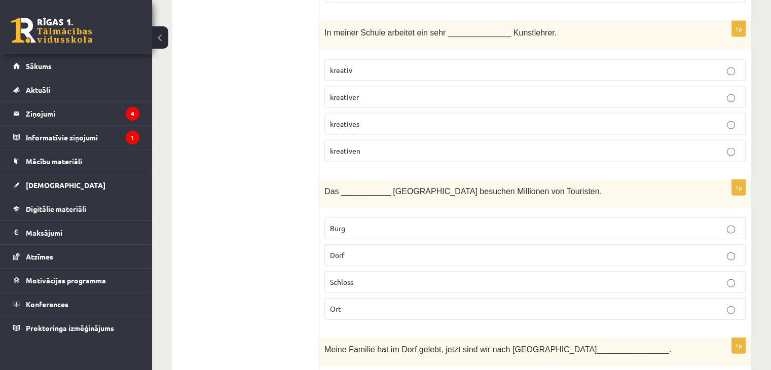
click at [270, 233] on ul "Tests Izvērtējums!" at bounding box center [250, 248] width 137 height 4615
click at [355, 277] on p "Schloss" at bounding box center [535, 282] width 410 height 11
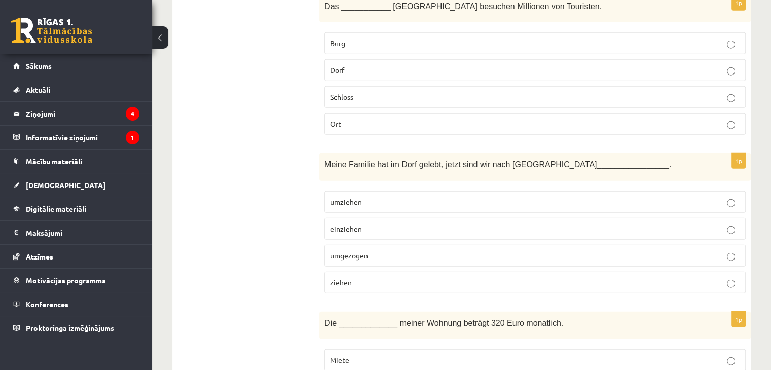
scroll to position [2426, 0]
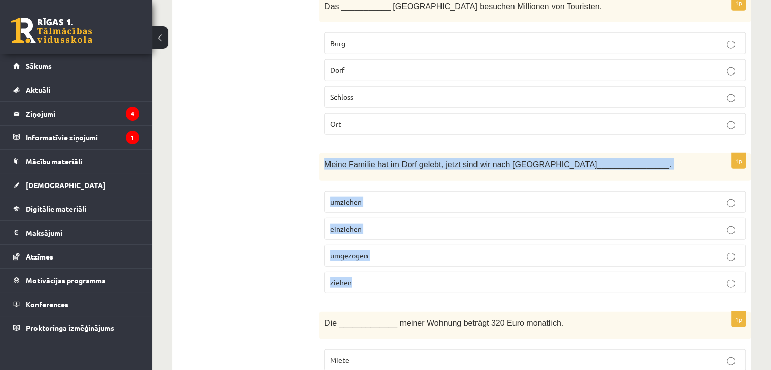
drag, startPoint x: 324, startPoint y: 137, endPoint x: 424, endPoint y: 261, distance: 158.6
click at [424, 261] on div "1p Meine Familie hat im Dorf gelebt, jetzt sind wir nach Hamburg ______________…" at bounding box center [534, 227] width 431 height 148
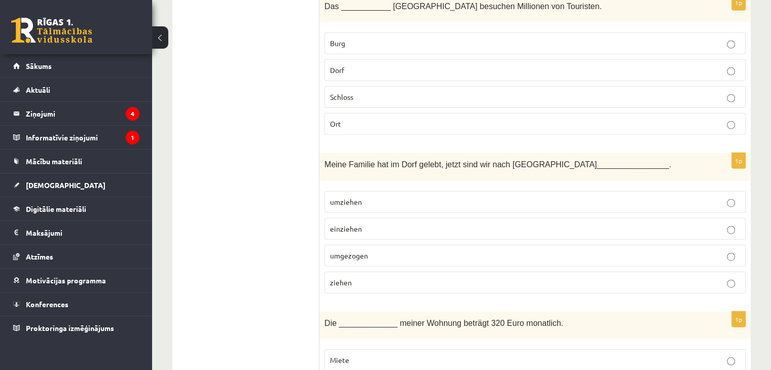
click at [272, 233] on ul "Tests Izvērtējums!" at bounding box center [250, 63] width 137 height 4615
click at [370, 250] on p "umgezogen" at bounding box center [535, 255] width 410 height 11
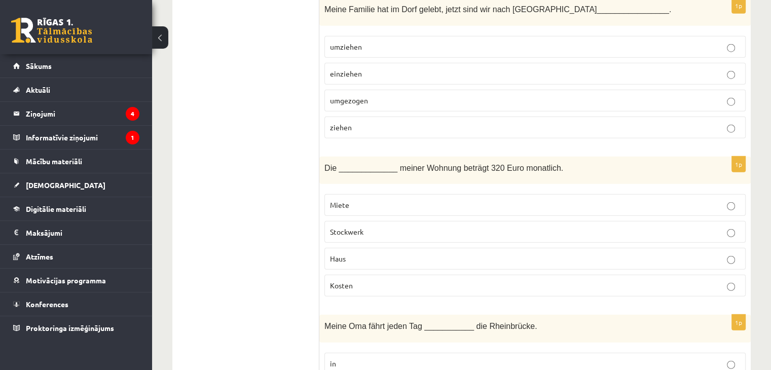
scroll to position [2582, 0]
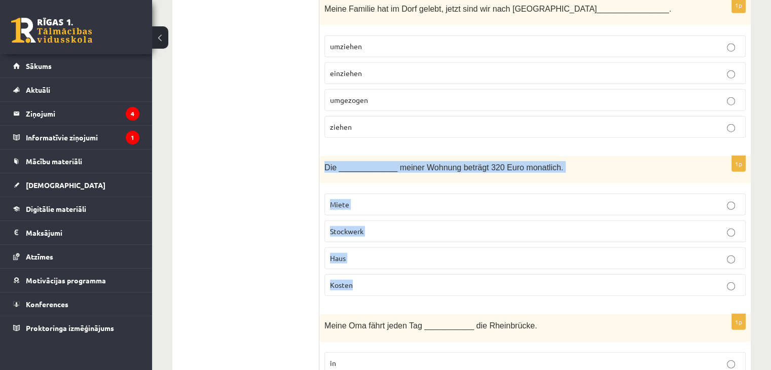
drag, startPoint x: 320, startPoint y: 136, endPoint x: 398, endPoint y: 262, distance: 147.7
click at [398, 262] on div "1p Die _____________ meiner Wohnung beträgt 320 Euro monatlich. Miete Stockwerk…" at bounding box center [534, 230] width 431 height 148
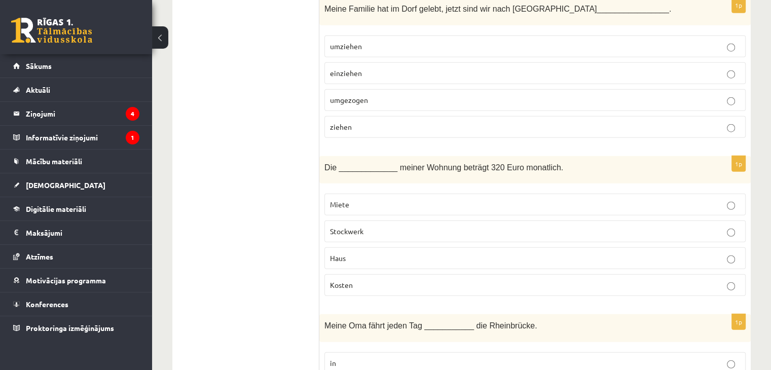
click at [356, 199] on p "Miete" at bounding box center [535, 204] width 410 height 11
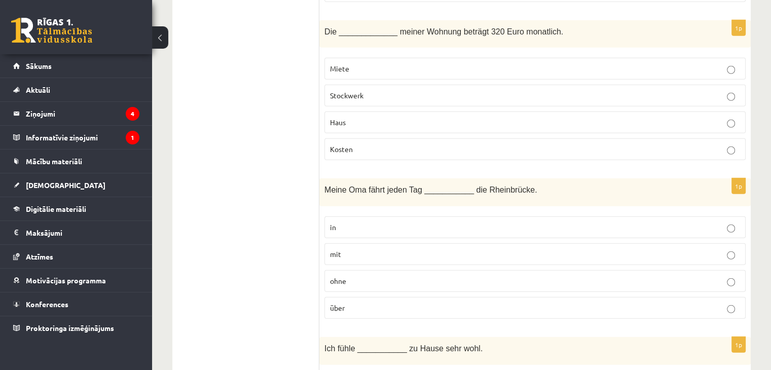
scroll to position [2718, 0]
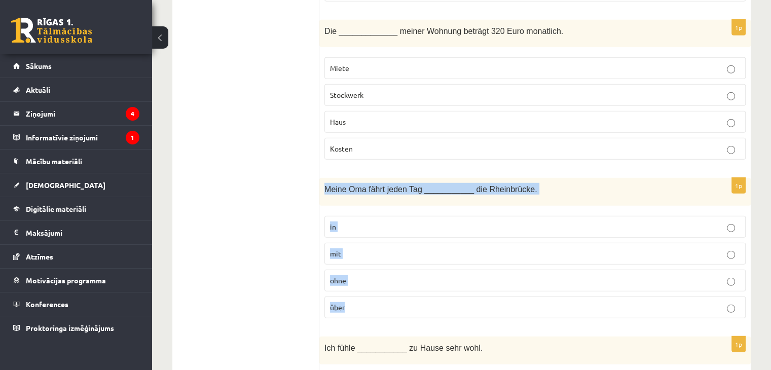
drag, startPoint x: 324, startPoint y: 159, endPoint x: 395, endPoint y: 275, distance: 135.6
click at [395, 275] on div "1p Meine Oma fährt jeden Tag ___________ die Rheinbrücke. in mit ohne über" at bounding box center [534, 252] width 431 height 148
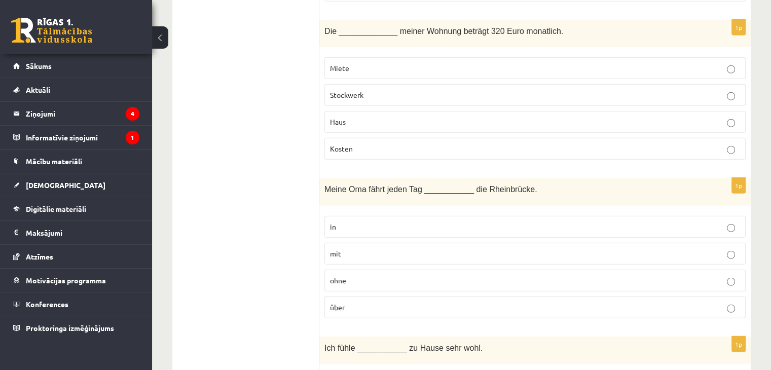
click at [378, 302] on p "über" at bounding box center [535, 307] width 410 height 11
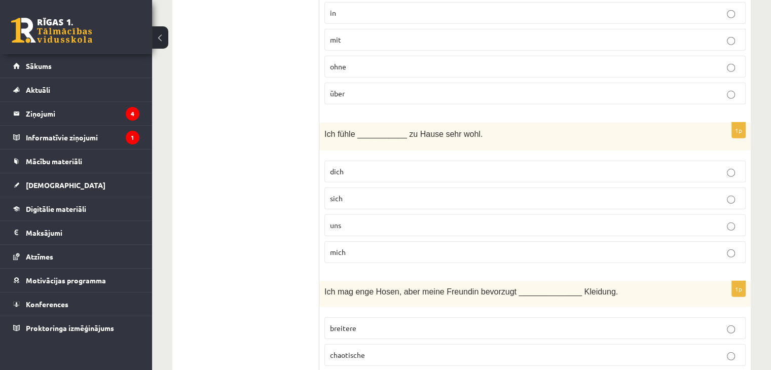
scroll to position [2934, 0]
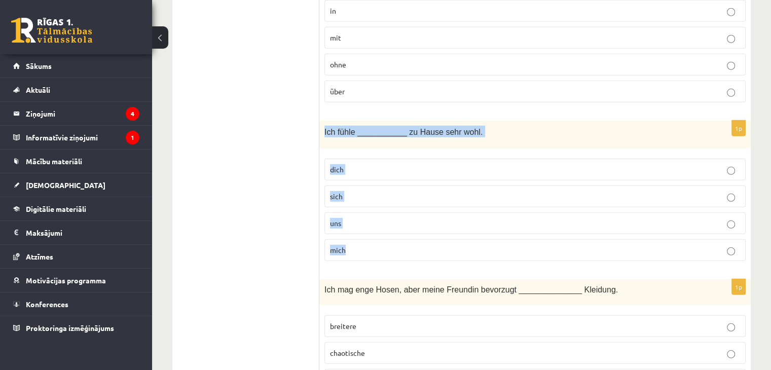
drag, startPoint x: 322, startPoint y: 104, endPoint x: 399, endPoint y: 210, distance: 131.4
click at [399, 210] on div "1p Ich fühle ___________ zu Hause sehr wohl. dich sich uns mich" at bounding box center [534, 195] width 431 height 148
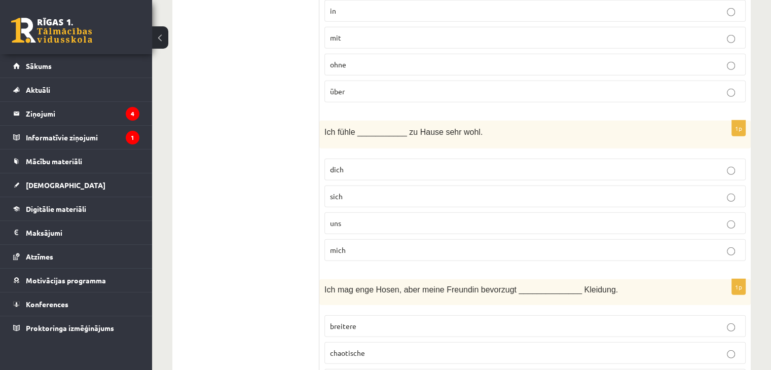
click at [351, 239] on label "mich" at bounding box center [534, 250] width 421 height 22
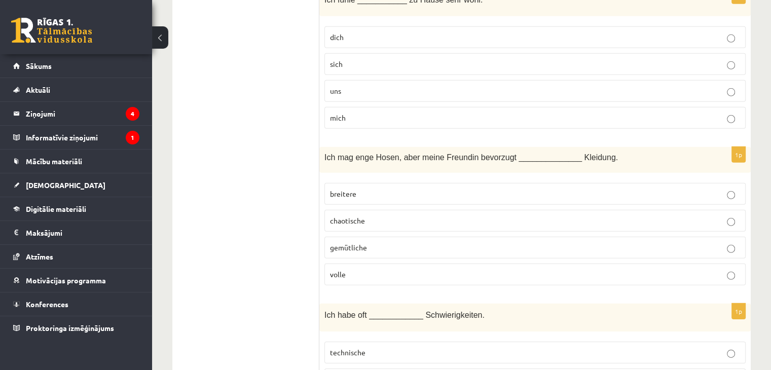
scroll to position [3074, 0]
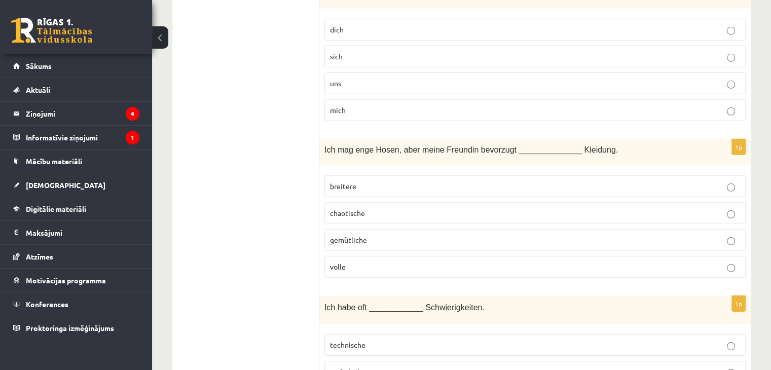
drag, startPoint x: 315, startPoint y: 163, endPoint x: 299, endPoint y: 115, distance: 50.5
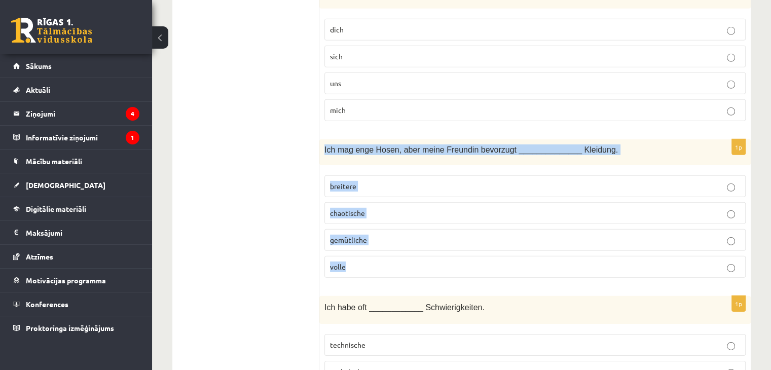
drag, startPoint x: 323, startPoint y: 119, endPoint x: 398, endPoint y: 236, distance: 138.6
click at [398, 236] on div "1p Ich mag enge Hosen, aber meine Freundin bevorzugt ______________ Kleidung. b…" at bounding box center [534, 212] width 431 height 146
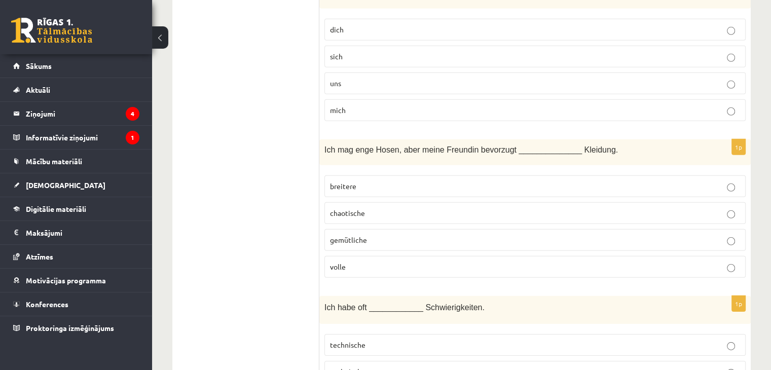
click at [383, 235] on p "gemütliche" at bounding box center [535, 240] width 410 height 11
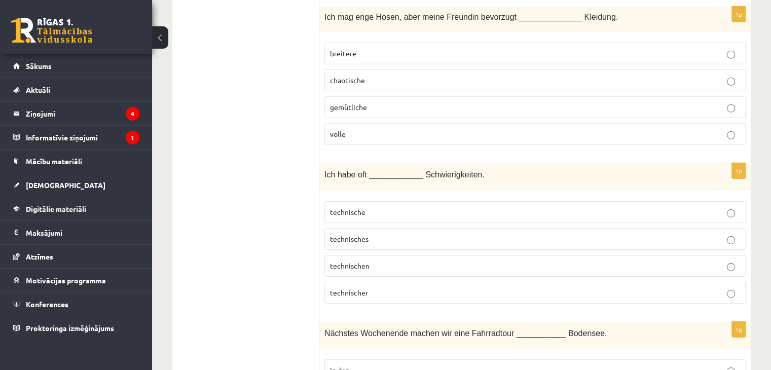
scroll to position [3208, 0]
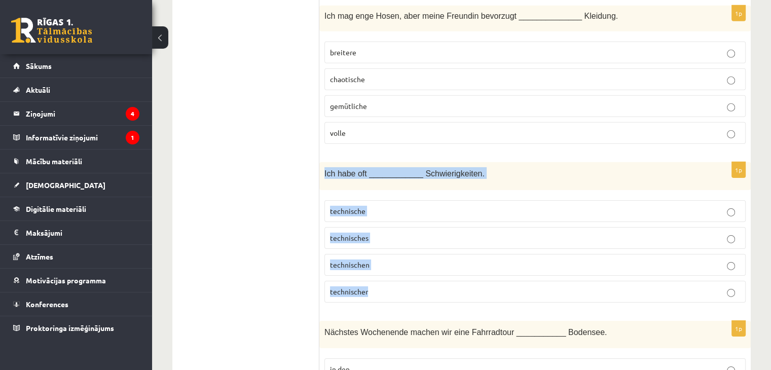
drag, startPoint x: 324, startPoint y: 140, endPoint x: 410, endPoint y: 258, distance: 145.9
click at [410, 258] on div "1p Ich habe oft ____________ Schwierigkeiten. technische technisches technische…" at bounding box center [534, 236] width 431 height 148
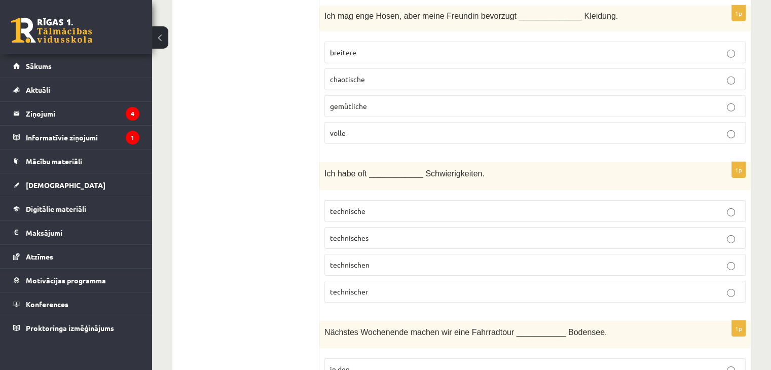
click at [382, 200] on label "technische" at bounding box center [534, 211] width 421 height 22
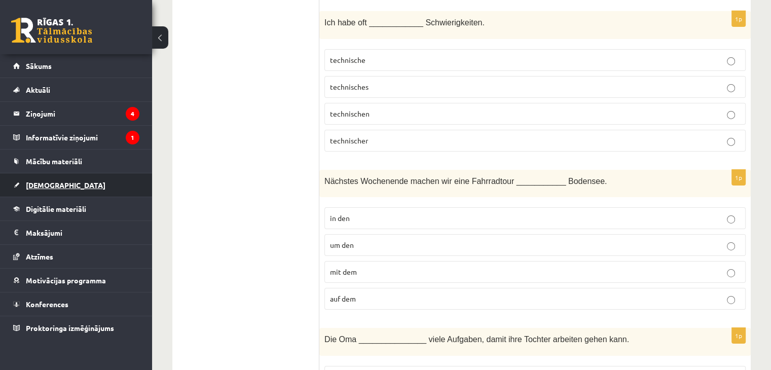
scroll to position [3363, 0]
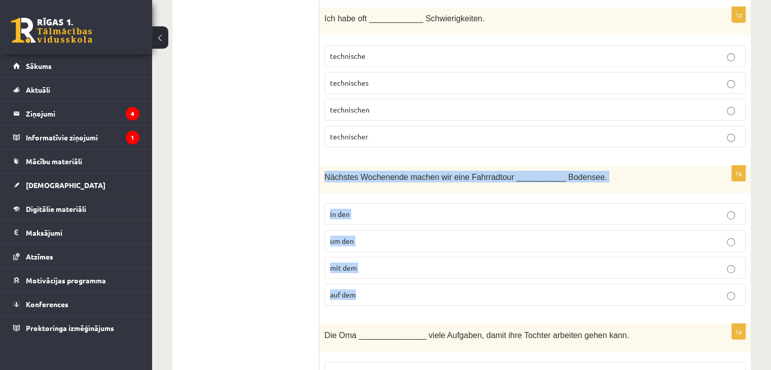
drag, startPoint x: 324, startPoint y: 145, endPoint x: 403, endPoint y: 254, distance: 134.6
click at [403, 254] on div "1p Nächstes Wochenende machen wir eine Fahrradtour ___________ Bodensee. in den…" at bounding box center [534, 240] width 431 height 148
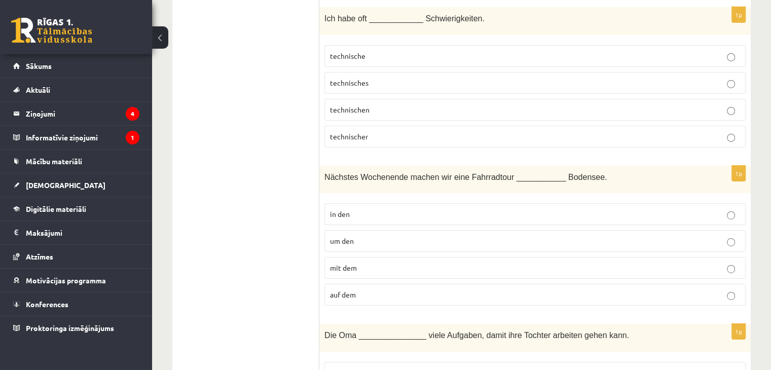
click at [346, 236] on p "um den" at bounding box center [535, 241] width 410 height 11
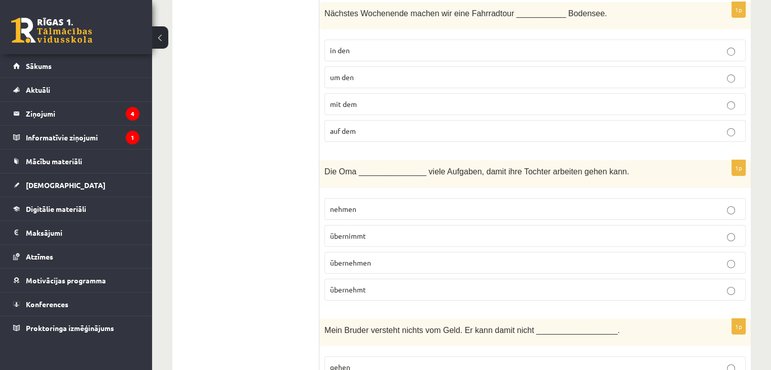
scroll to position [3527, 0]
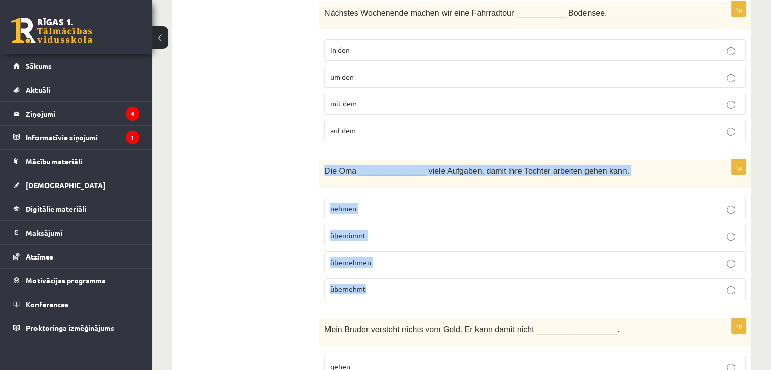
drag, startPoint x: 324, startPoint y: 140, endPoint x: 406, endPoint y: 255, distance: 140.6
click at [406, 255] on div "1p Die Oma _______________ viele Aufgaben, damit ihre Tochter arbeiten gehen ka…" at bounding box center [534, 234] width 431 height 148
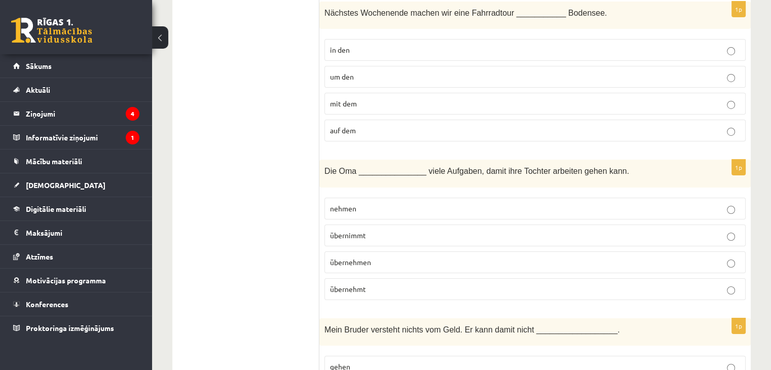
click at [375, 230] on p "übernimmt" at bounding box center [535, 235] width 410 height 11
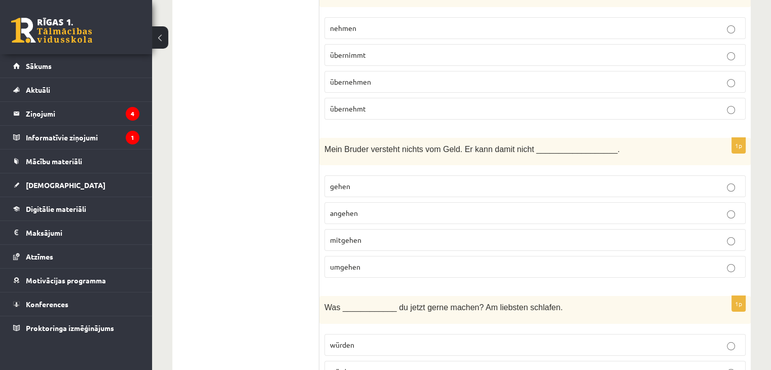
scroll to position [3708, 0]
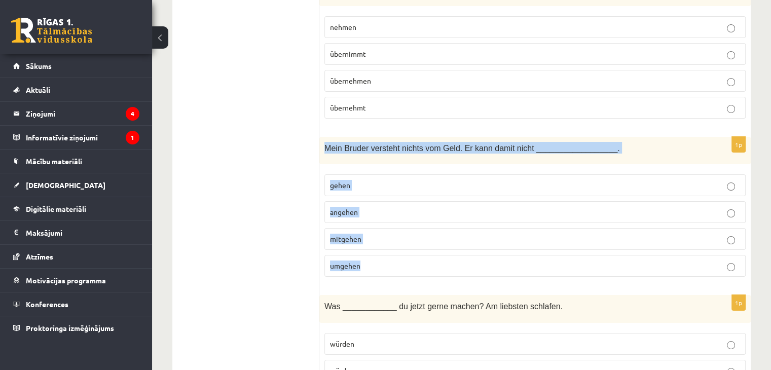
drag, startPoint x: 322, startPoint y: 114, endPoint x: 395, endPoint y: 241, distance: 147.3
click at [395, 241] on div "1p Mein Bruder versteht nichts vom Geld. Er kann damit nicht __________________…" at bounding box center [534, 211] width 431 height 148
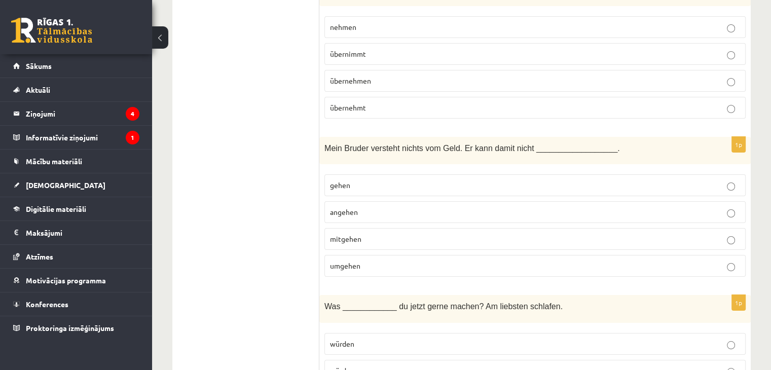
click at [369, 260] on p "umgehen" at bounding box center [535, 265] width 410 height 11
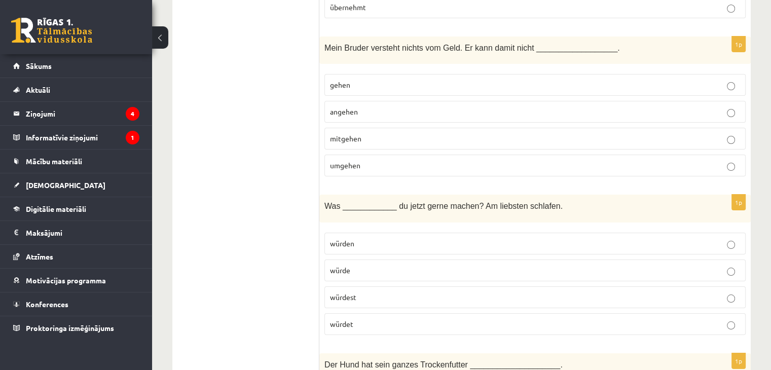
scroll to position [3814, 0]
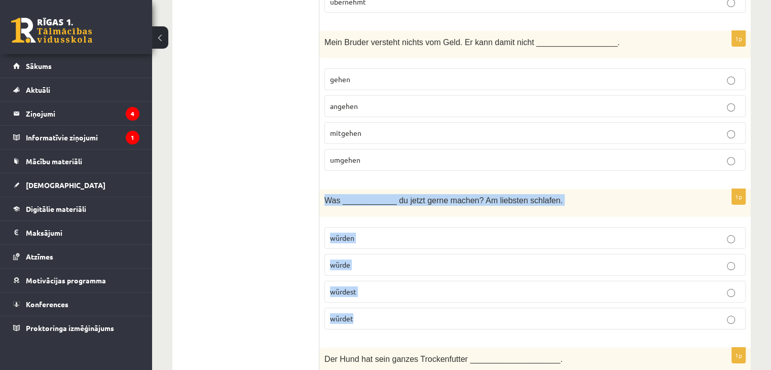
drag, startPoint x: 321, startPoint y: 168, endPoint x: 409, endPoint y: 278, distance: 141.7
click at [409, 278] on div "1p Was ____________ du jetzt gerne machen? Am liebsten schlafen. würden würde w…" at bounding box center [534, 263] width 431 height 148
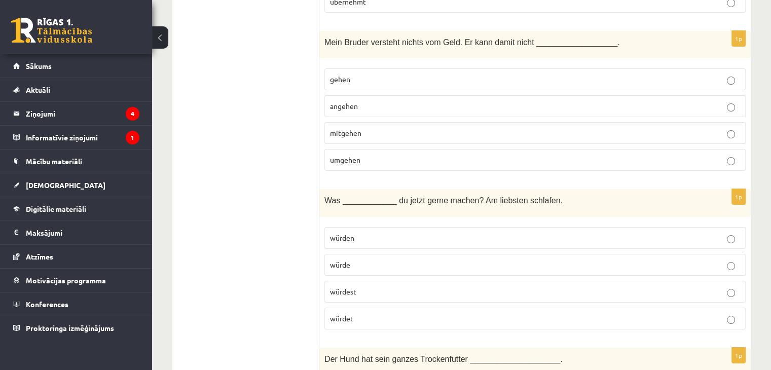
click at [379, 286] on p "würdest" at bounding box center [535, 291] width 410 height 11
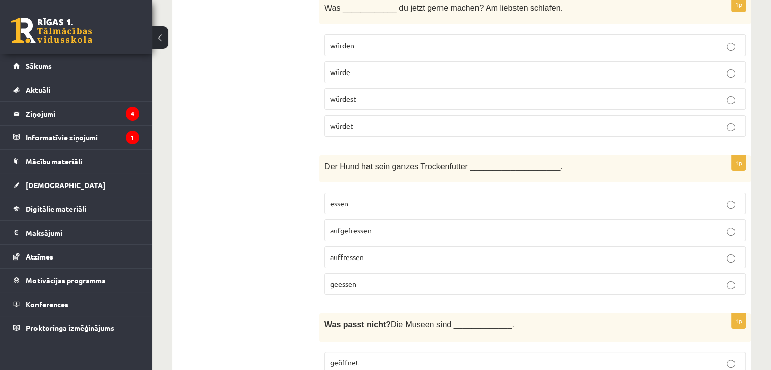
scroll to position [4011, 0]
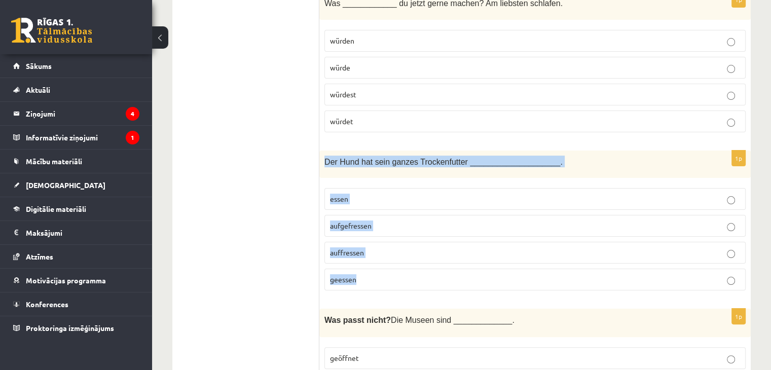
drag, startPoint x: 323, startPoint y: 129, endPoint x: 392, endPoint y: 256, distance: 144.9
click at [392, 256] on div "1p Der Hund hat sein ganzes Trockenfutter ____________________. essen aufgefres…" at bounding box center [534, 225] width 431 height 148
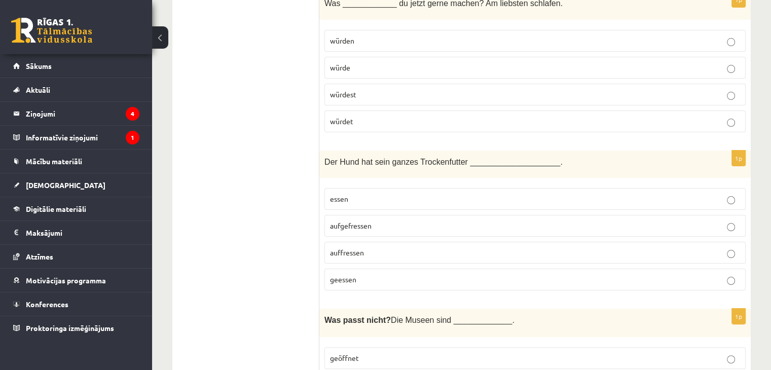
click at [354, 221] on span "aufgefressen" at bounding box center [351, 225] width 42 height 9
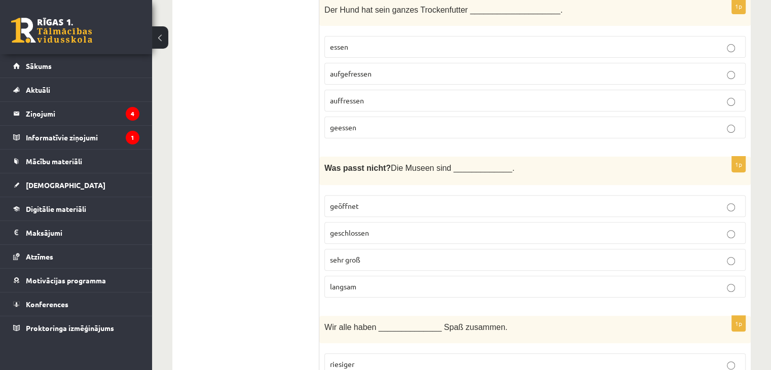
scroll to position [4165, 0]
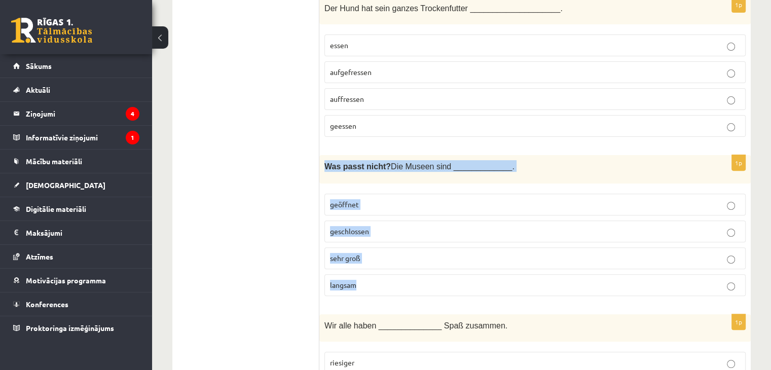
drag, startPoint x: 322, startPoint y: 127, endPoint x: 418, endPoint y: 250, distance: 155.6
click at [418, 250] on div "1p Was passt nicht? Die Museen sind _____________. geöffnet geschlossen sehr gr…" at bounding box center [534, 229] width 431 height 148
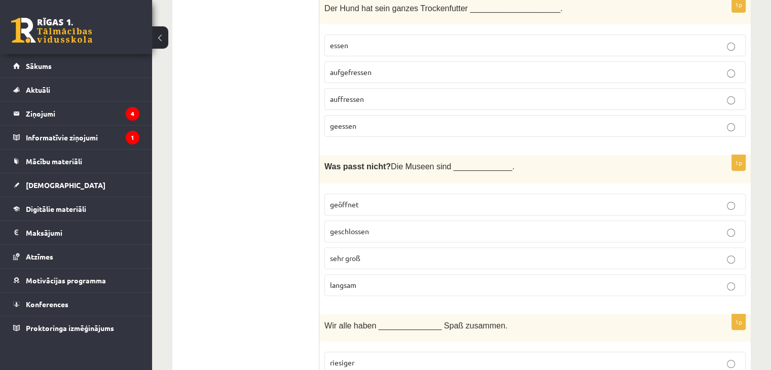
click at [397, 280] on p "langsam" at bounding box center [535, 285] width 410 height 11
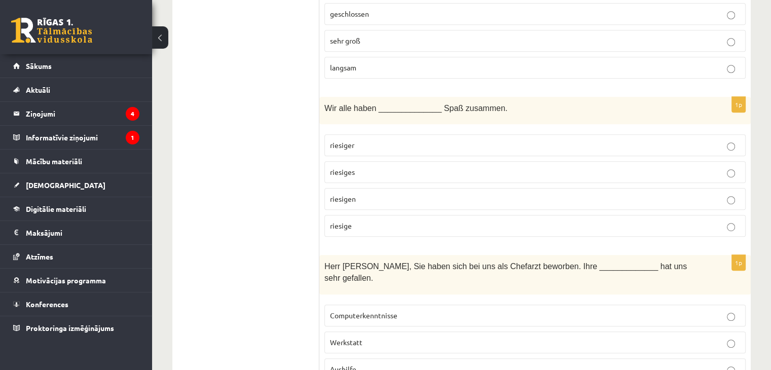
scroll to position [4409, 0]
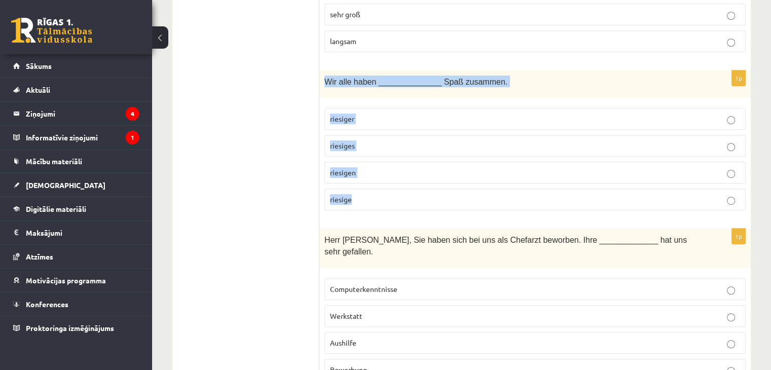
drag, startPoint x: 323, startPoint y: 47, endPoint x: 422, endPoint y: 163, distance: 152.8
click at [422, 163] on div "1p Wir alle haben ______________ Spaß zusammen. riesiger riesiges riesigen ries…" at bounding box center [534, 144] width 431 height 148
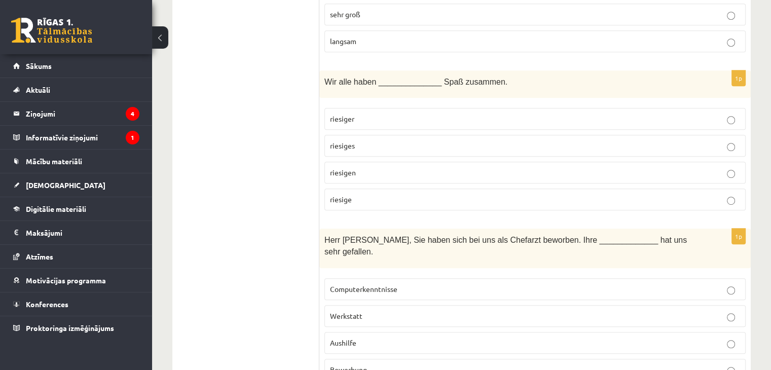
click at [370, 162] on label "riesigen" at bounding box center [534, 173] width 421 height 22
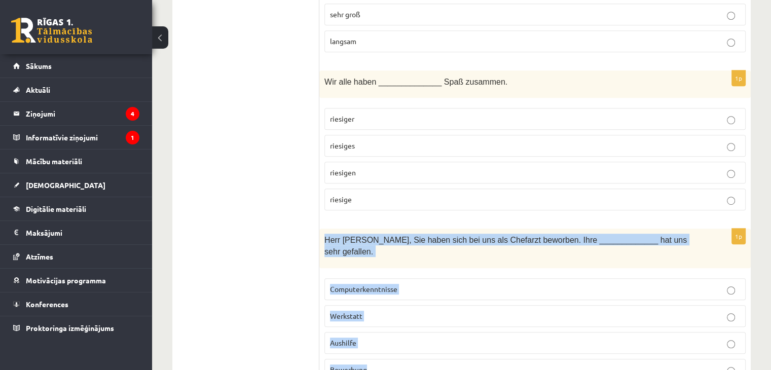
drag, startPoint x: 325, startPoint y: 203, endPoint x: 400, endPoint y: 329, distance: 146.8
click at [400, 329] on div "1p Herr Braun, Sie haben sich bei uns als Chefarzt beworben. Ihre _____________…" at bounding box center [534, 309] width 431 height 160
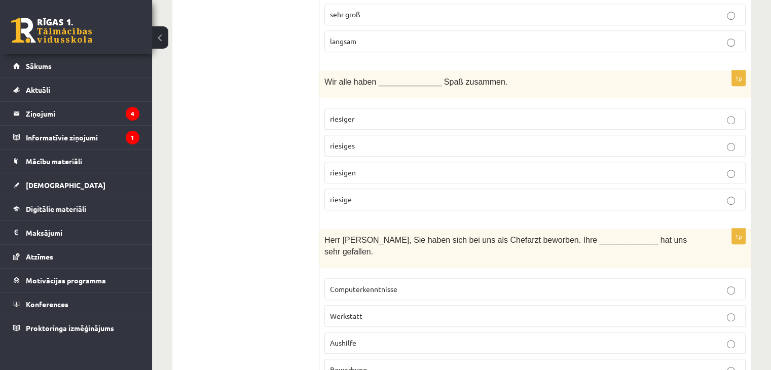
click at [359, 359] on label "Bewerbung" at bounding box center [534, 370] width 421 height 22
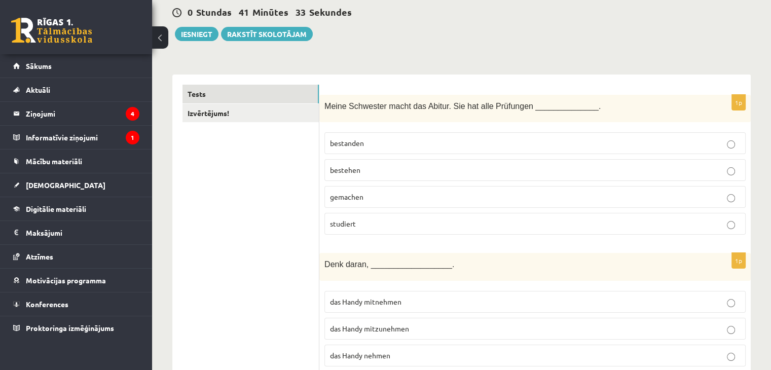
scroll to position [0, 0]
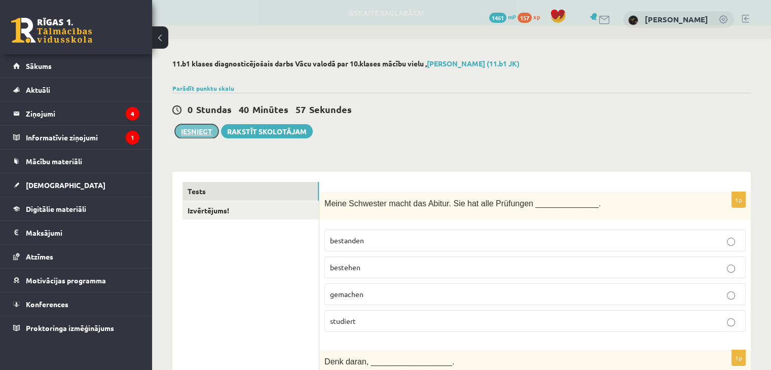
click at [206, 130] on button "Iesniegt" at bounding box center [197, 131] width 44 height 14
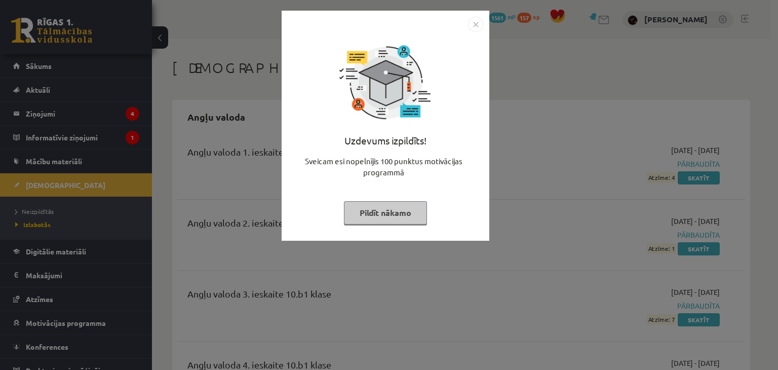
click at [472, 23] on img "Close" at bounding box center [475, 24] width 15 height 15
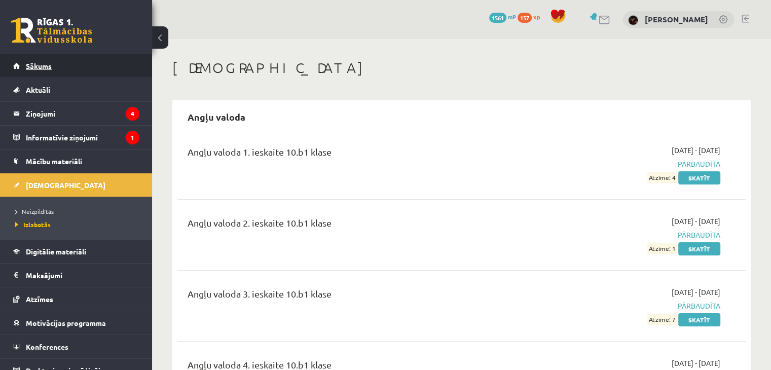
click at [63, 58] on link "Sākums" at bounding box center [76, 65] width 126 height 23
